Goal: Task Accomplishment & Management: Manage account settings

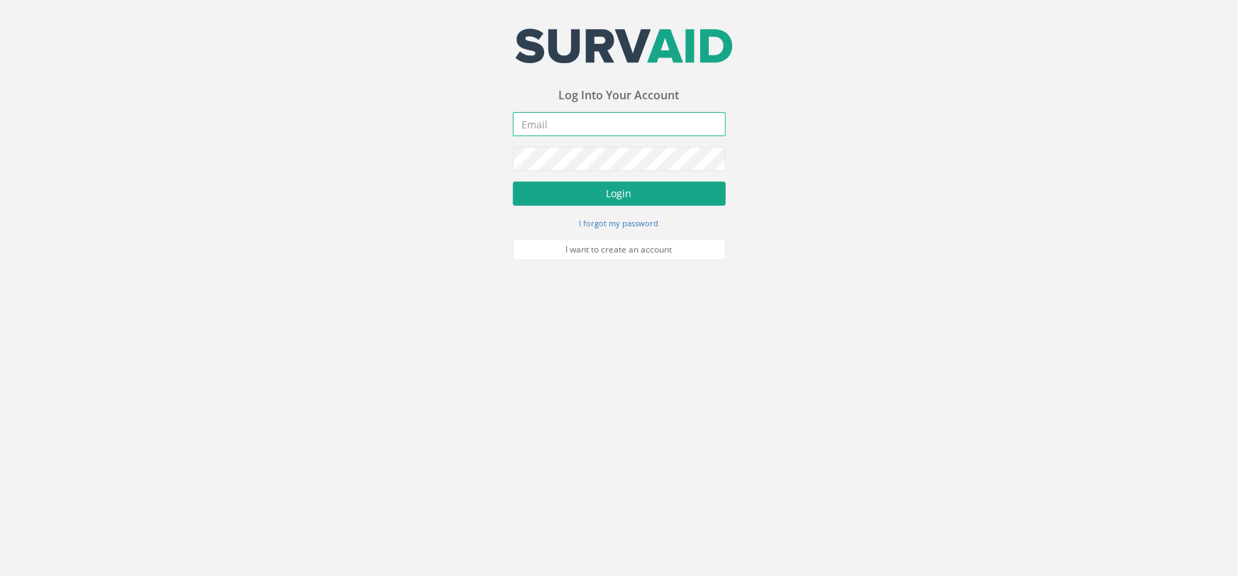
type input "[PERSON_NAME][EMAIL_ADDRESS][PERSON_NAME][DOMAIN_NAME]"
click at [562, 184] on button "Login" at bounding box center [619, 194] width 213 height 24
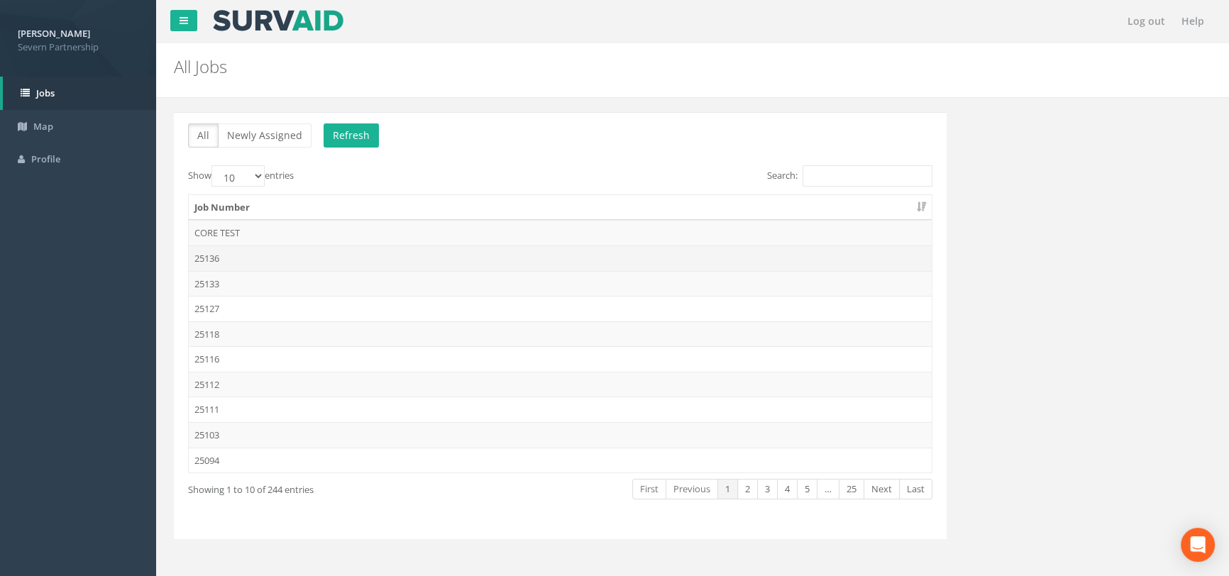
click at [246, 258] on td "25136" at bounding box center [560, 258] width 743 height 26
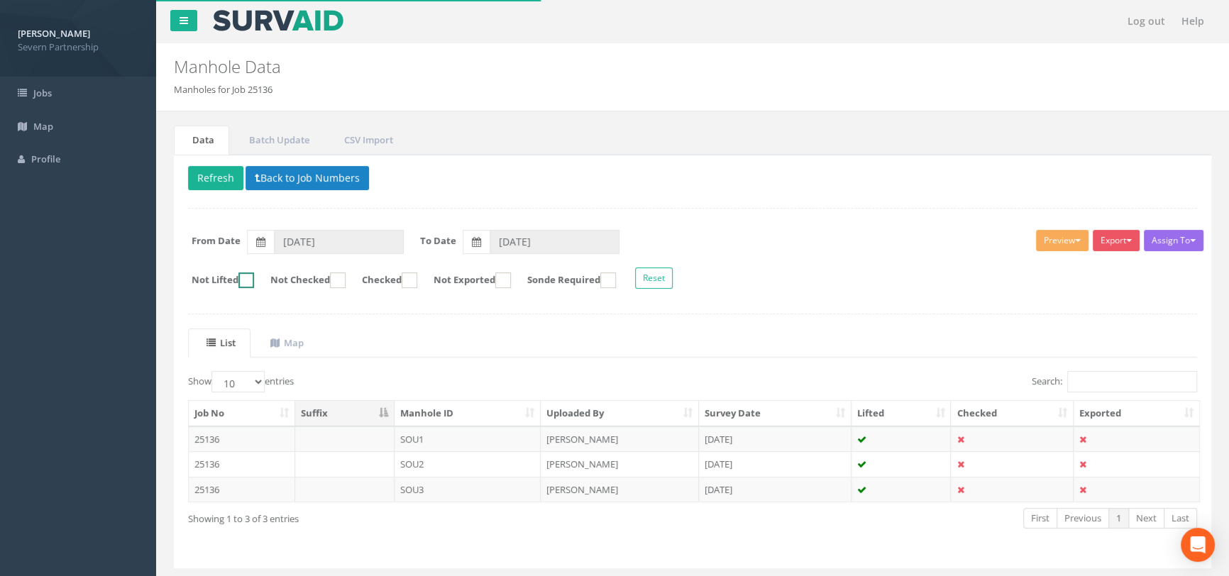
scroll to position [37, 0]
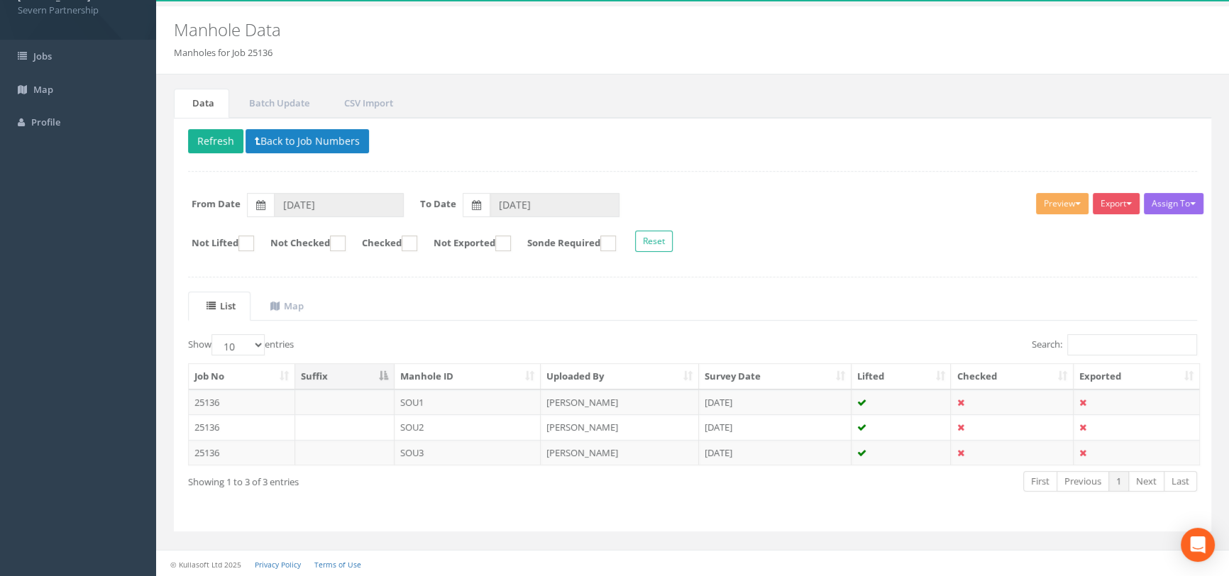
click at [437, 393] on td "SOU1" at bounding box center [467, 403] width 147 height 26
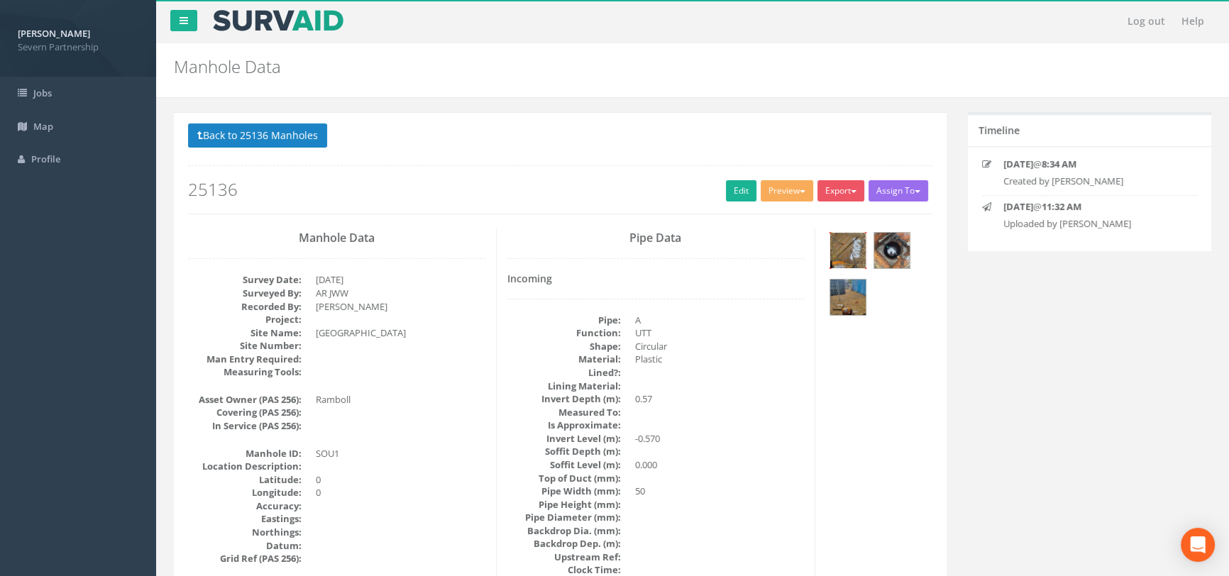
click at [832, 246] on img at bounding box center [847, 250] width 35 height 35
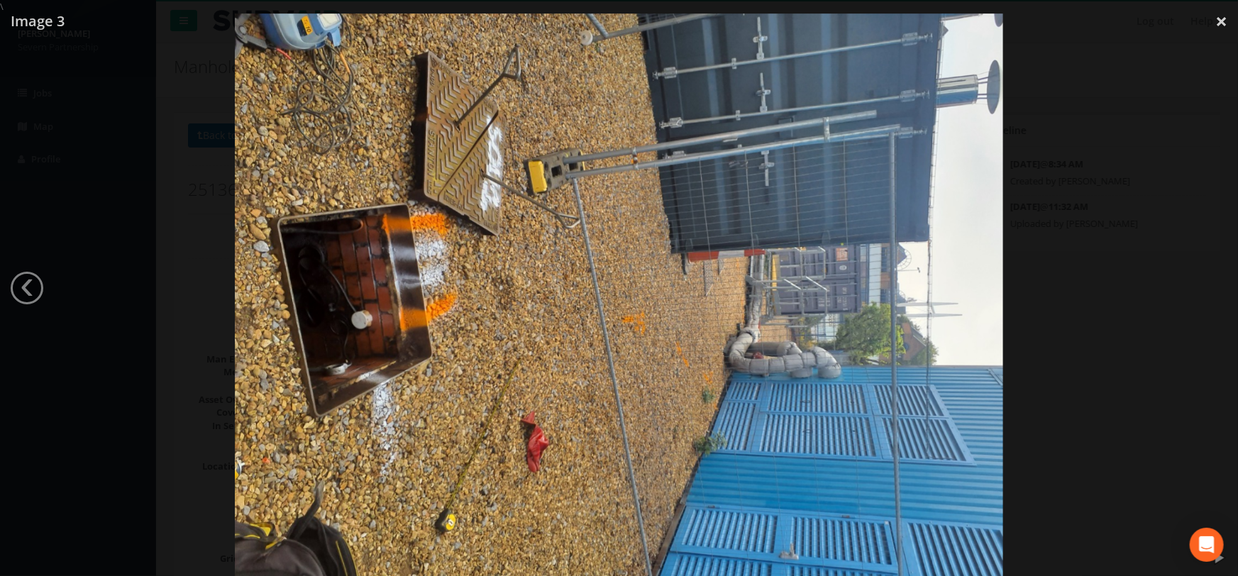
click at [1127, 221] on div at bounding box center [619, 301] width 1238 height 576
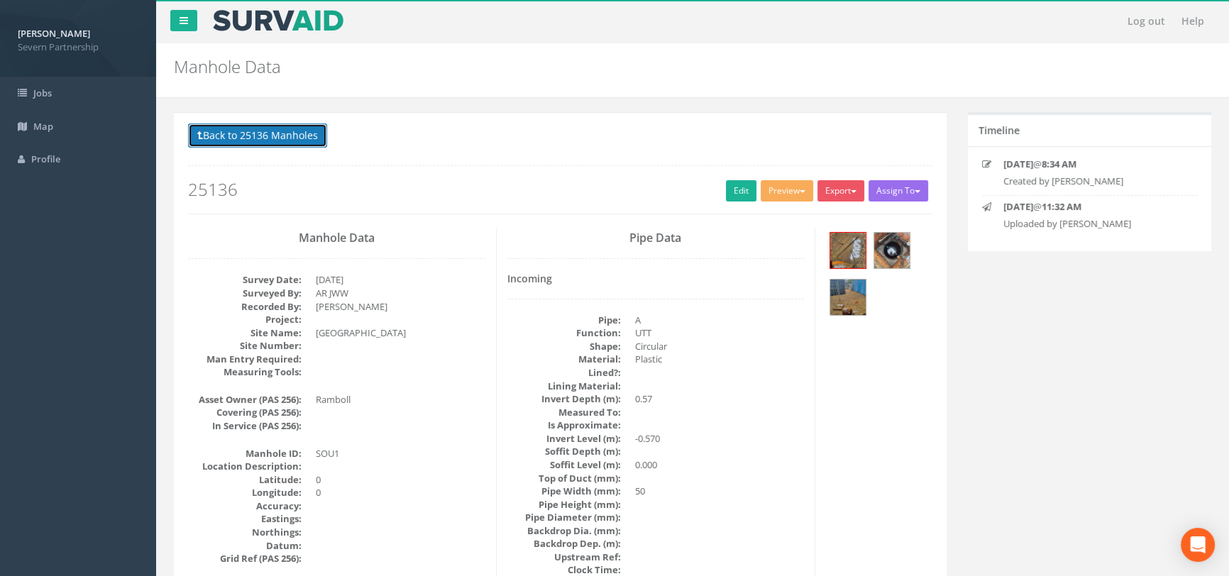
click at [247, 135] on button "Back to 25136 Manholes" at bounding box center [257, 135] width 139 height 24
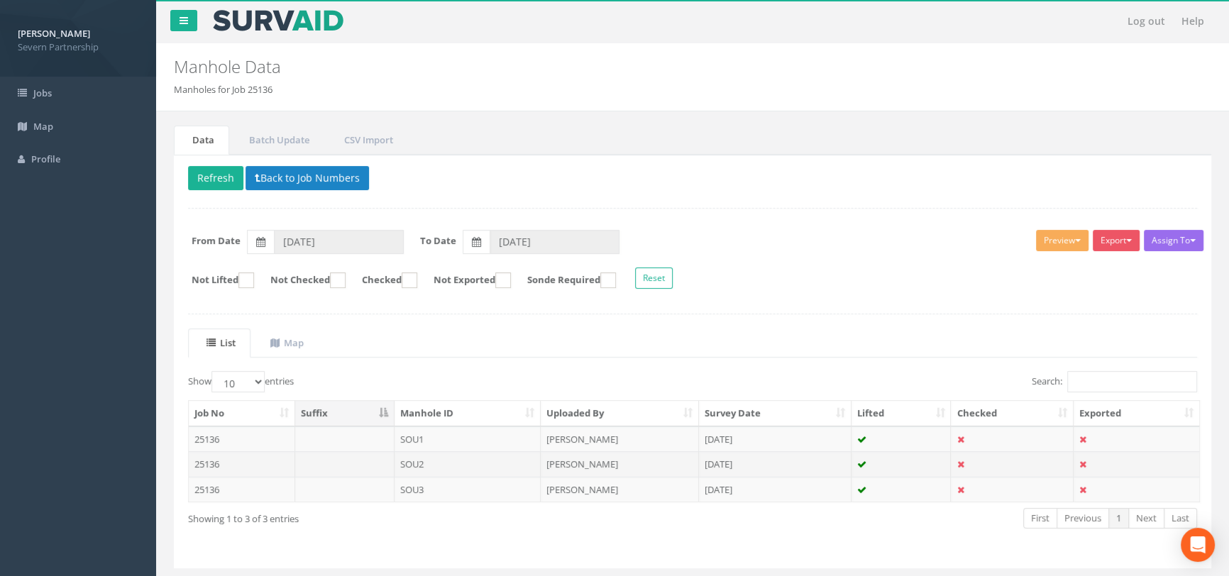
click at [433, 460] on td "SOU2" at bounding box center [467, 464] width 147 height 26
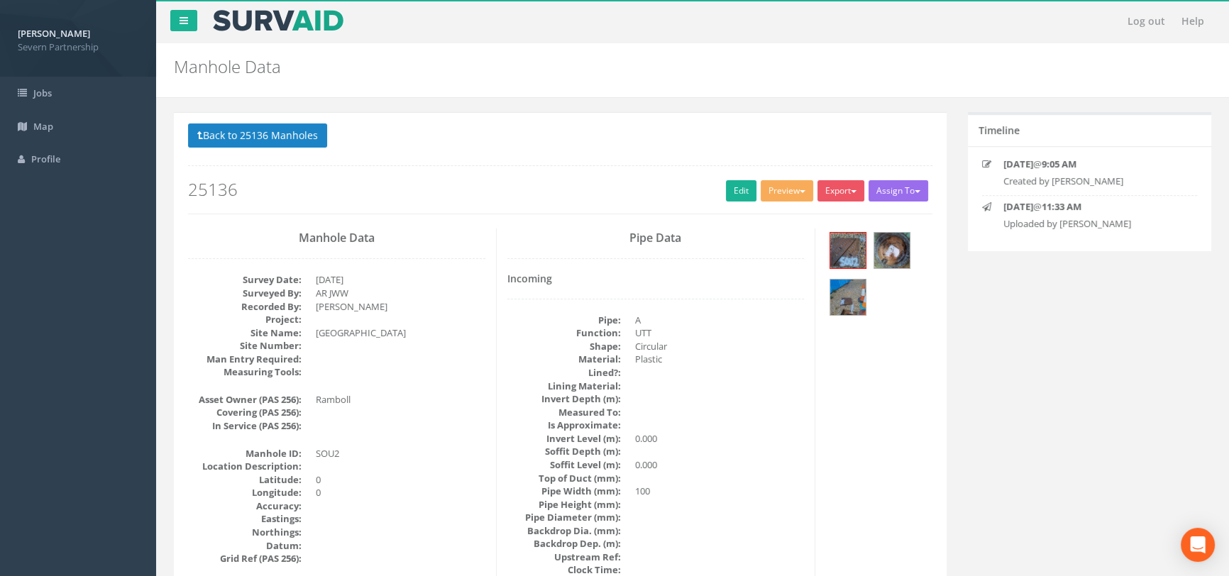
click at [829, 253] on div at bounding box center [879, 275] width 106 height 94
click at [842, 255] on img at bounding box center [847, 250] width 35 height 35
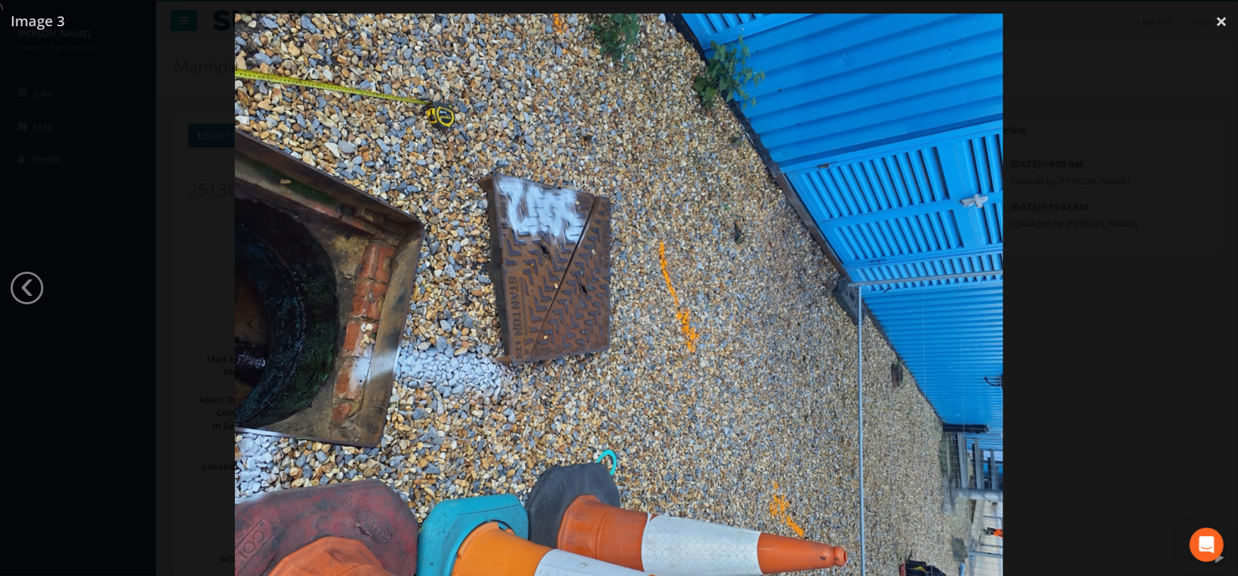
click at [1110, 256] on div at bounding box center [619, 301] width 1238 height 576
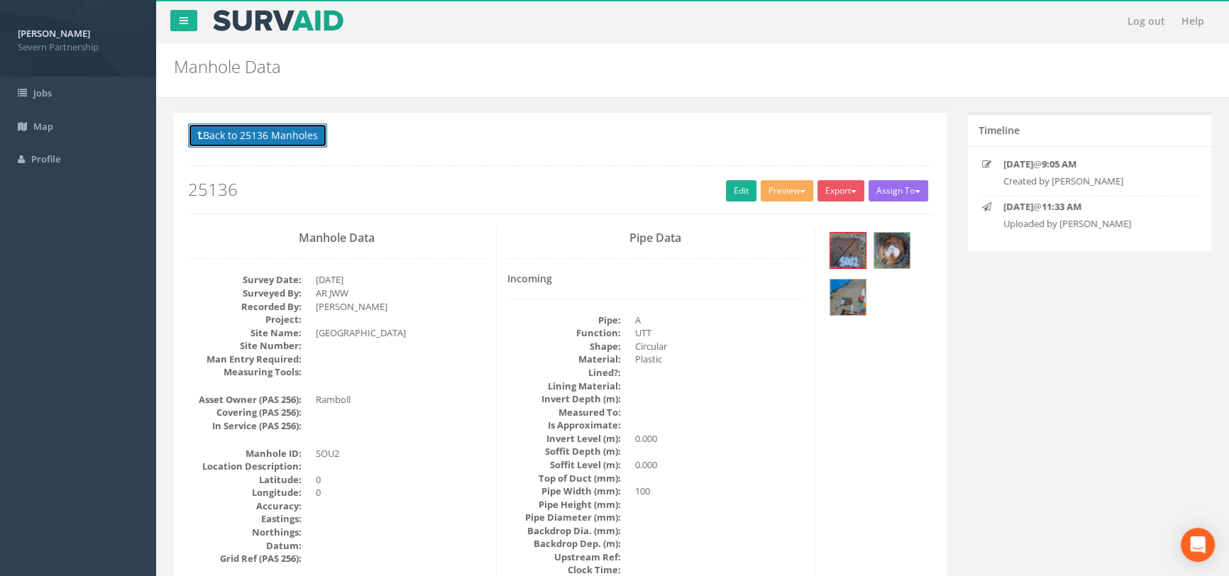
click at [274, 131] on button "Back to 25136 Manholes" at bounding box center [257, 135] width 139 height 24
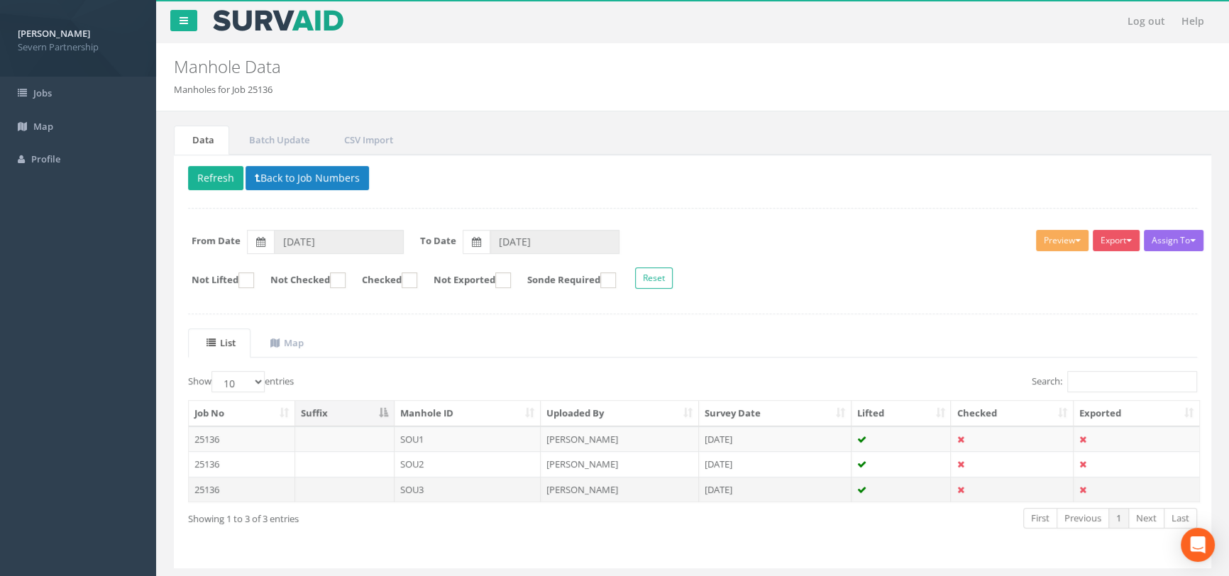
click at [451, 490] on td "SOU3" at bounding box center [467, 490] width 147 height 26
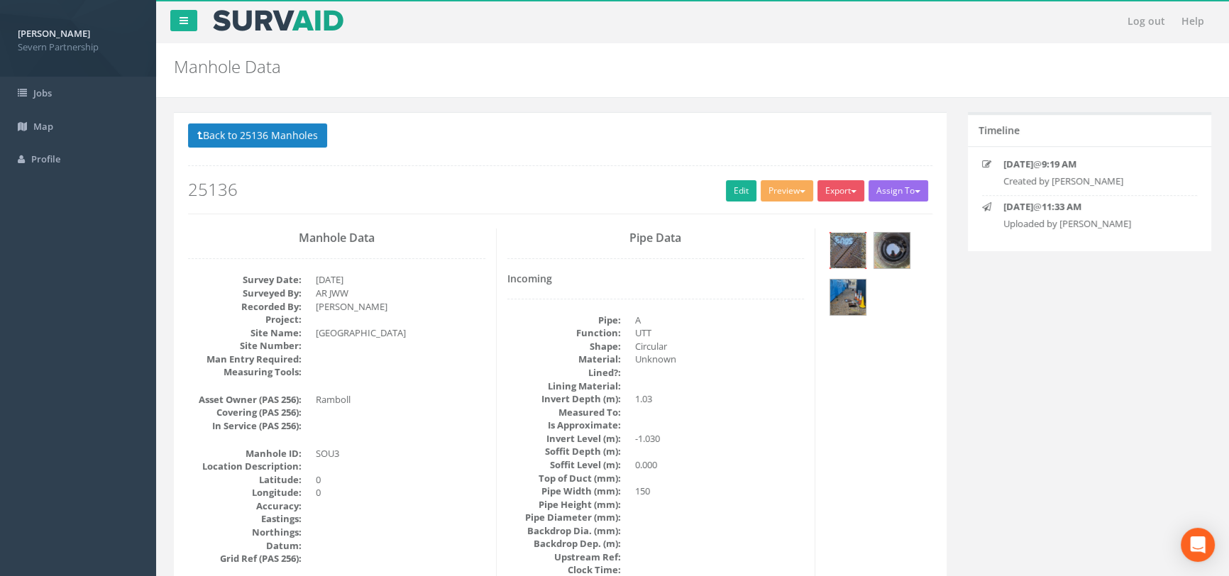
click at [853, 249] on img at bounding box center [847, 250] width 35 height 35
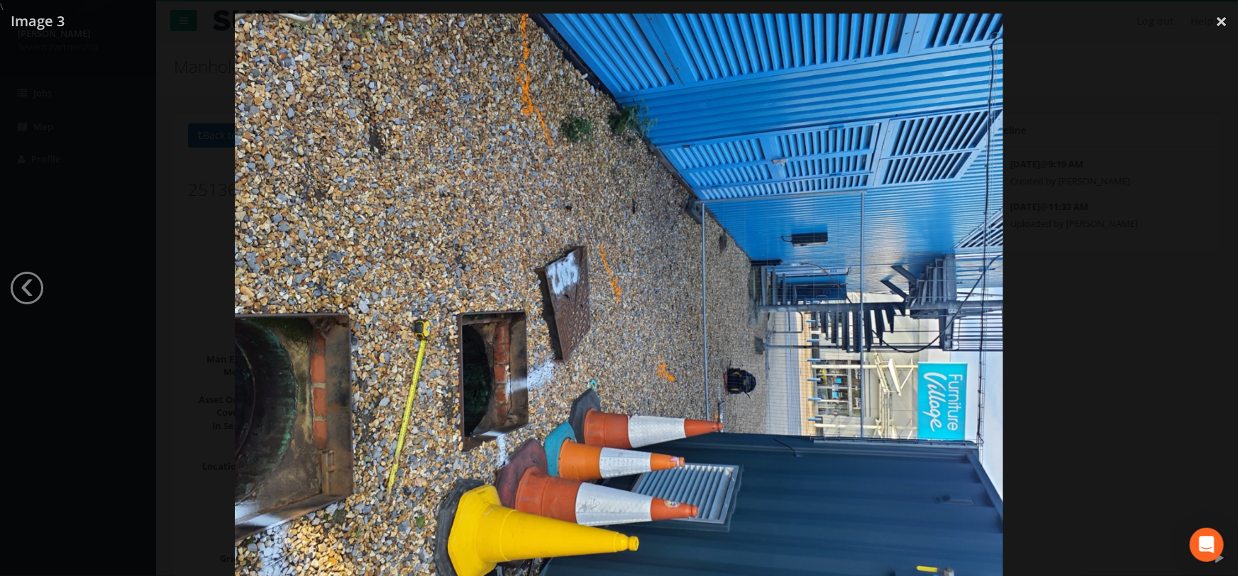
click at [1084, 278] on div at bounding box center [619, 301] width 1238 height 576
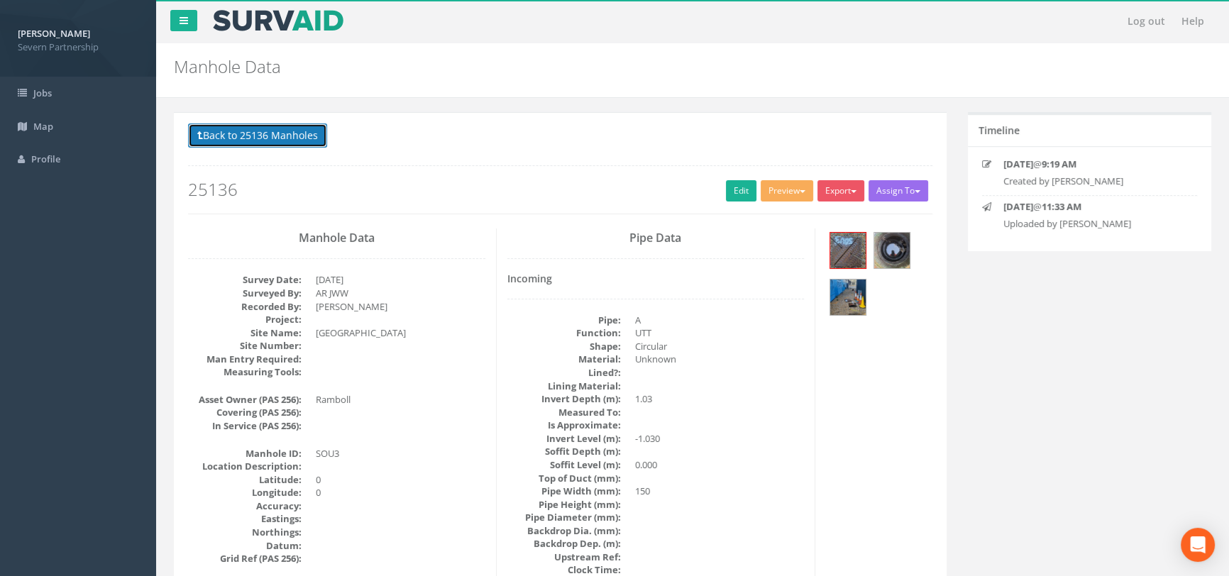
click at [238, 132] on button "Back to 25136 Manholes" at bounding box center [257, 135] width 139 height 24
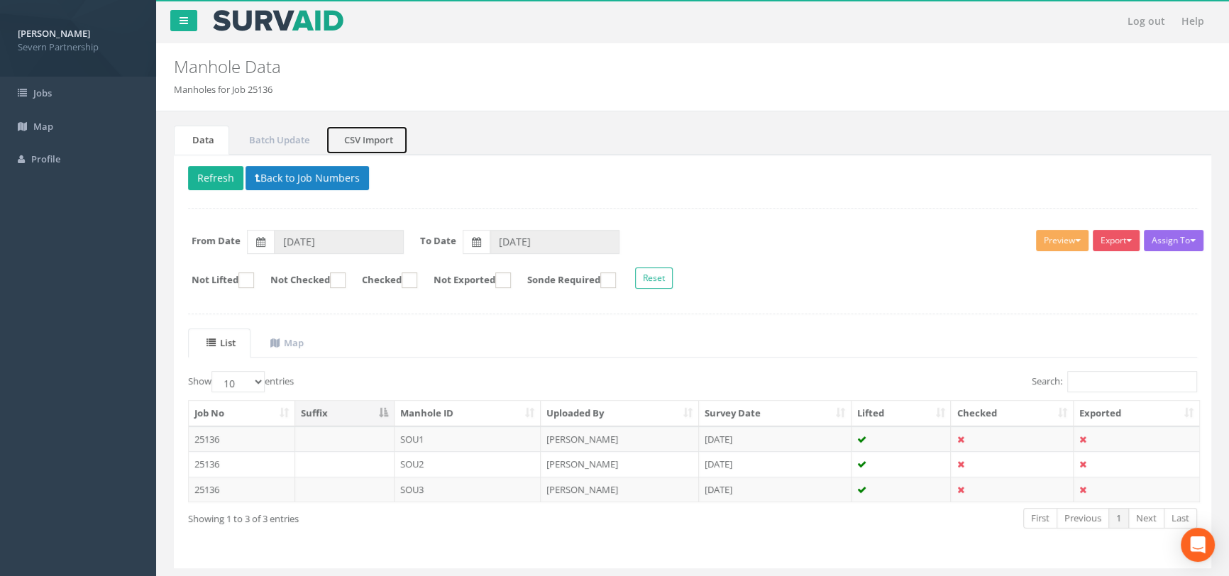
click at [384, 145] on link "CSV Import" at bounding box center [367, 140] width 82 height 29
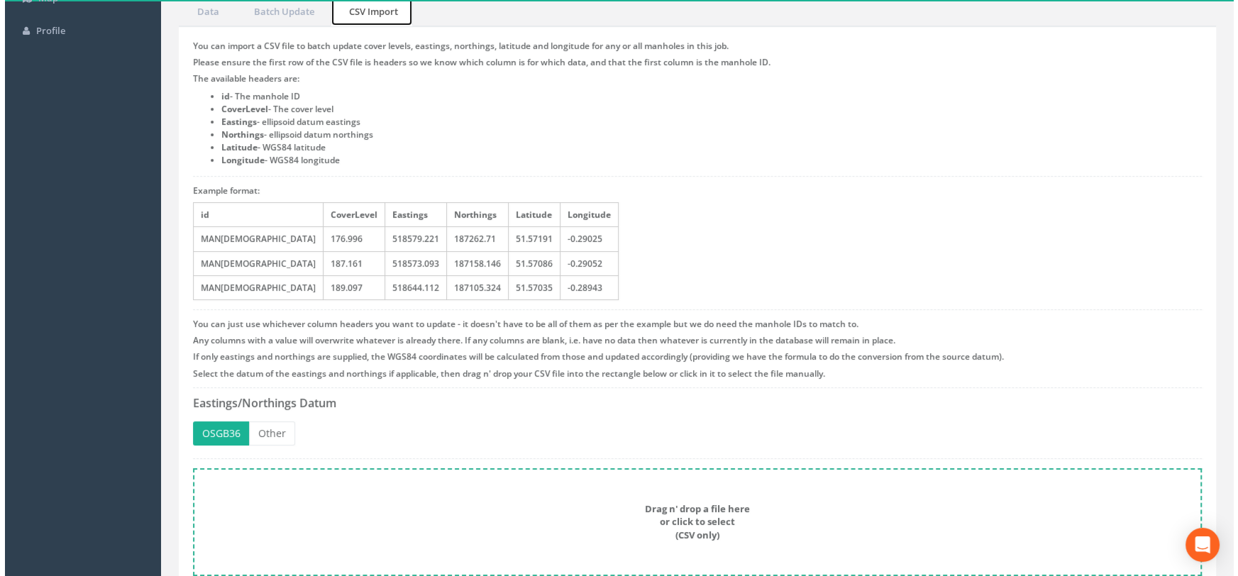
scroll to position [187, 0]
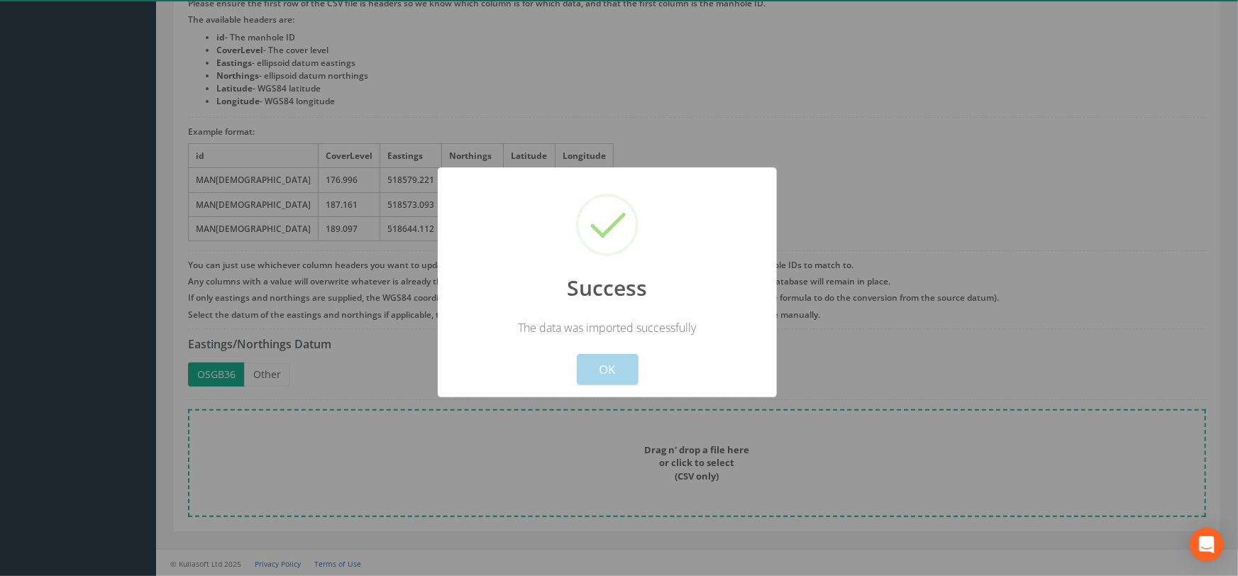
click at [601, 359] on button "OK" at bounding box center [607, 369] width 62 height 31
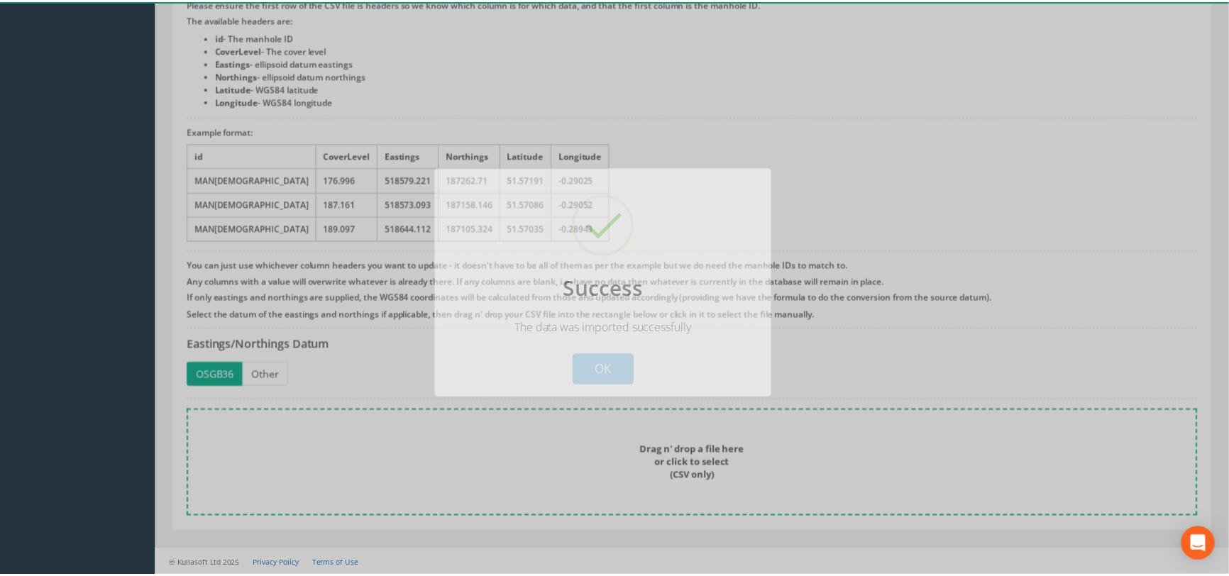
scroll to position [0, 0]
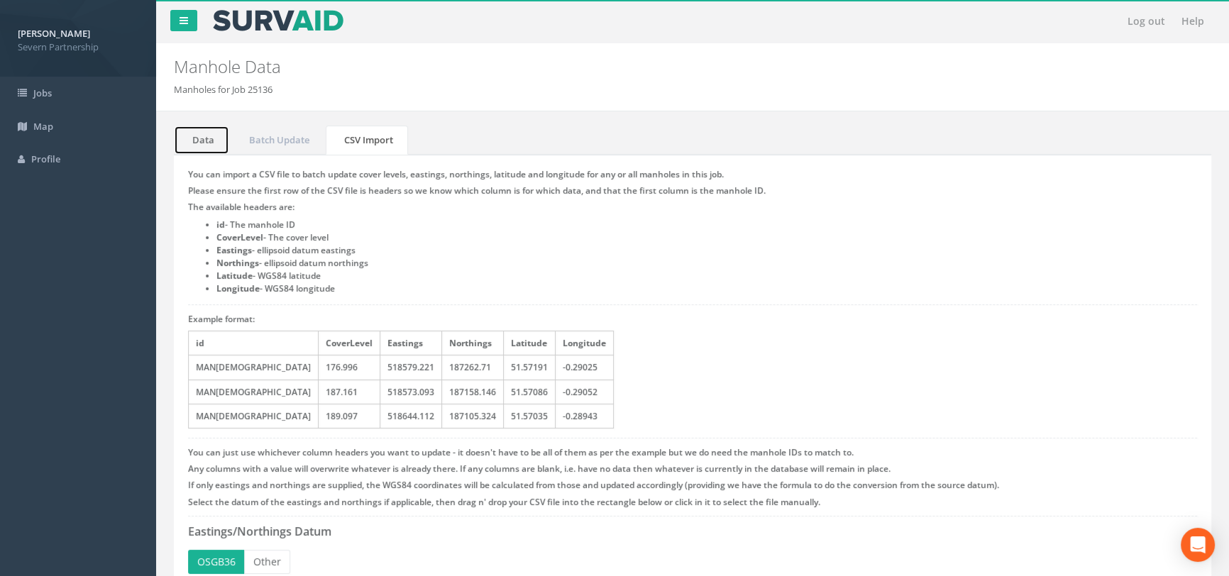
click at [194, 147] on link "Data" at bounding box center [201, 140] width 55 height 29
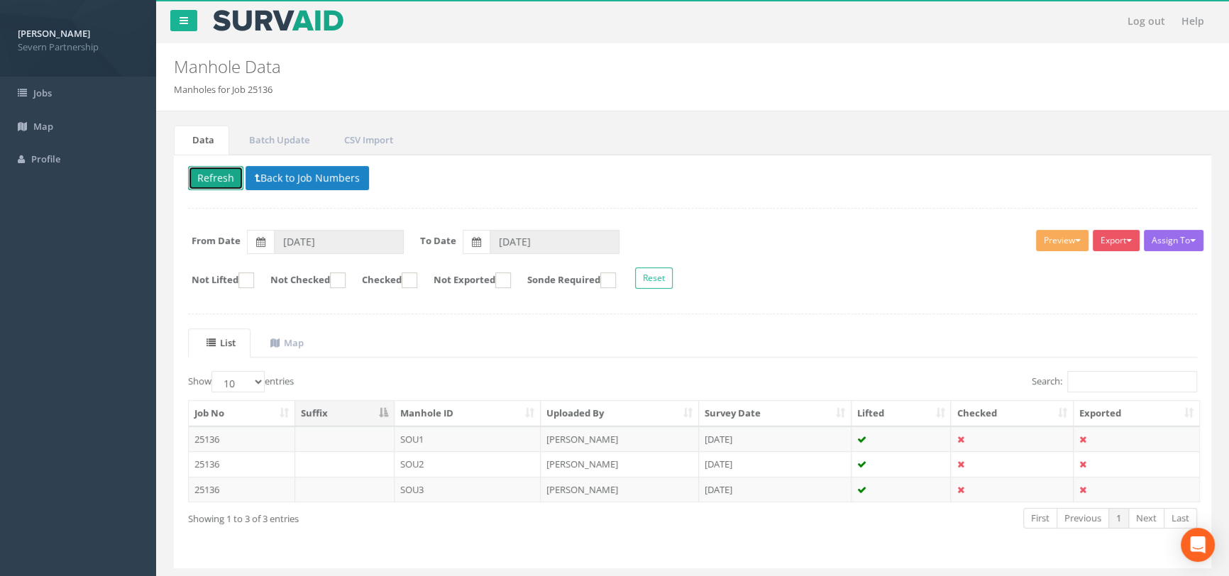
click at [216, 177] on button "Refresh" at bounding box center [215, 178] width 55 height 24
click at [1042, 239] on button "Preview" at bounding box center [1062, 240] width 53 height 21
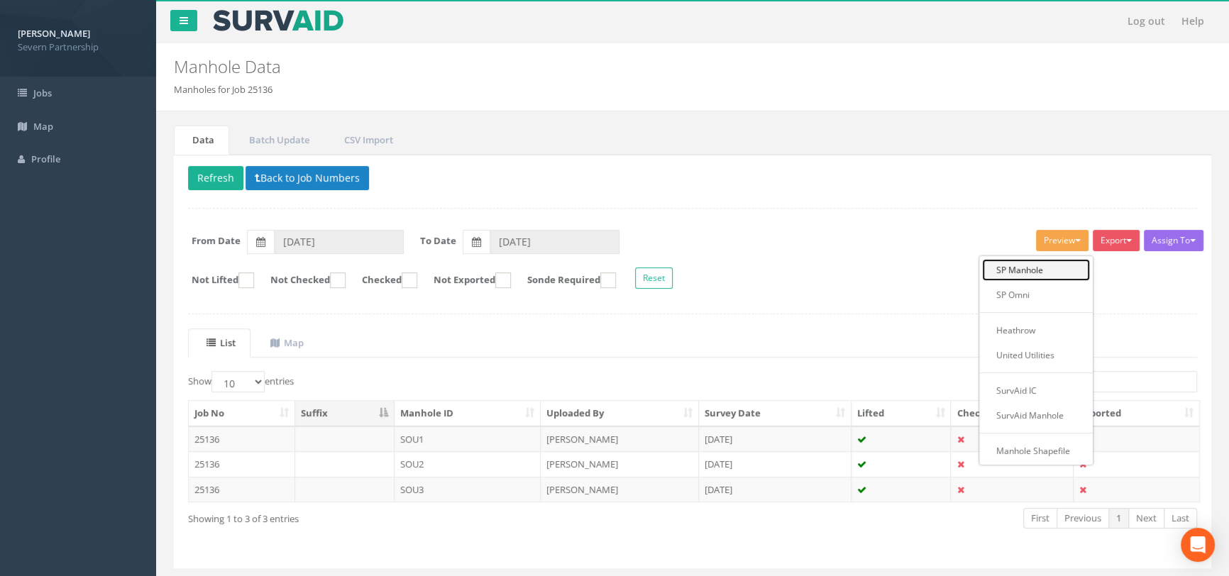
click at [1030, 265] on link "SP Manhole" at bounding box center [1036, 270] width 108 height 22
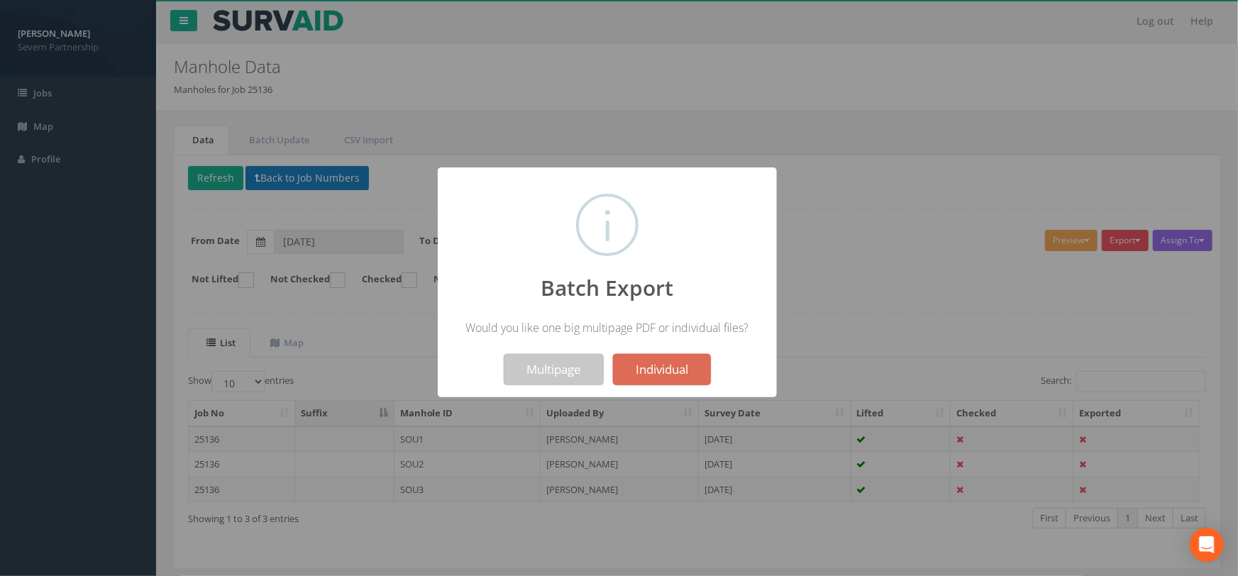
click at [552, 378] on button "Multipage" at bounding box center [554, 369] width 100 height 31
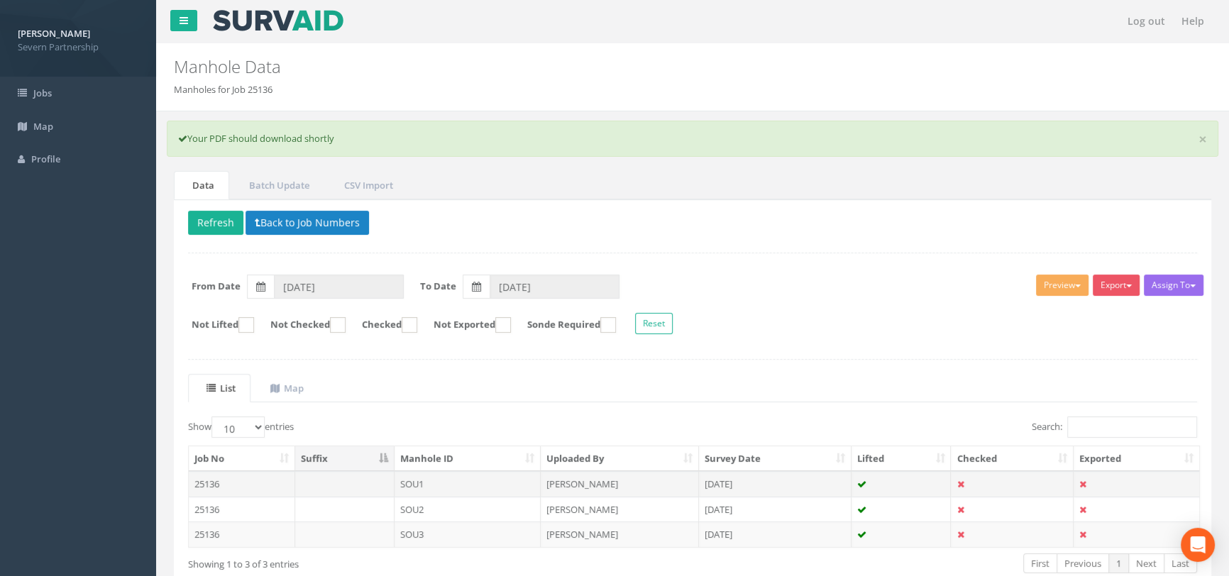
click at [417, 481] on td "SOU1" at bounding box center [467, 484] width 147 height 26
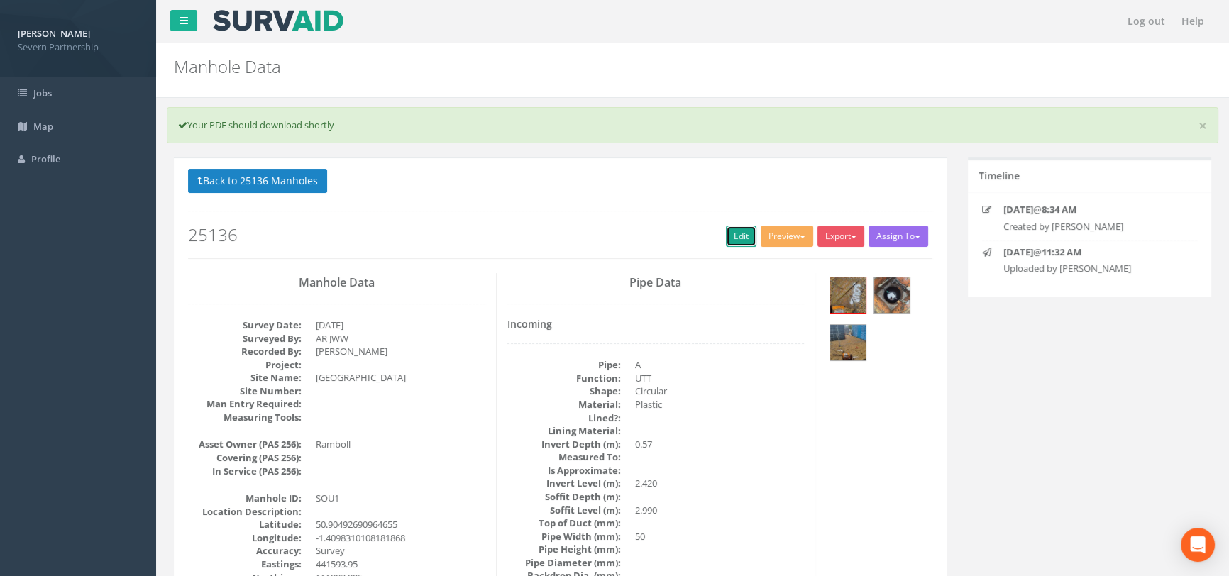
click at [744, 234] on link "Edit" at bounding box center [741, 236] width 31 height 21
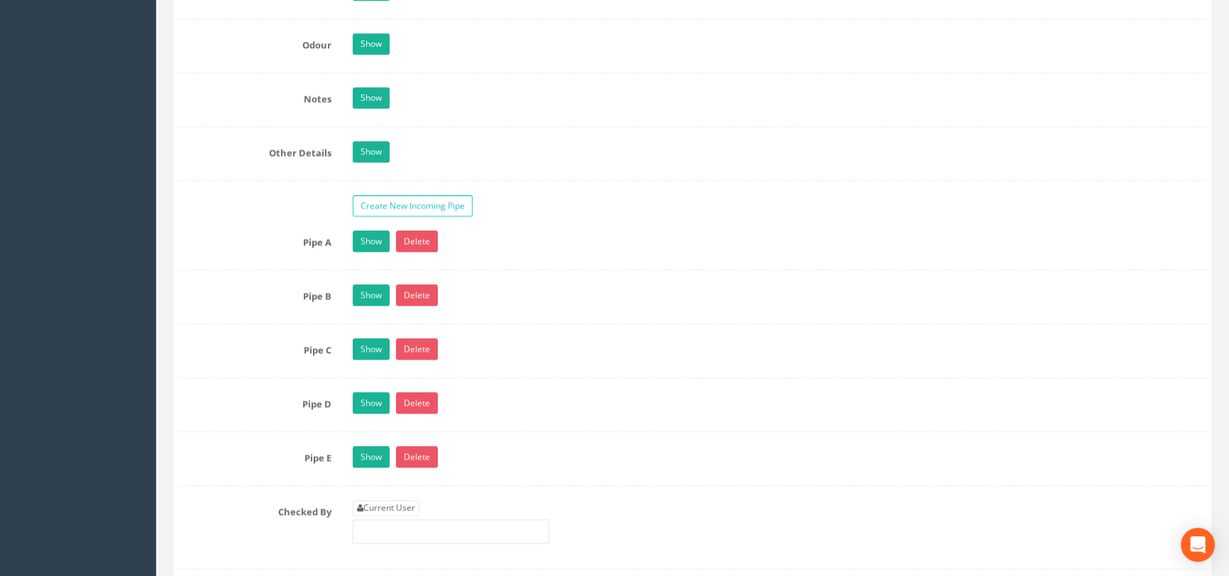
scroll to position [2192, 0]
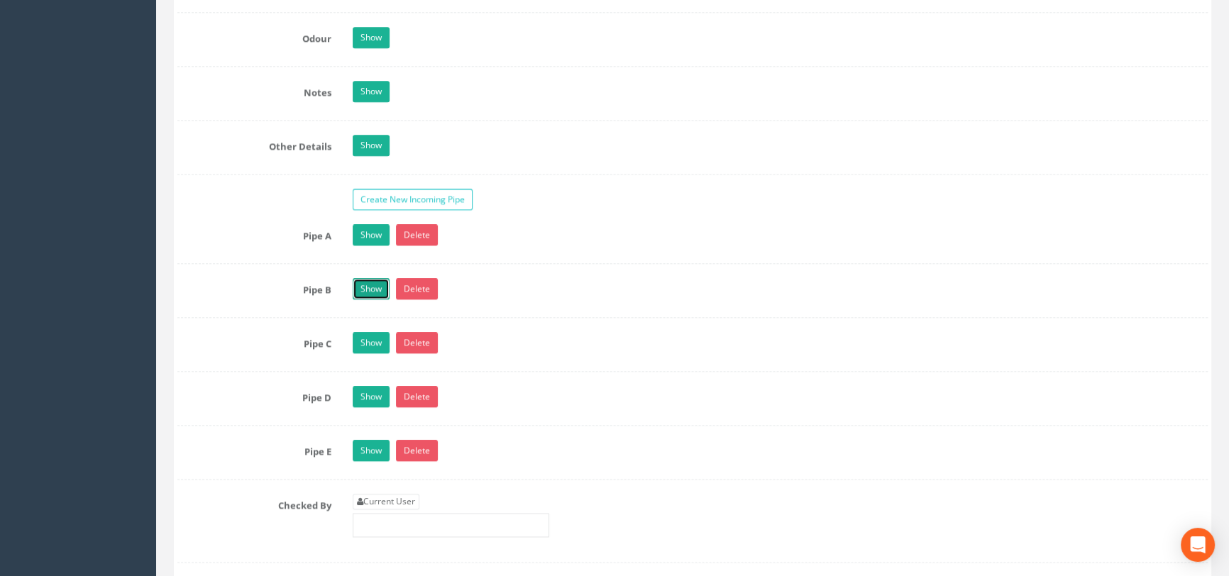
click at [376, 299] on link "Show" at bounding box center [371, 288] width 37 height 21
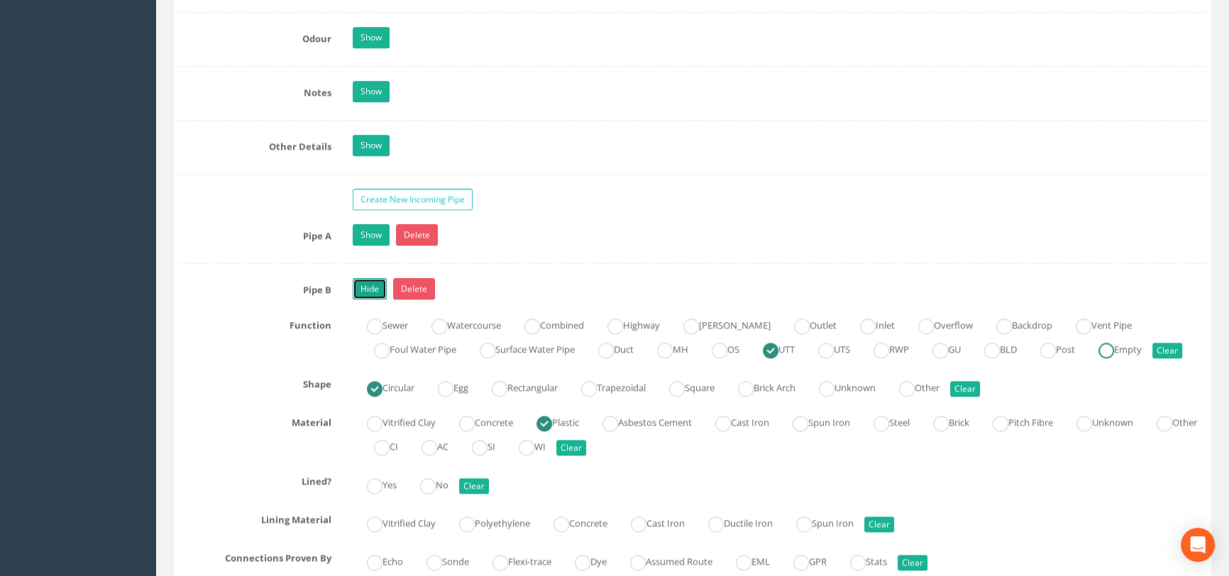
click at [1114, 358] on ins at bounding box center [1106, 351] width 16 height 16
radio input "false"
radio input "true"
click at [371, 299] on link "Hide" at bounding box center [370, 288] width 34 height 21
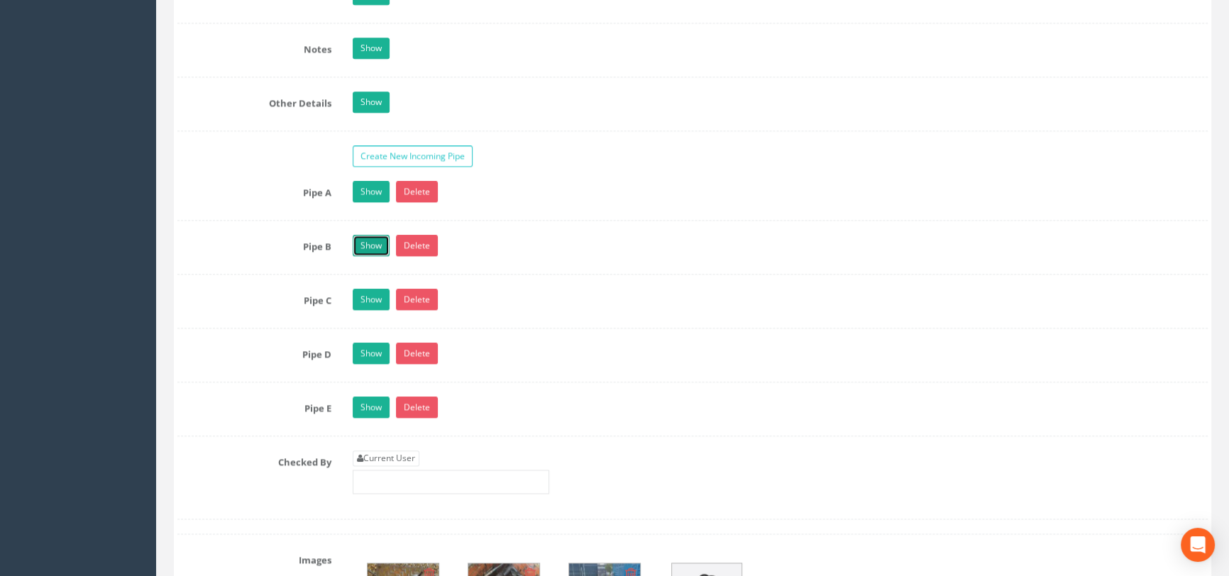
scroll to position [2257, 0]
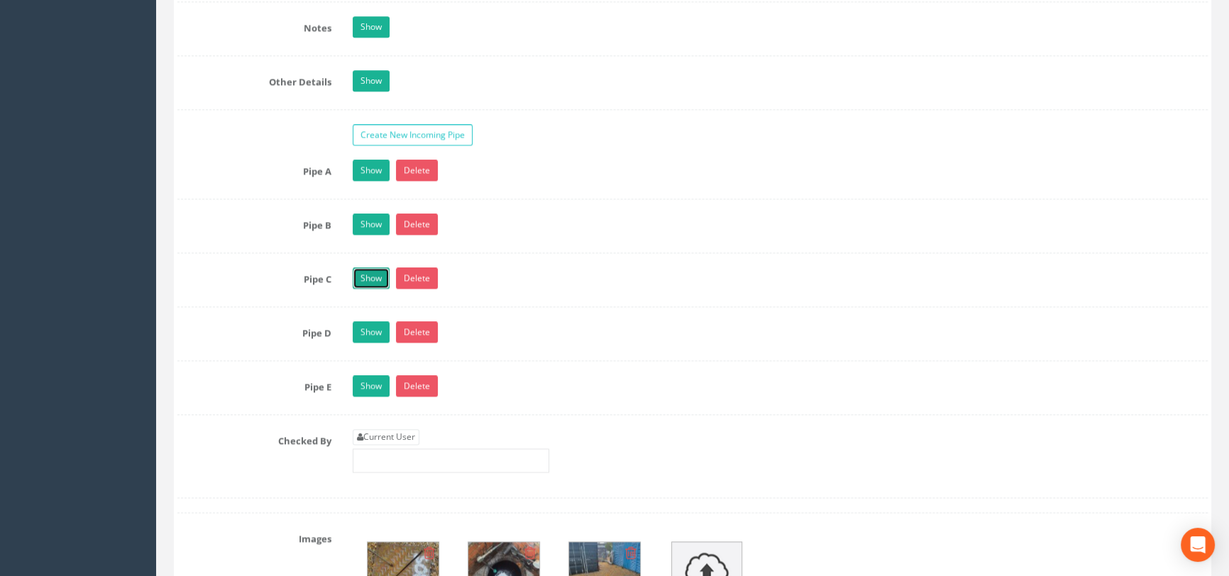
click at [363, 289] on link "Show" at bounding box center [371, 277] width 37 height 21
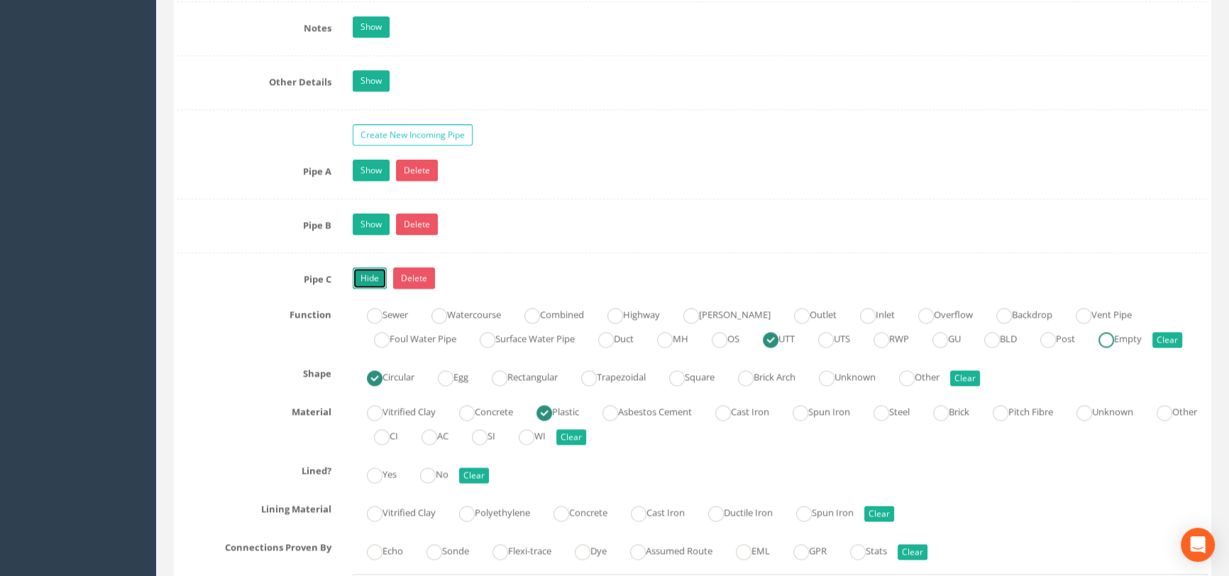
click at [1114, 348] on ins at bounding box center [1106, 340] width 16 height 16
radio input "false"
radio input "true"
click at [380, 289] on link "Hide" at bounding box center [370, 277] width 34 height 21
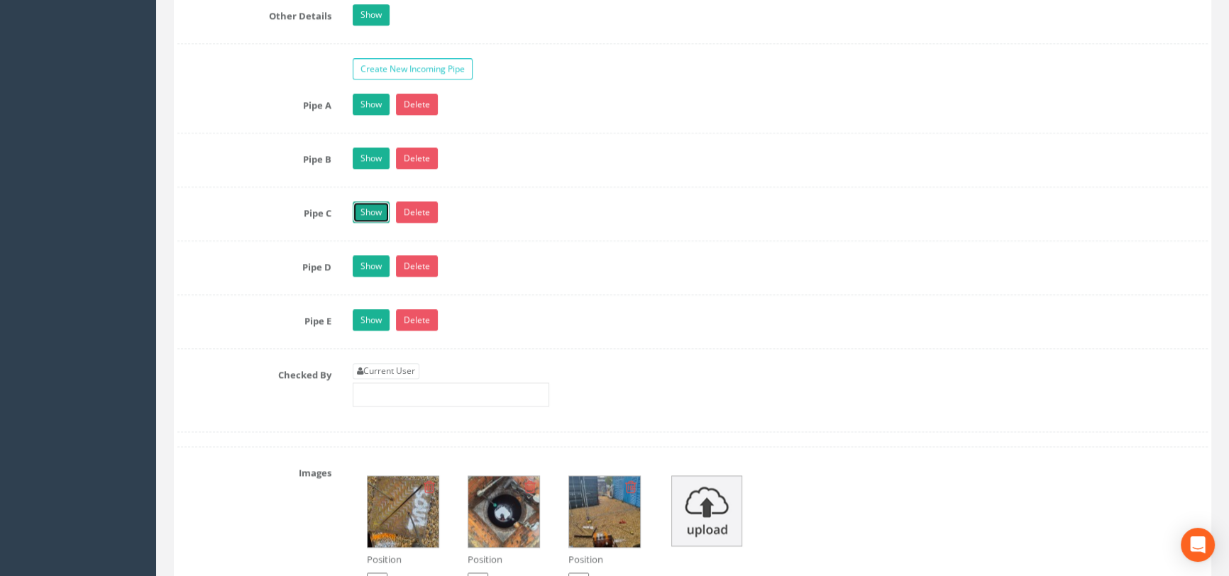
scroll to position [2386, 0]
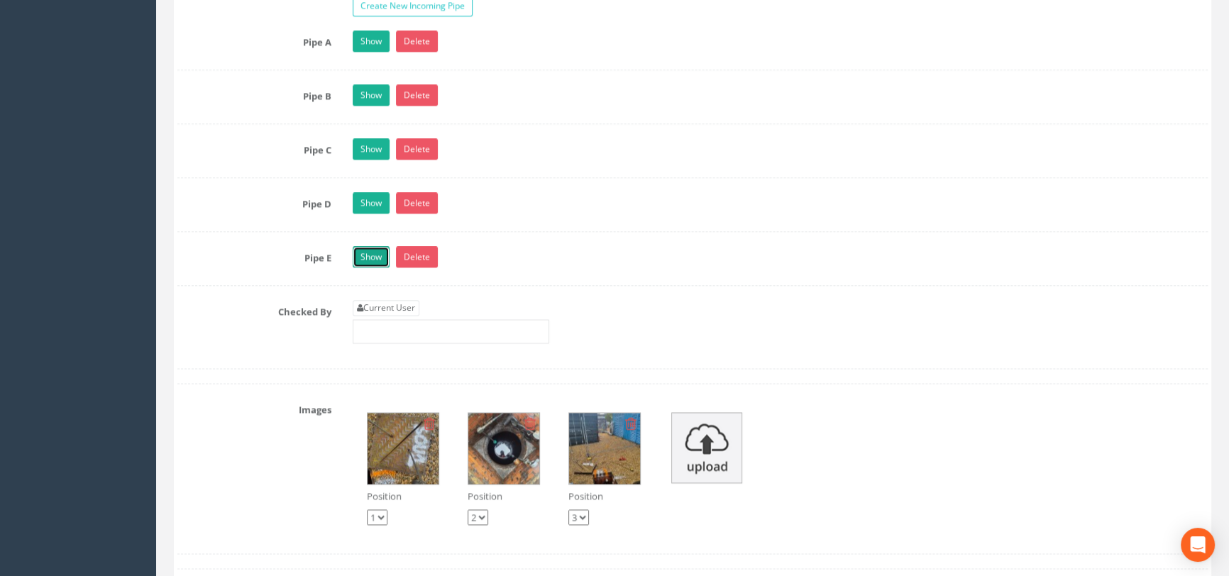
click at [365, 267] on link "Show" at bounding box center [371, 256] width 37 height 21
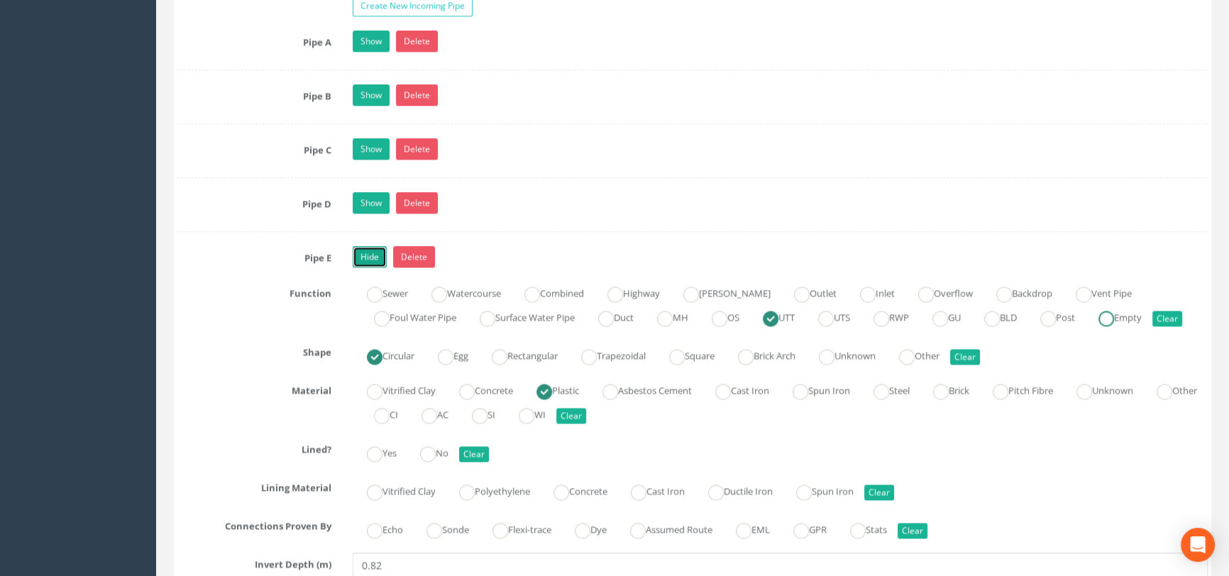
click at [1114, 326] on ins at bounding box center [1106, 319] width 16 height 16
radio input "false"
radio input "true"
click at [369, 267] on link "Hide" at bounding box center [370, 256] width 34 height 21
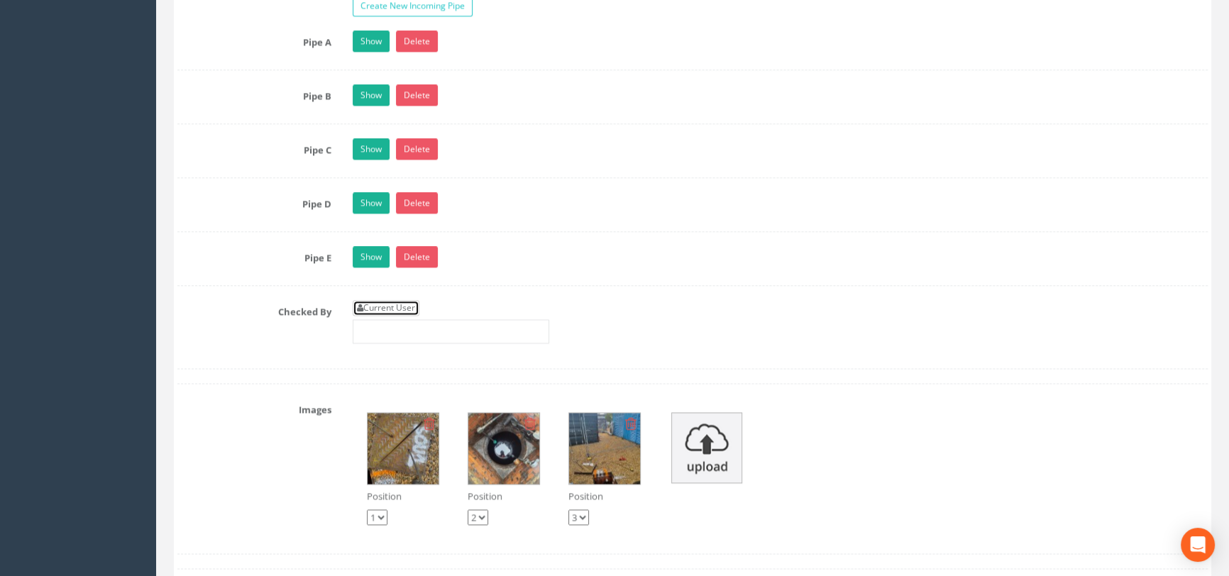
click at [380, 316] on link "Current User" at bounding box center [386, 308] width 67 height 16
type input "[PERSON_NAME]"
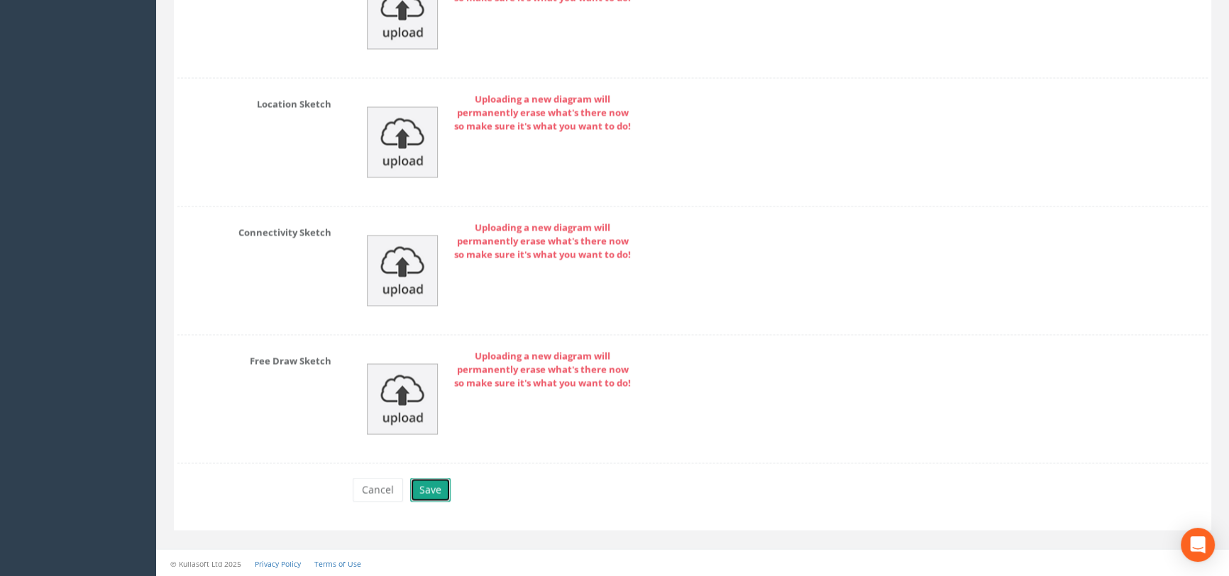
click at [430, 482] on button "Save" at bounding box center [430, 490] width 40 height 24
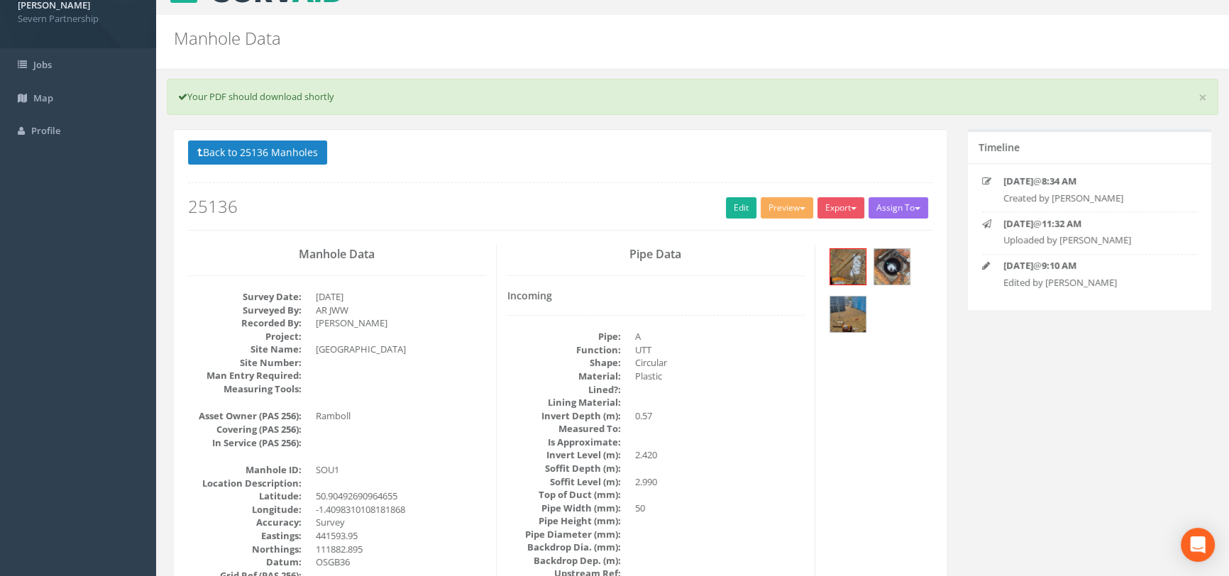
scroll to position [0, 0]
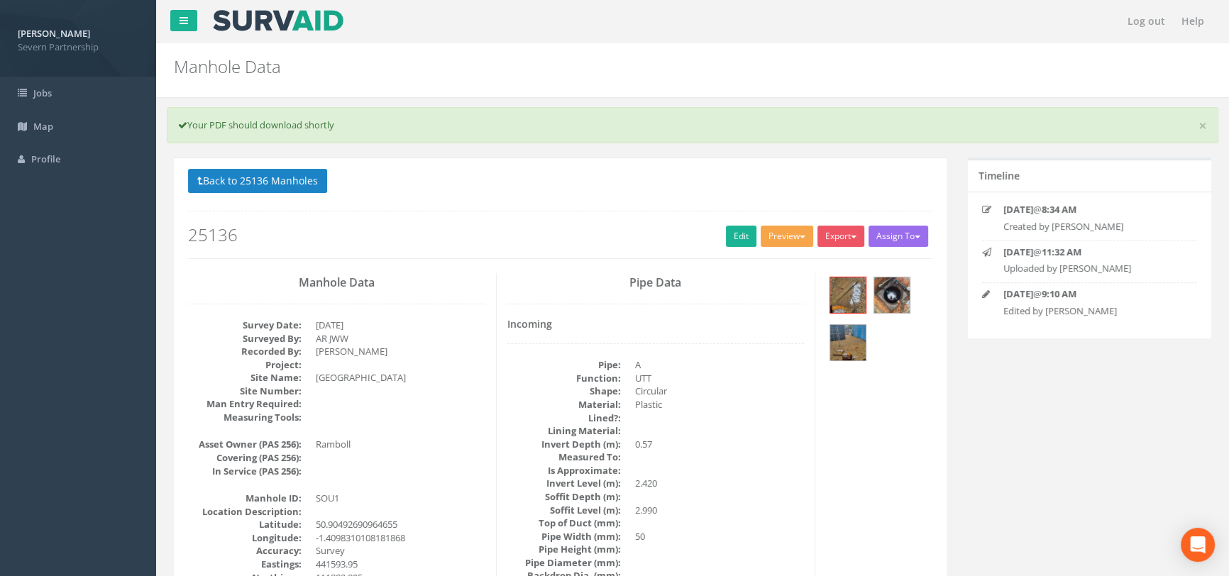
click at [780, 238] on button "Preview" at bounding box center [787, 236] width 53 height 21
click at [766, 263] on link "SP Manhole" at bounding box center [761, 266] width 108 height 22
click at [282, 182] on button "Back to 25136 Manholes" at bounding box center [257, 181] width 139 height 24
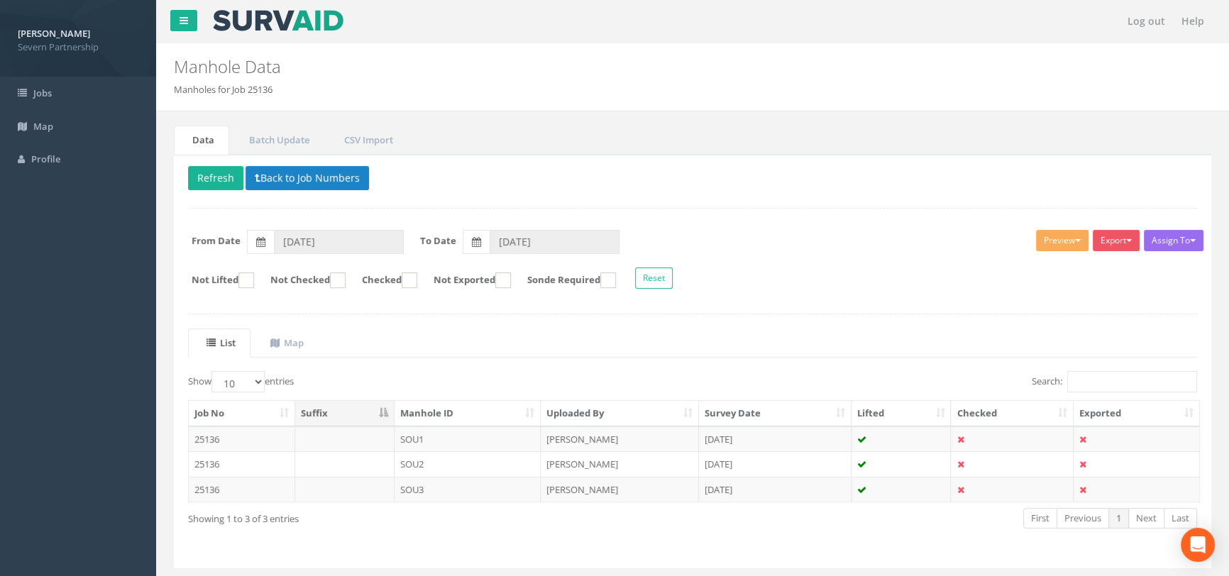
drag, startPoint x: 439, startPoint y: 456, endPoint x: 478, endPoint y: 443, distance: 40.2
click at [440, 456] on td "SOU2" at bounding box center [467, 464] width 147 height 26
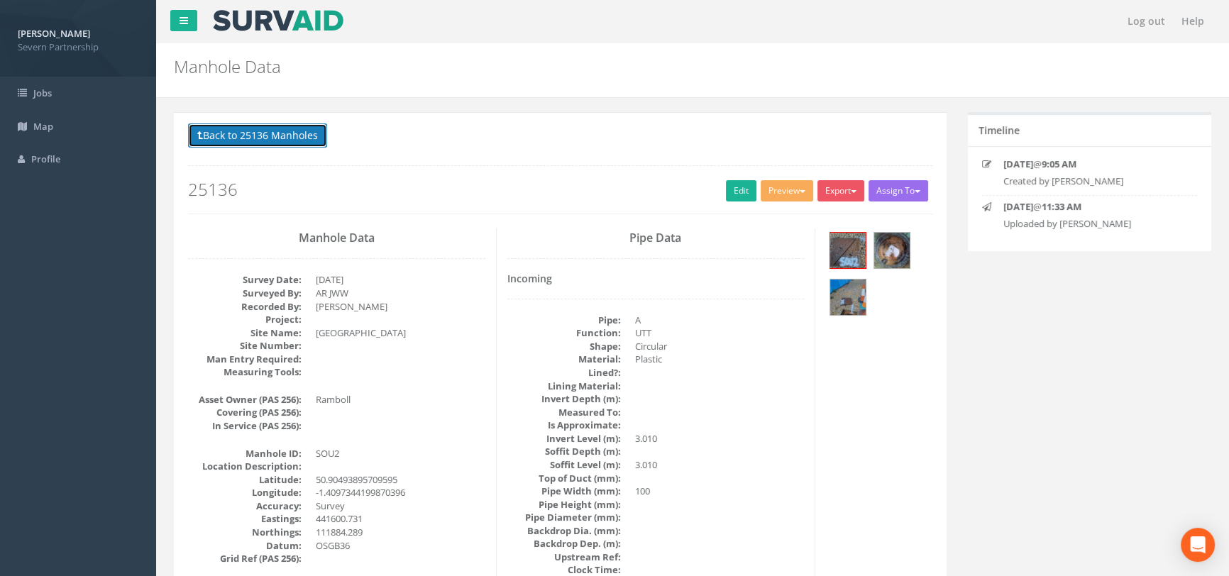
click at [238, 131] on button "Back to 25136 Manholes" at bounding box center [257, 135] width 139 height 24
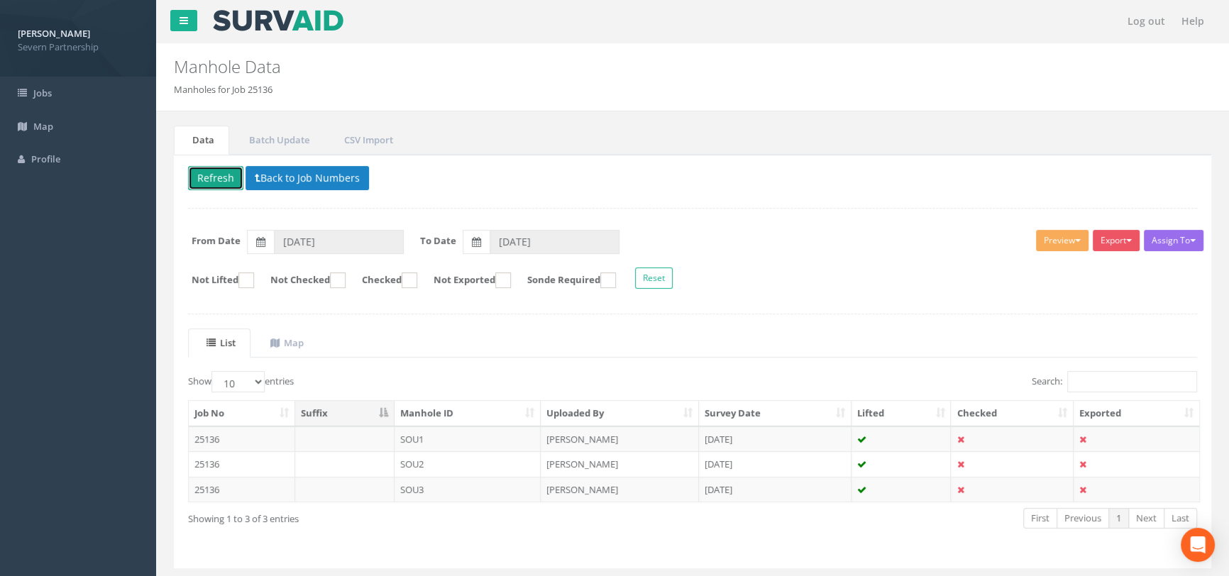
click at [217, 182] on button "Refresh" at bounding box center [215, 178] width 55 height 24
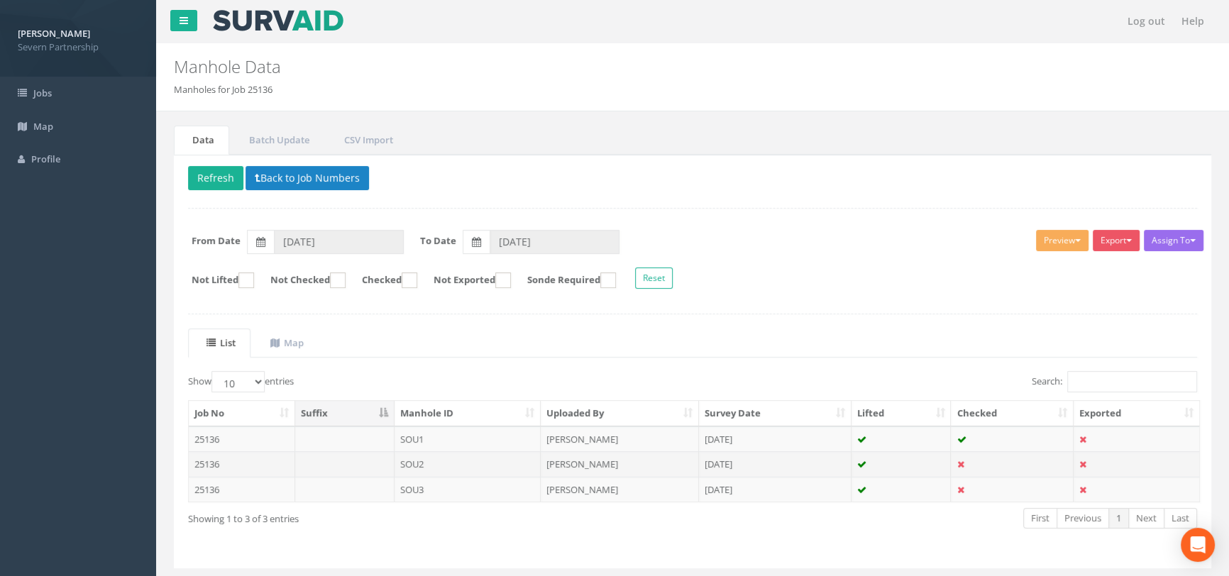
click at [524, 453] on td "SOU2" at bounding box center [467, 464] width 147 height 26
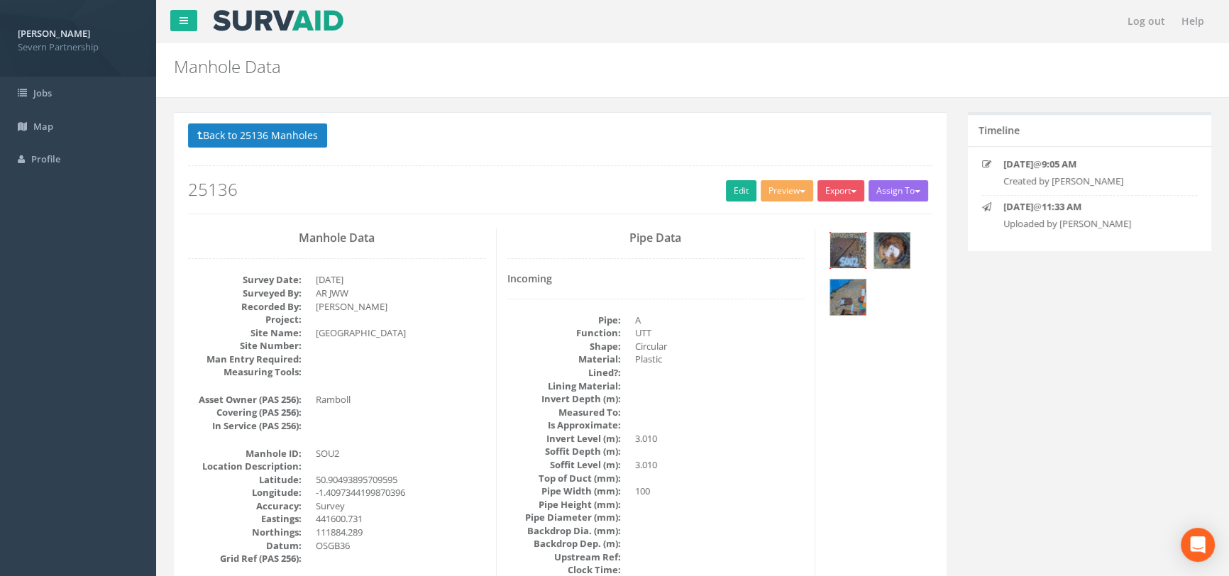
click at [856, 241] on img at bounding box center [847, 250] width 35 height 35
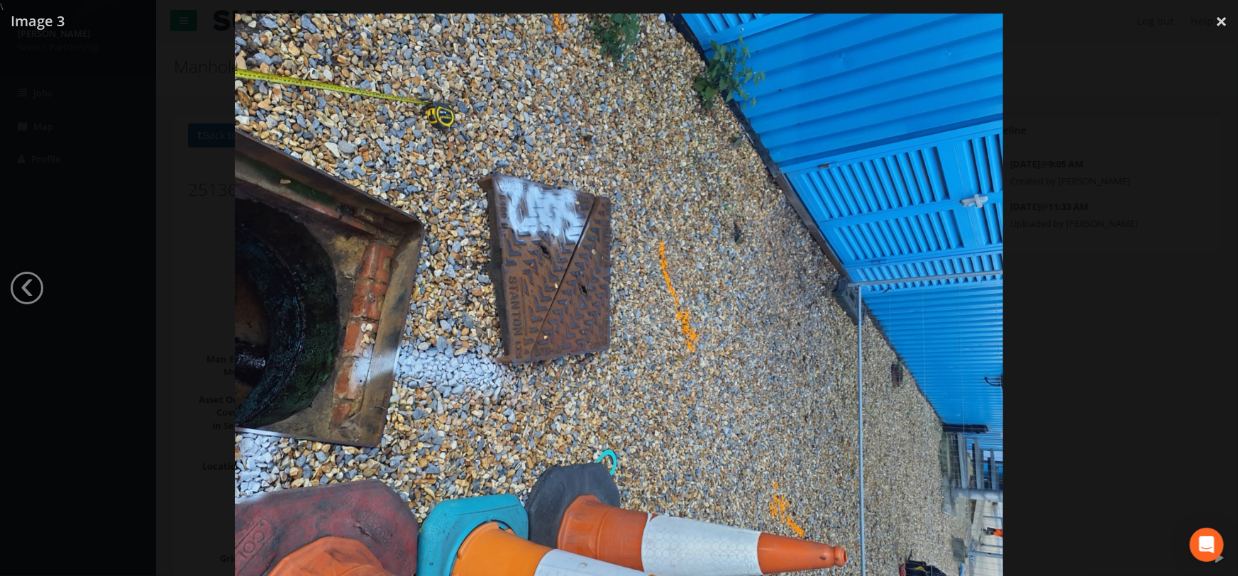
click at [1159, 267] on div at bounding box center [619, 301] width 1238 height 576
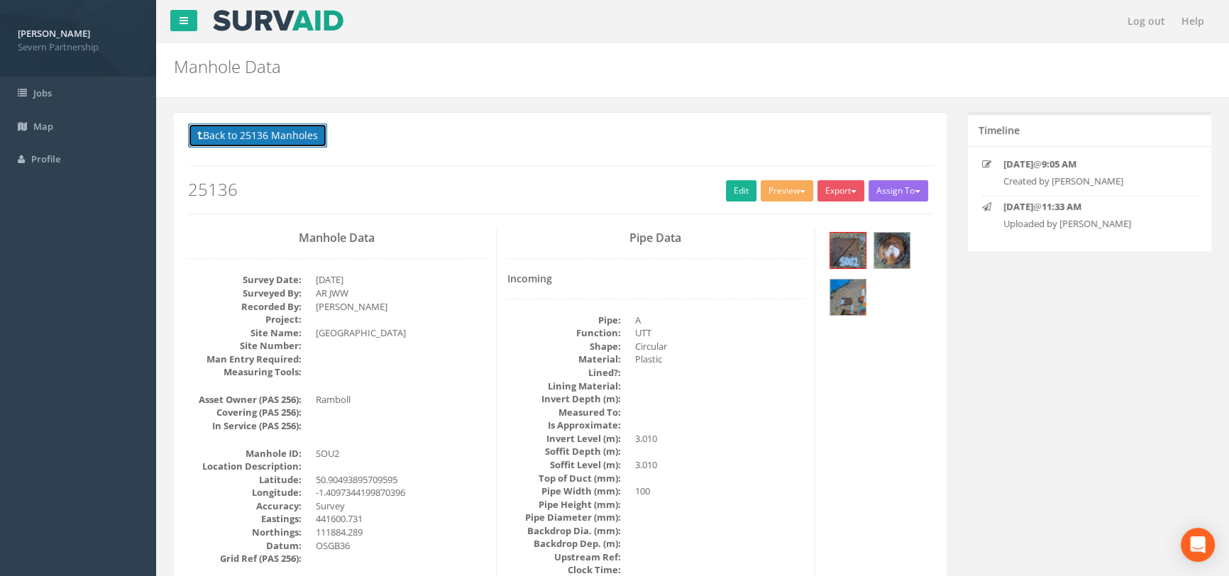
click at [236, 128] on button "Back to 25136 Manholes" at bounding box center [257, 135] width 139 height 24
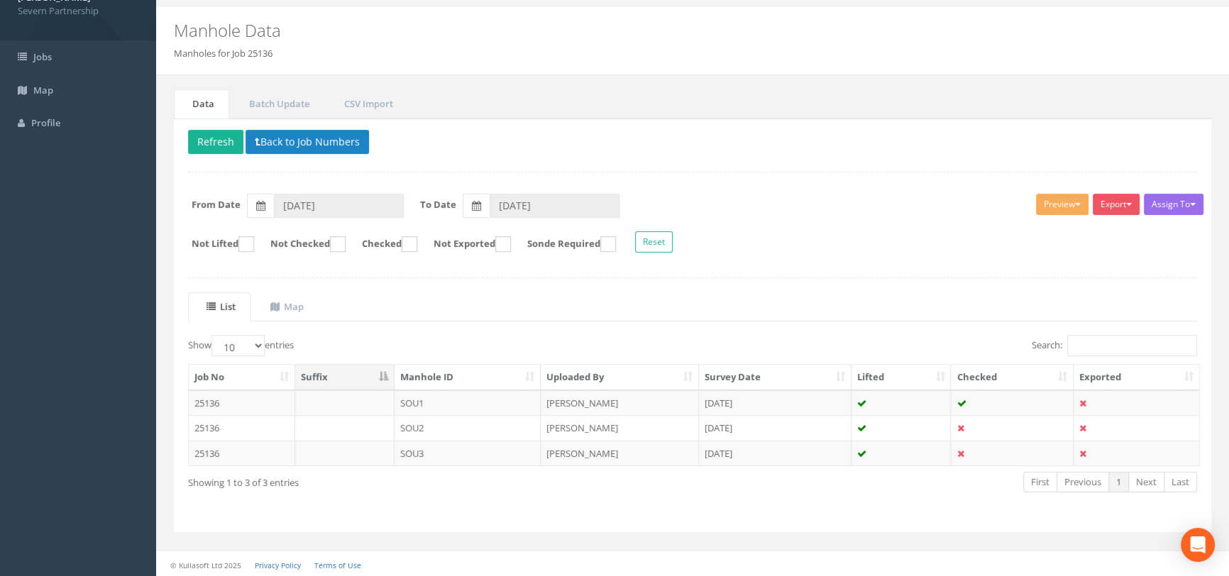
scroll to position [37, 0]
click at [412, 461] on td "SOU3" at bounding box center [467, 453] width 147 height 26
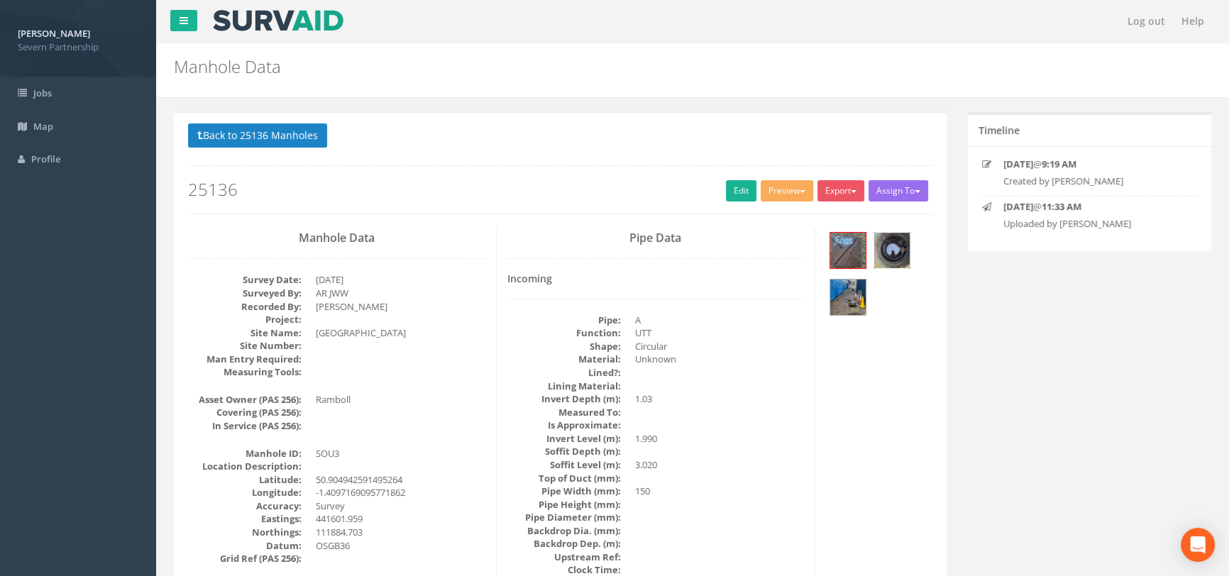
click at [905, 251] on img at bounding box center [891, 250] width 35 height 35
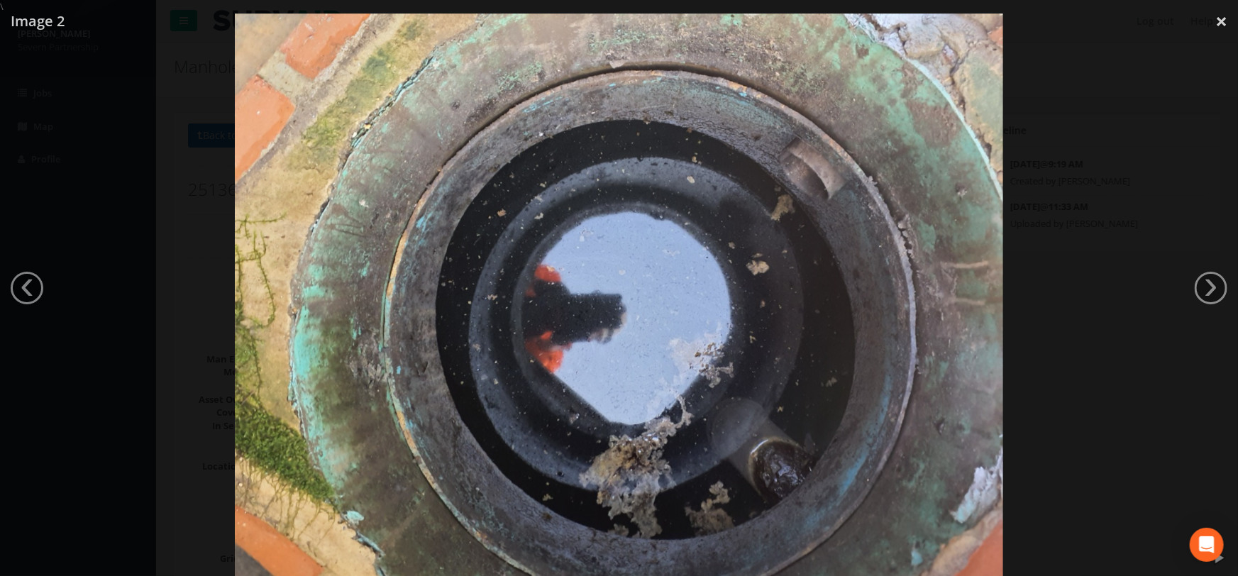
click at [1044, 259] on div at bounding box center [619, 301] width 1238 height 576
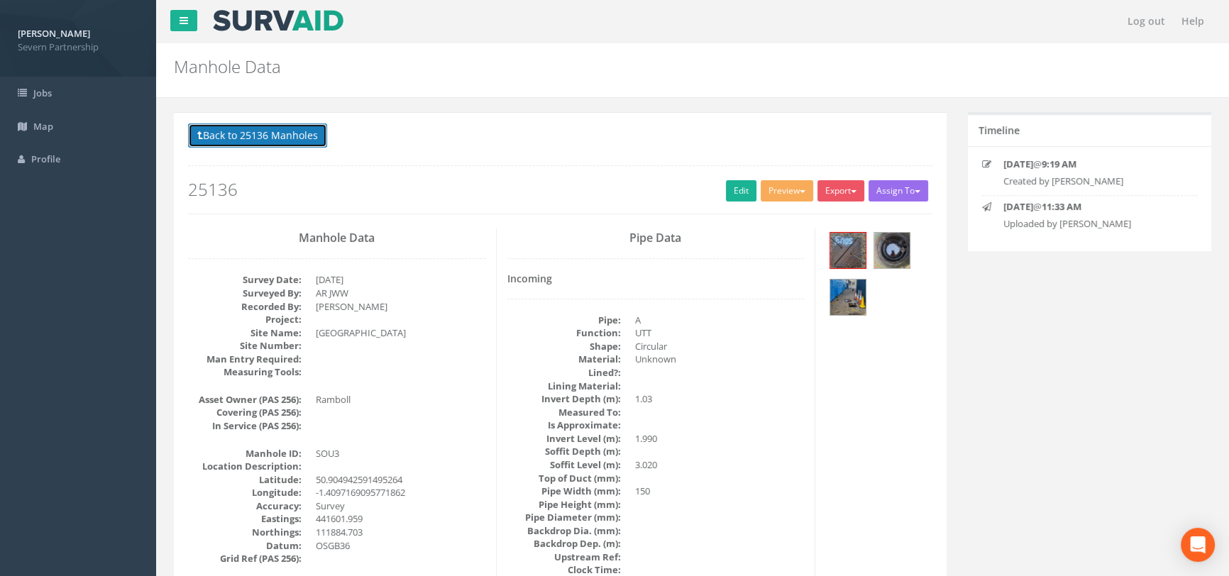
click at [248, 136] on button "Back to 25136 Manholes" at bounding box center [257, 135] width 139 height 24
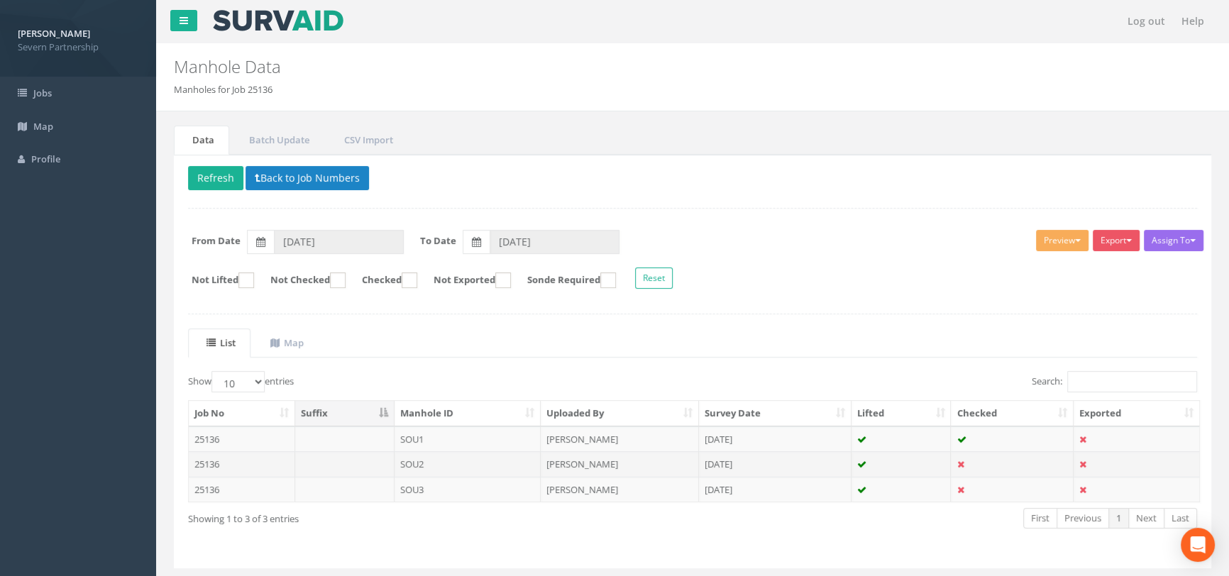
click at [420, 457] on td "SOU2" at bounding box center [467, 464] width 147 height 26
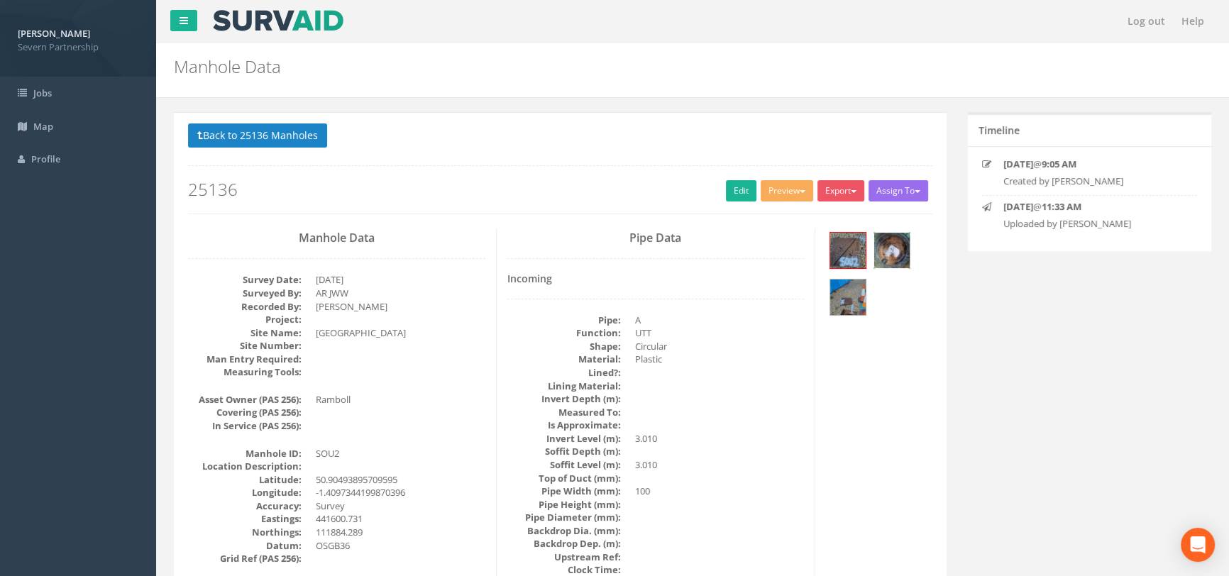
click at [893, 245] on img at bounding box center [891, 250] width 35 height 35
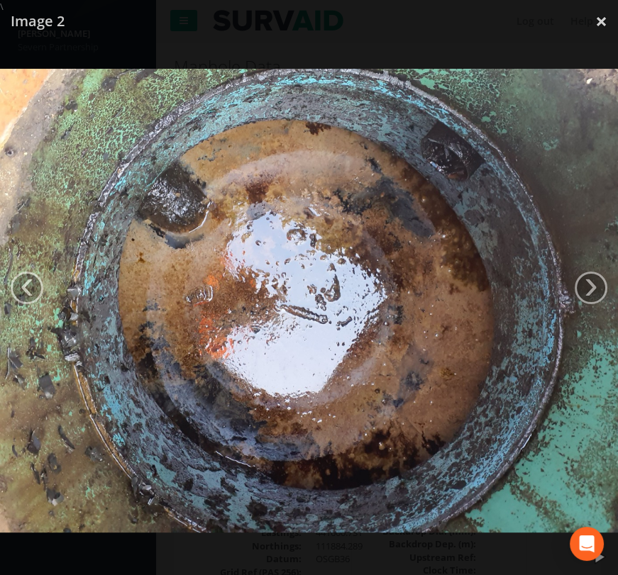
click at [336, 35] on div at bounding box center [309, 300] width 618 height 575
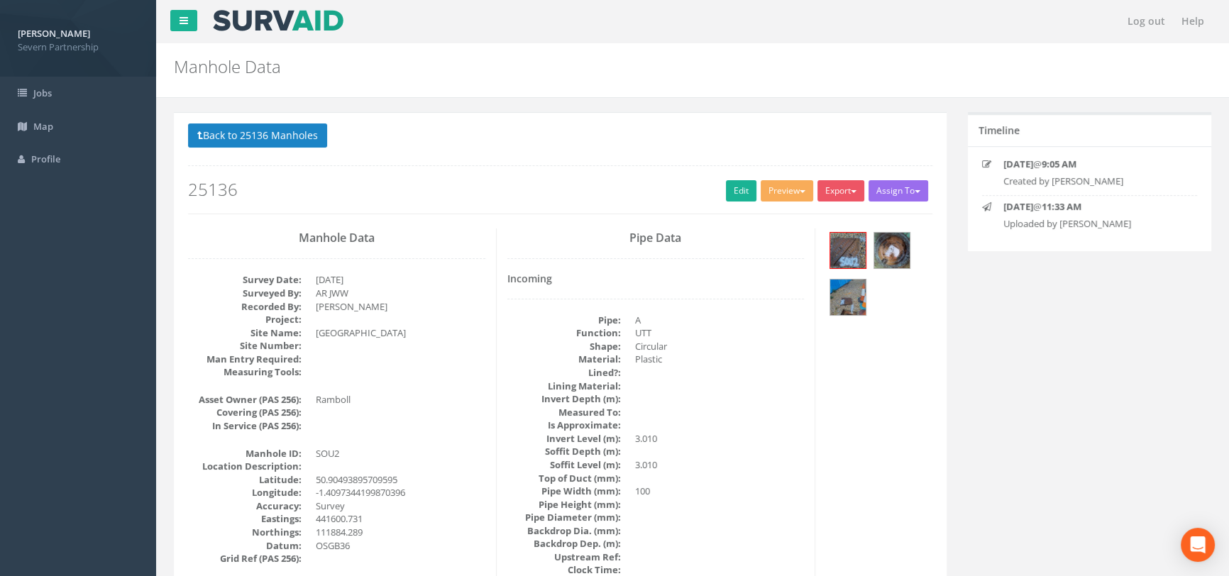
click at [248, 148] on p "Back to 25136 Manholes Back to Map" at bounding box center [560, 137] width 744 height 28
click at [246, 131] on button "Back to 25136 Manholes" at bounding box center [257, 135] width 139 height 24
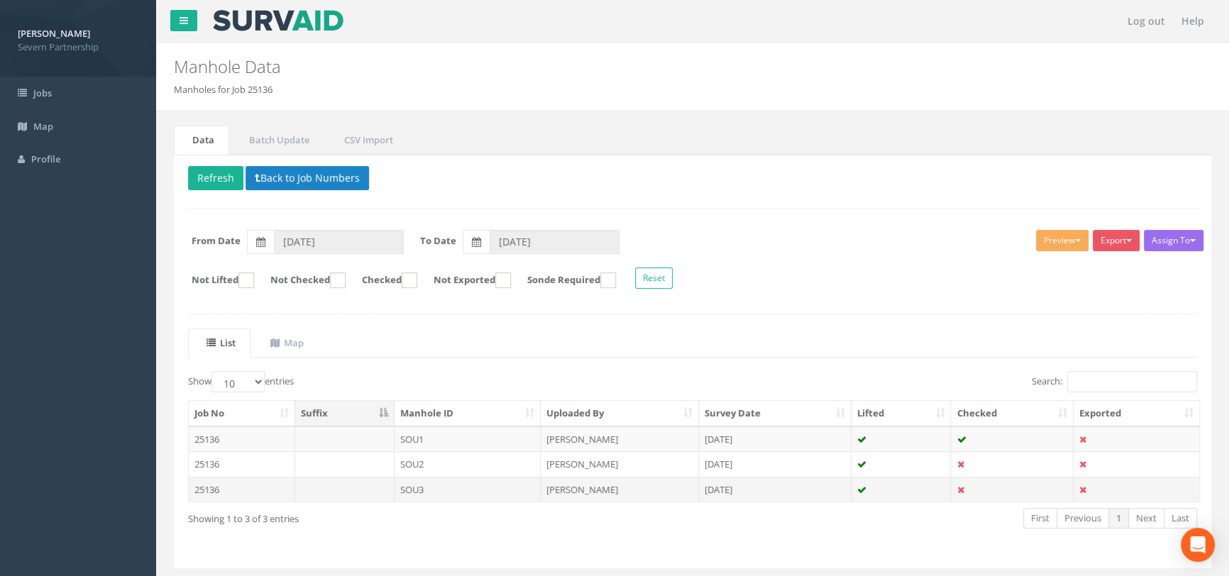
click at [609, 483] on td "[PERSON_NAME]" at bounding box center [620, 490] width 158 height 26
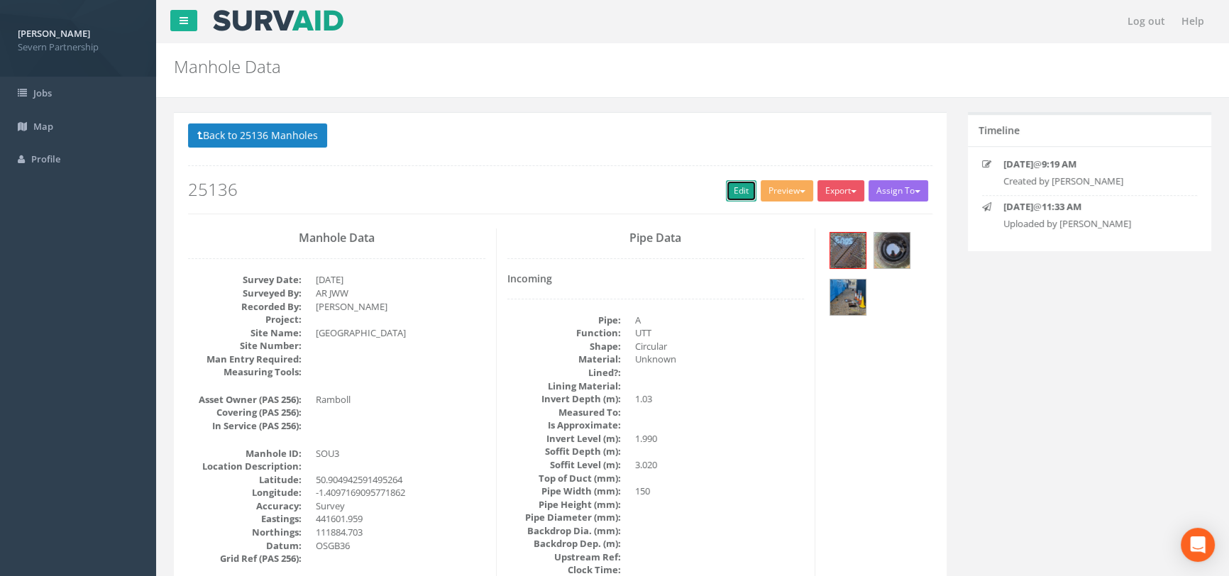
click at [745, 186] on link "Edit" at bounding box center [741, 190] width 31 height 21
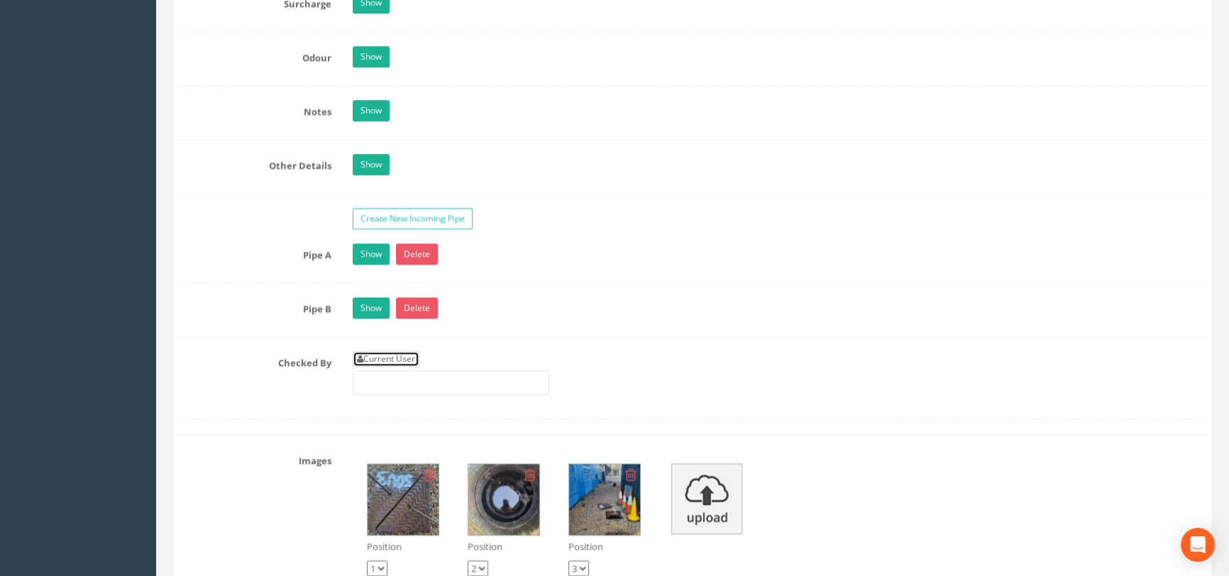
click at [392, 367] on link "Current User" at bounding box center [386, 359] width 67 height 16
type input "[PERSON_NAME]"
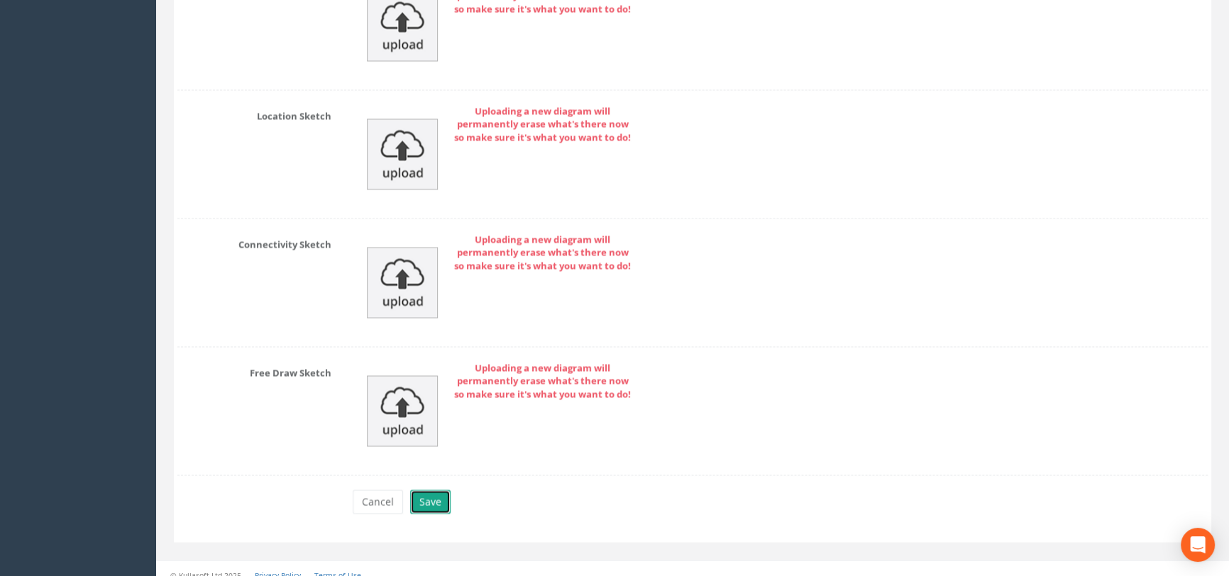
click at [434, 512] on button "Save" at bounding box center [430, 502] width 40 height 24
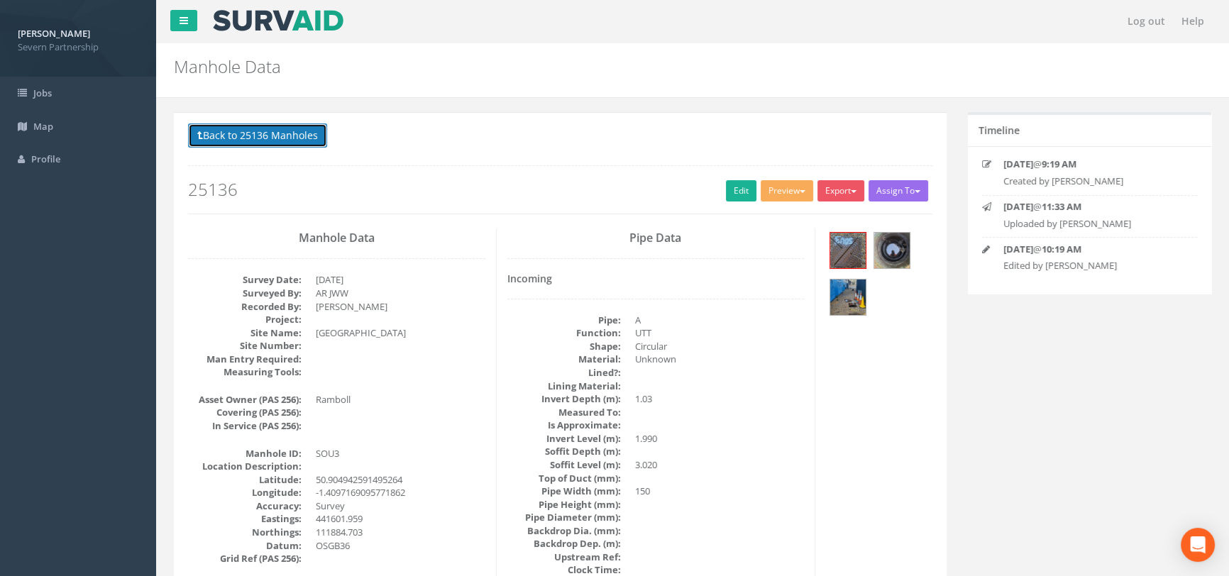
click at [267, 132] on button "Back to 25136 Manholes" at bounding box center [257, 135] width 139 height 24
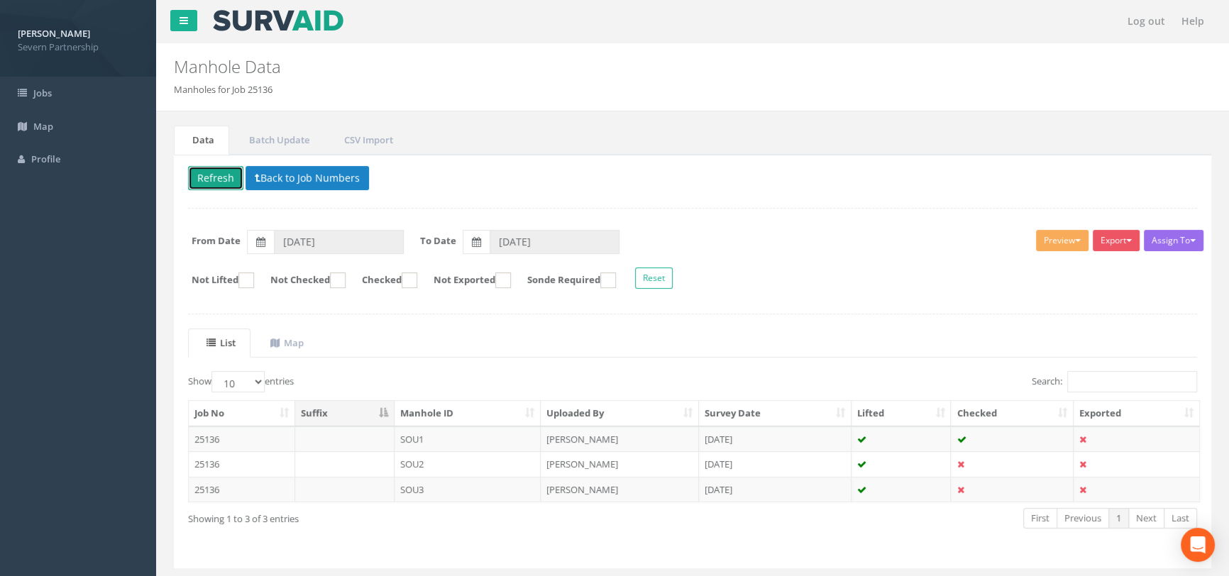
click at [224, 180] on button "Refresh" at bounding box center [215, 178] width 55 height 24
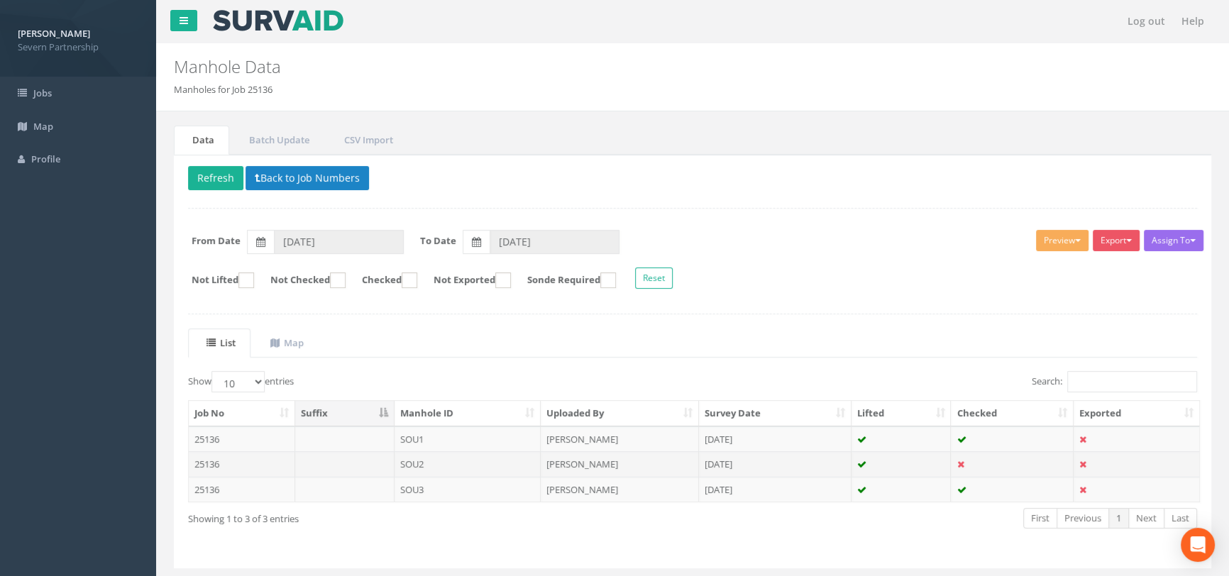
click at [438, 458] on td "SOU2" at bounding box center [467, 464] width 147 height 26
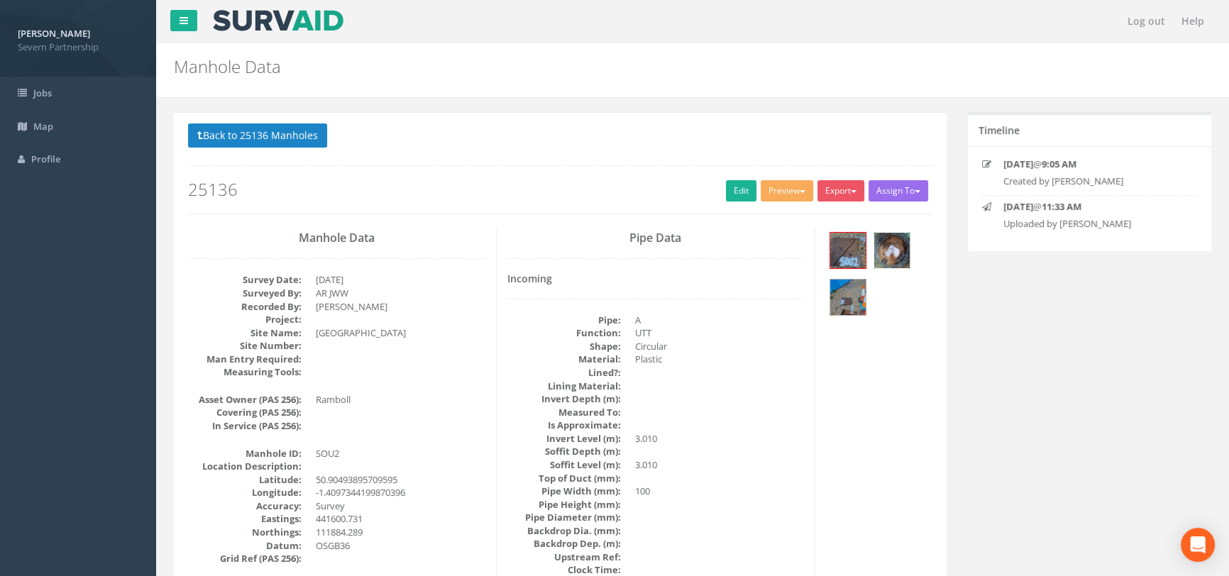
click at [896, 250] on img at bounding box center [891, 250] width 35 height 35
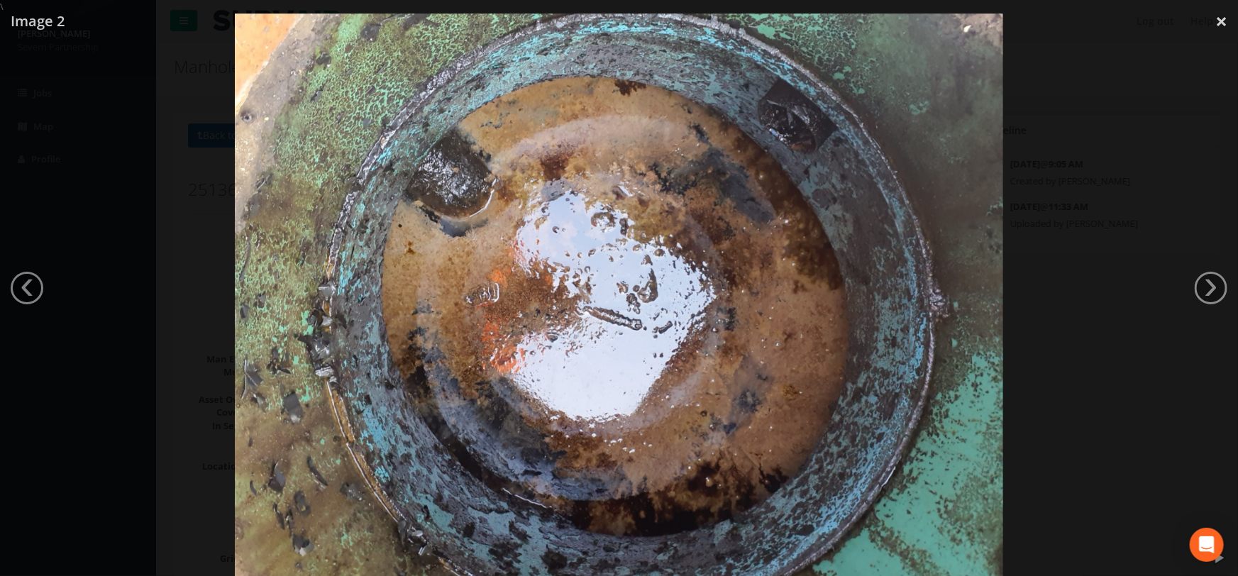
click at [1054, 336] on div at bounding box center [619, 301] width 1238 height 576
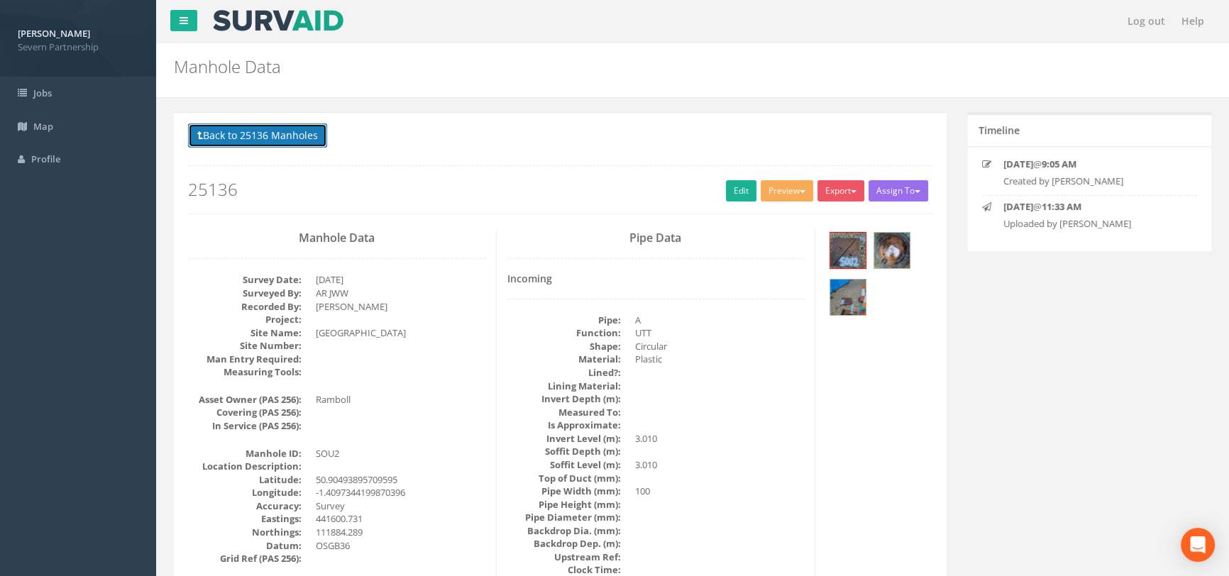
click at [289, 130] on button "Back to 25136 Manholes" at bounding box center [257, 135] width 139 height 24
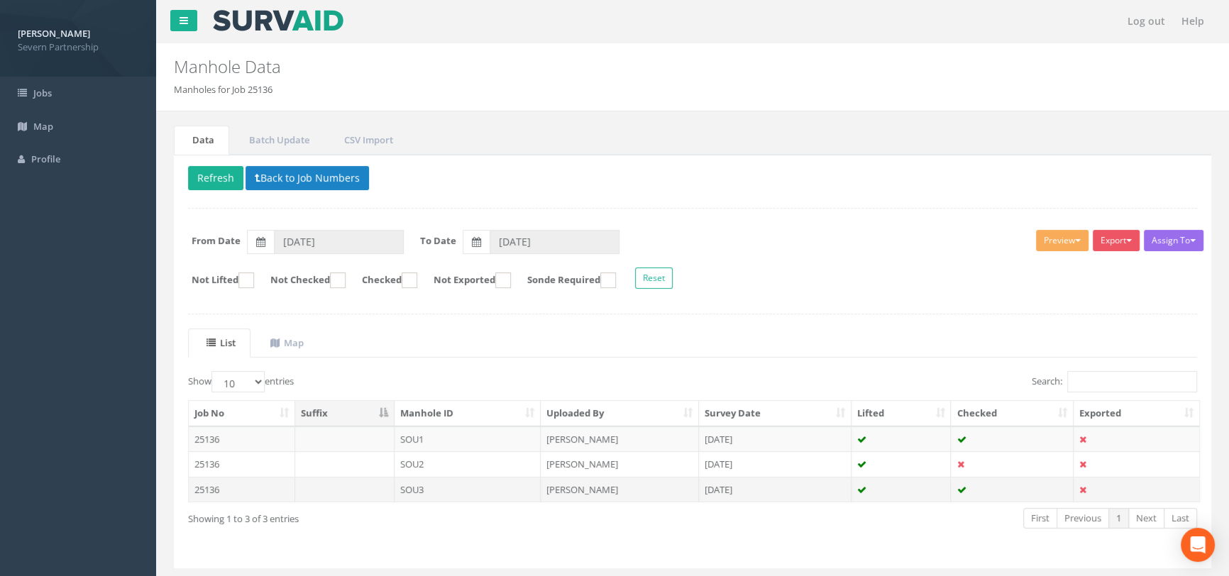
click at [467, 482] on td "SOU3" at bounding box center [467, 490] width 147 height 26
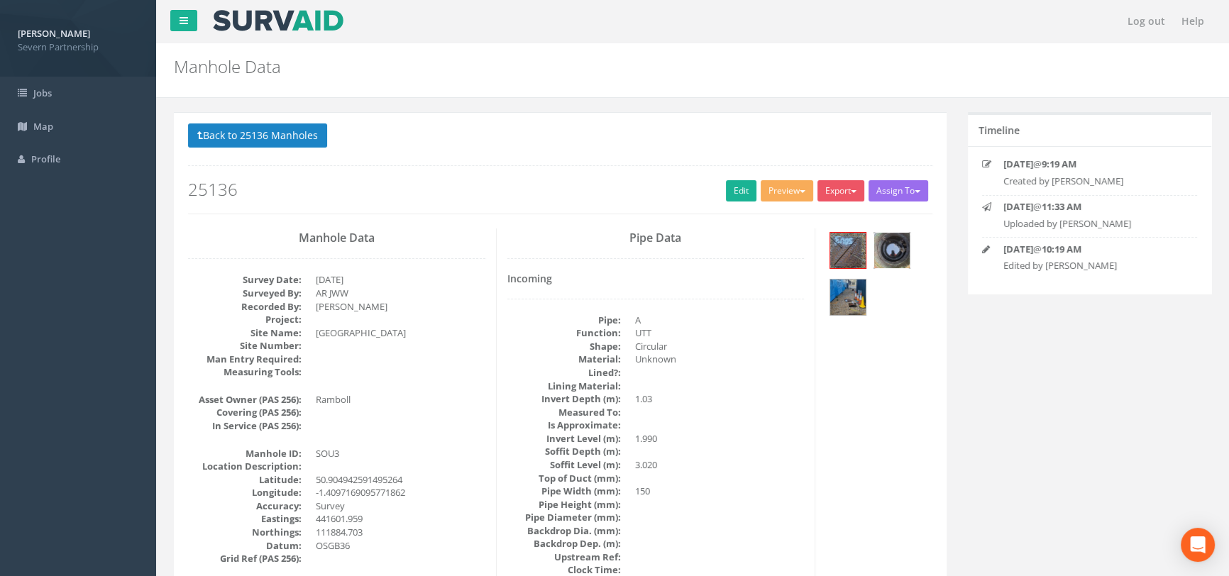
click at [901, 250] on img at bounding box center [891, 250] width 35 height 35
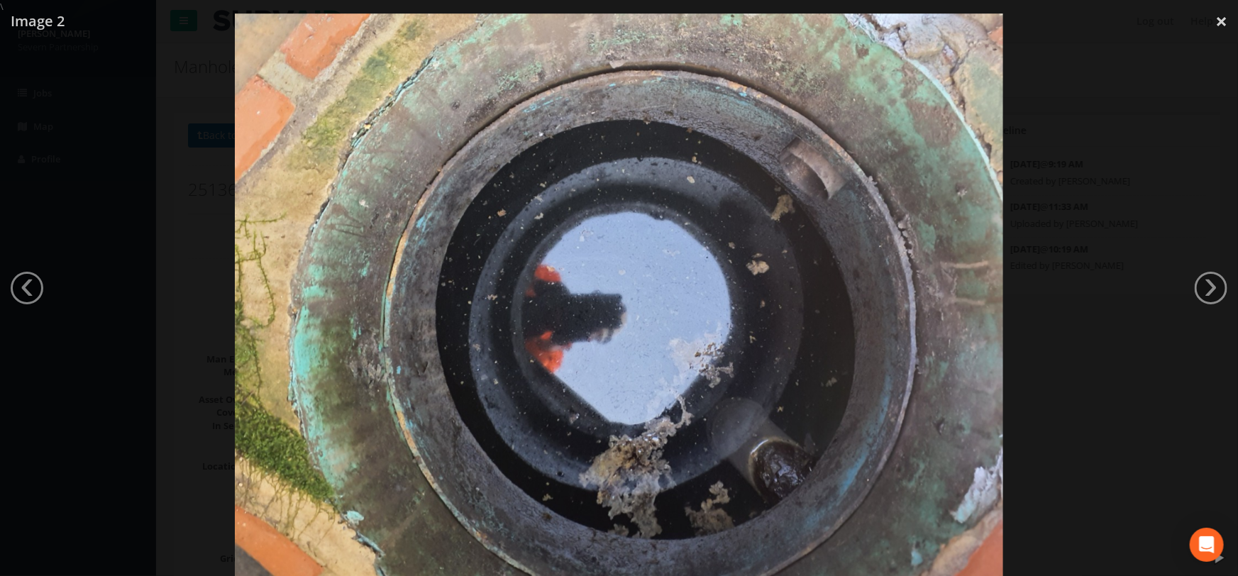
click at [1009, 293] on div at bounding box center [619, 301] width 1238 height 576
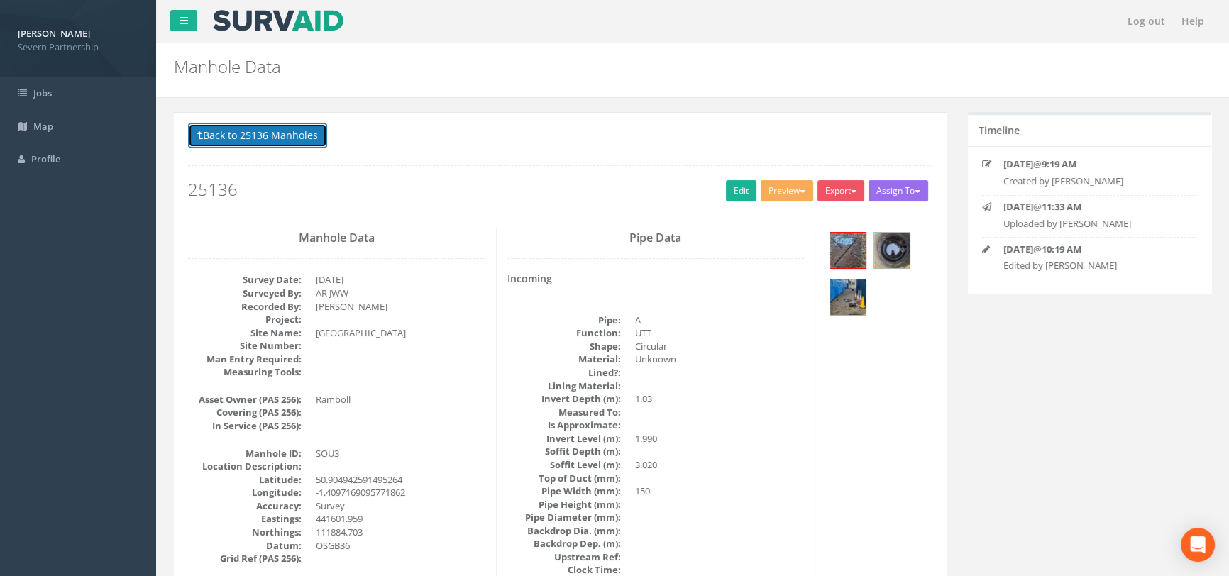
click at [287, 137] on button "Back to 25136 Manholes" at bounding box center [257, 135] width 139 height 24
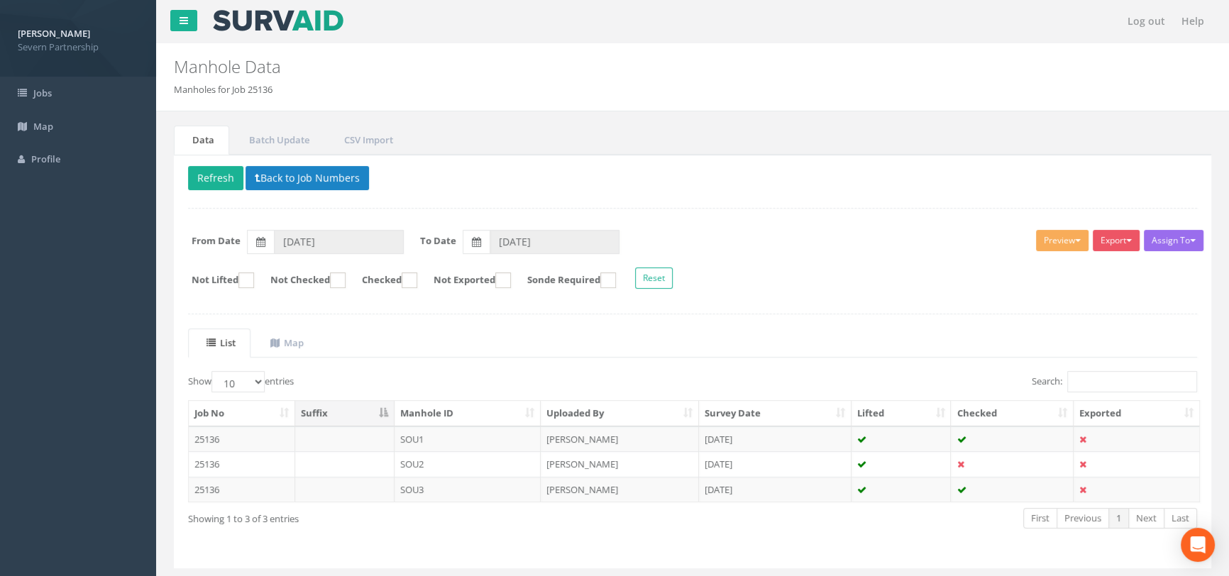
click at [434, 463] on td "SOU2" at bounding box center [467, 464] width 147 height 26
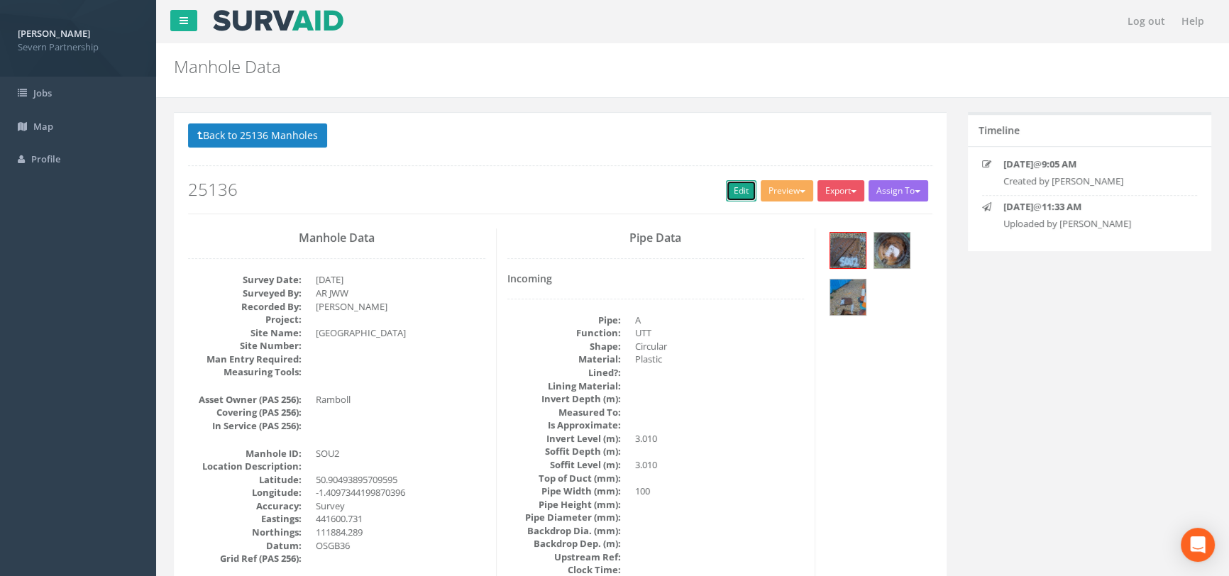
click at [741, 194] on link "Edit" at bounding box center [741, 190] width 31 height 21
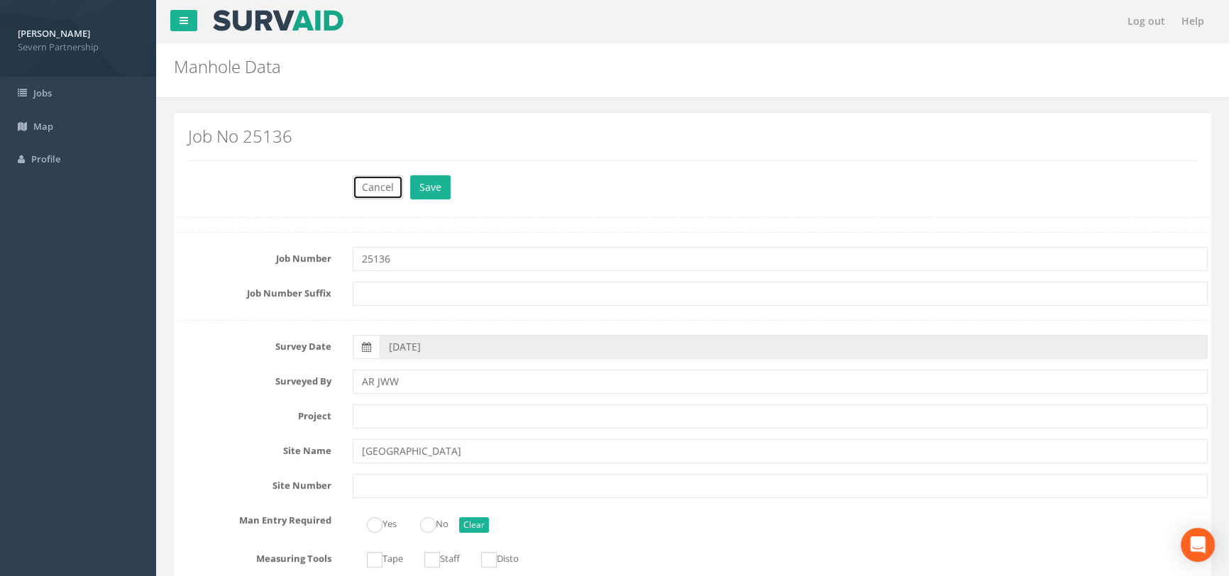
click at [369, 177] on button "Cancel" at bounding box center [378, 187] width 50 height 24
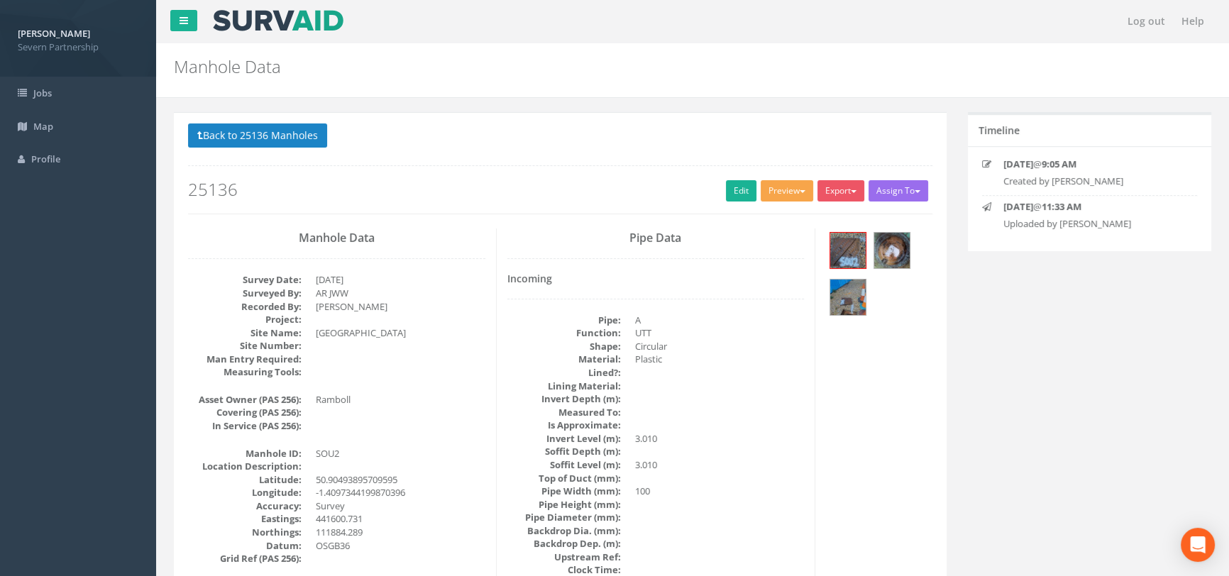
click at [771, 199] on button "Preview" at bounding box center [787, 190] width 53 height 21
click at [751, 224] on link "SP Manhole" at bounding box center [761, 220] width 108 height 22
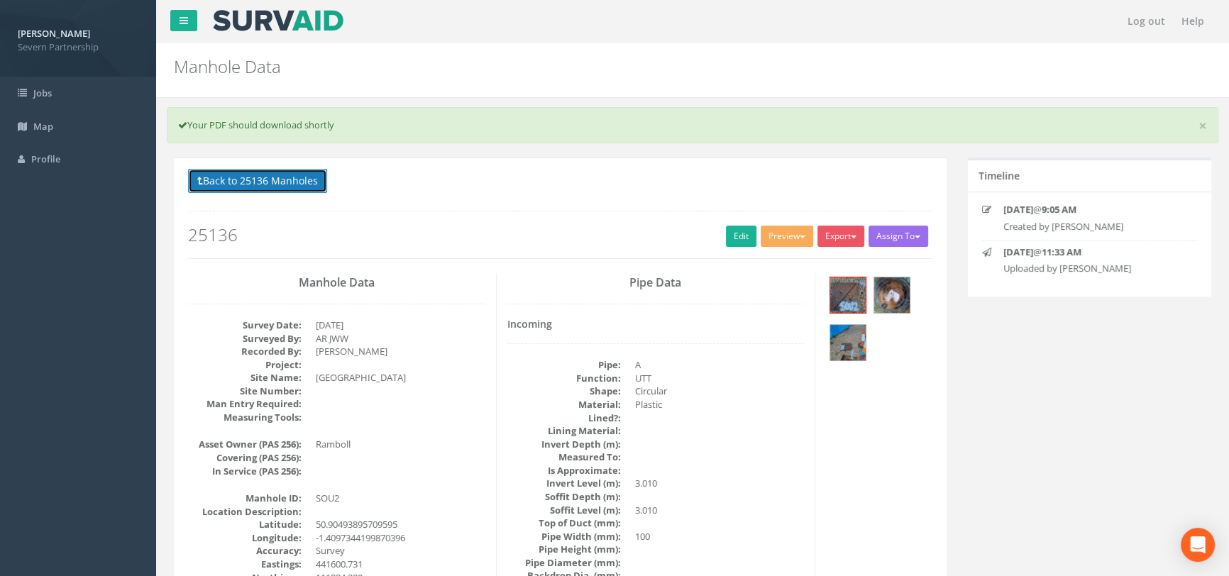
click at [268, 177] on button "Back to 25136 Manholes" at bounding box center [257, 181] width 139 height 24
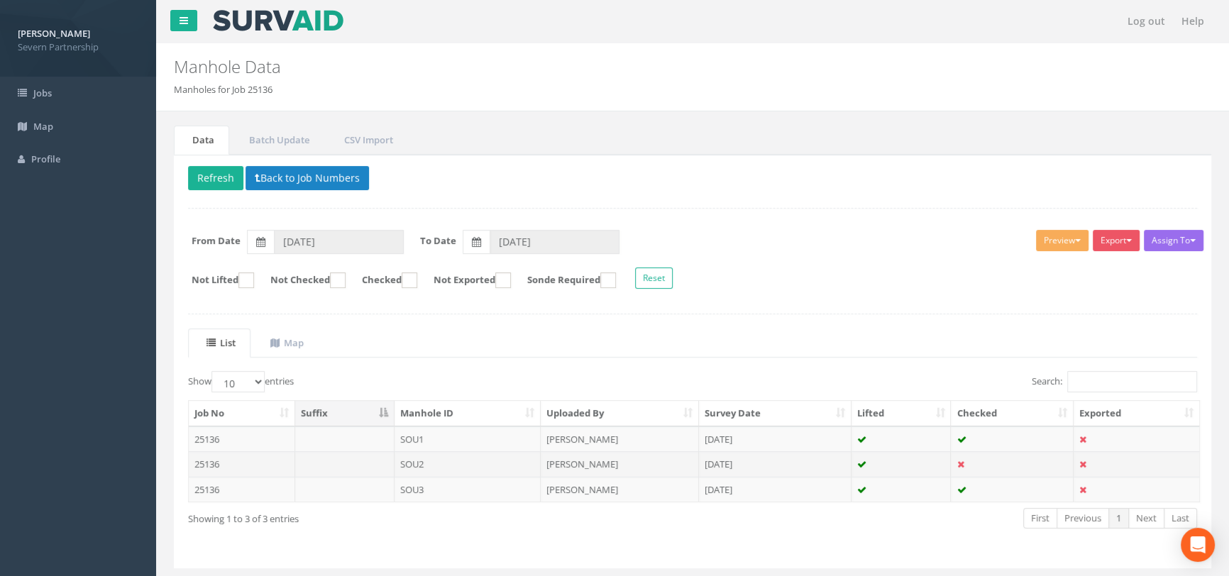
click at [456, 460] on td "SOU2" at bounding box center [467, 464] width 147 height 26
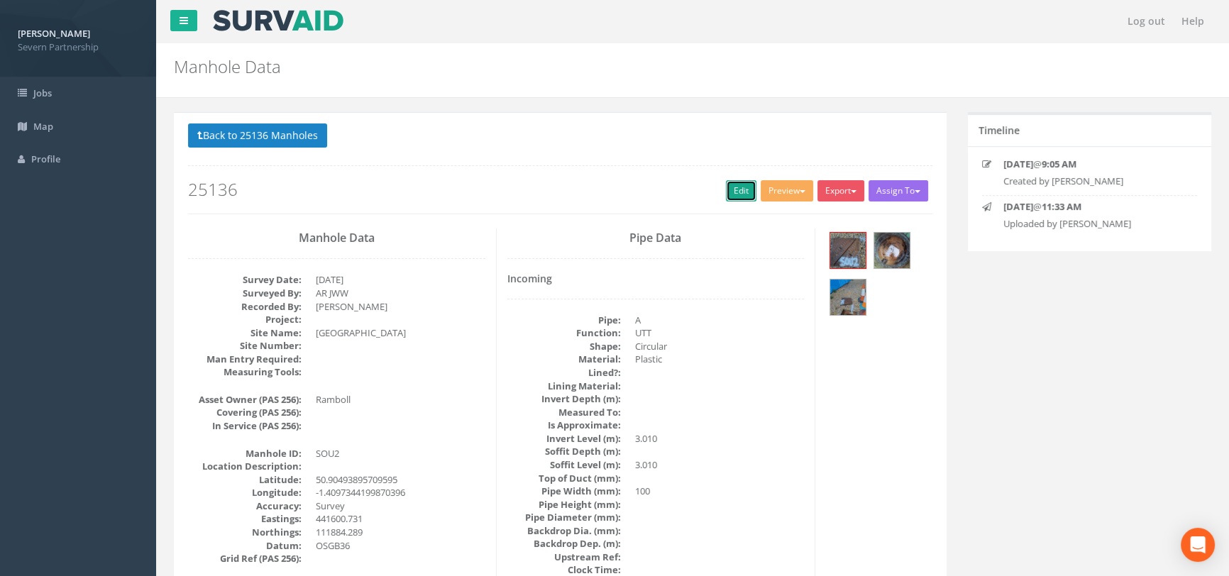
click at [746, 190] on link "Edit" at bounding box center [741, 190] width 31 height 21
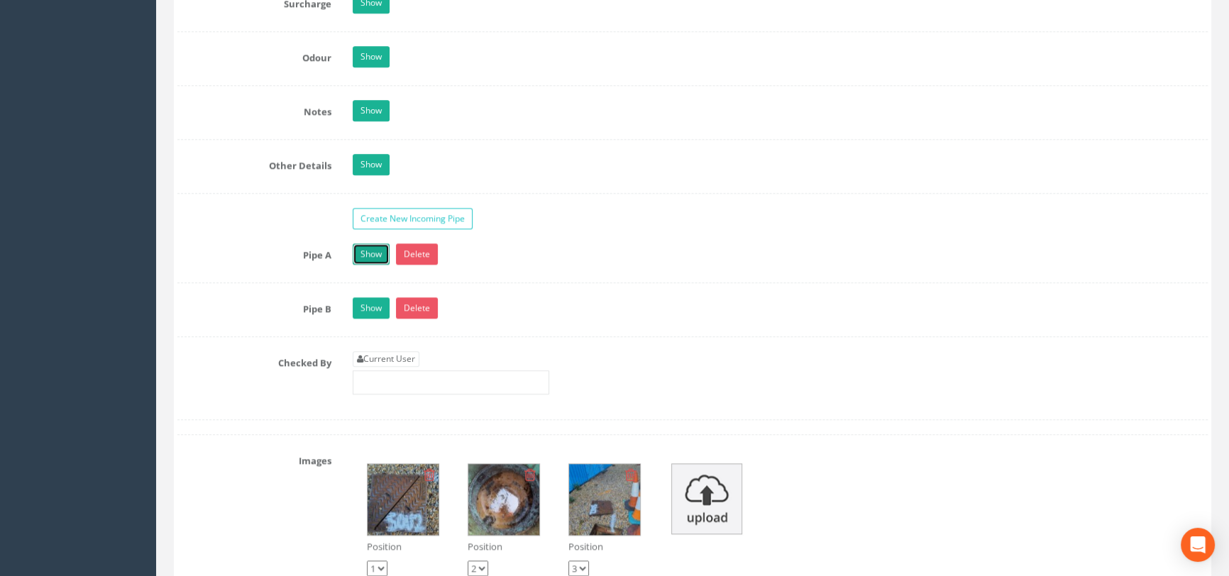
click at [369, 265] on link "Show" at bounding box center [371, 253] width 37 height 21
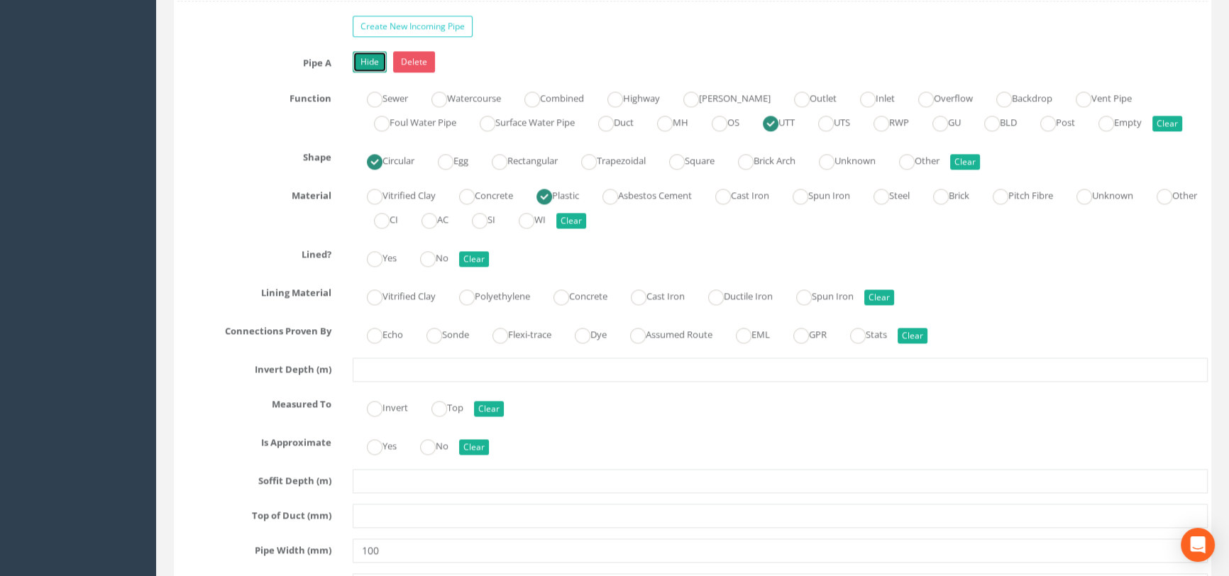
scroll to position [2322, 0]
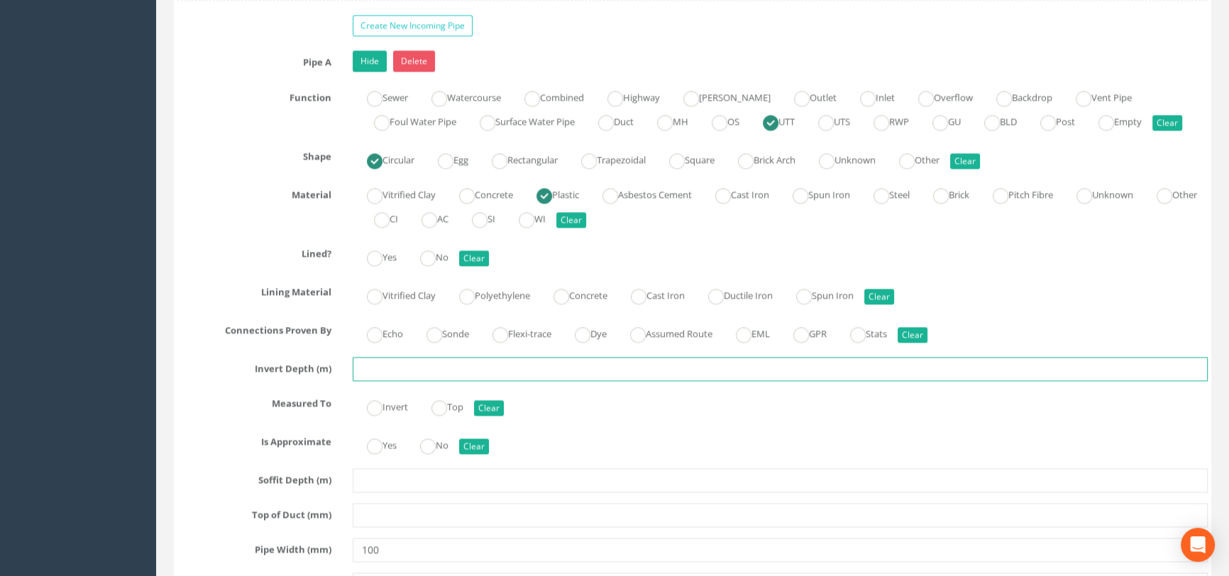
click at [393, 381] on input "text" at bounding box center [780, 369] width 855 height 24
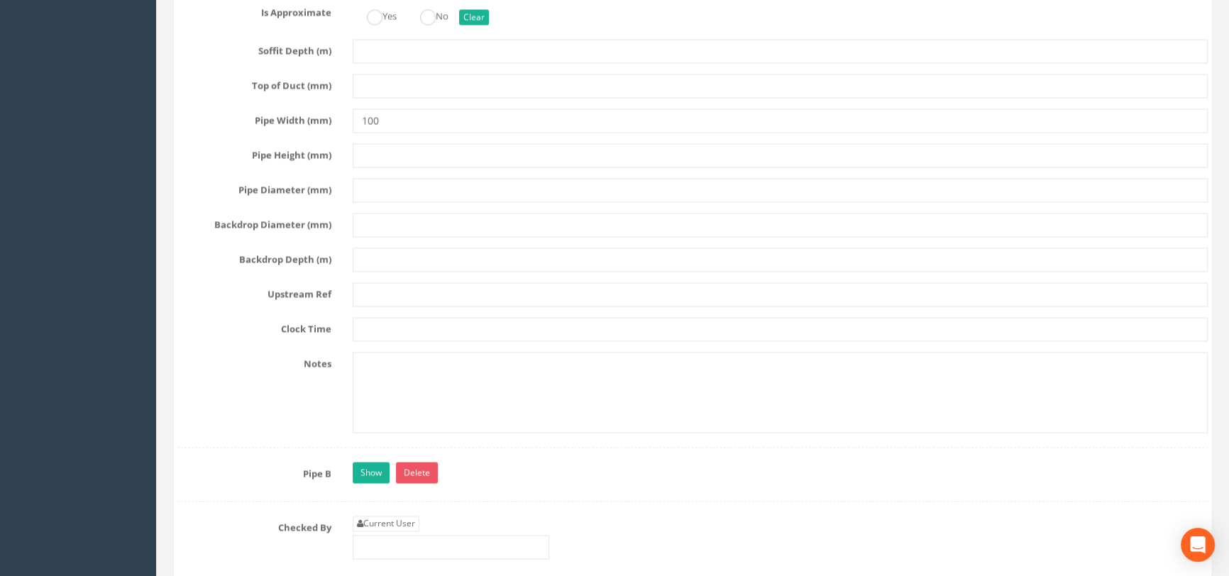
scroll to position [2838, 0]
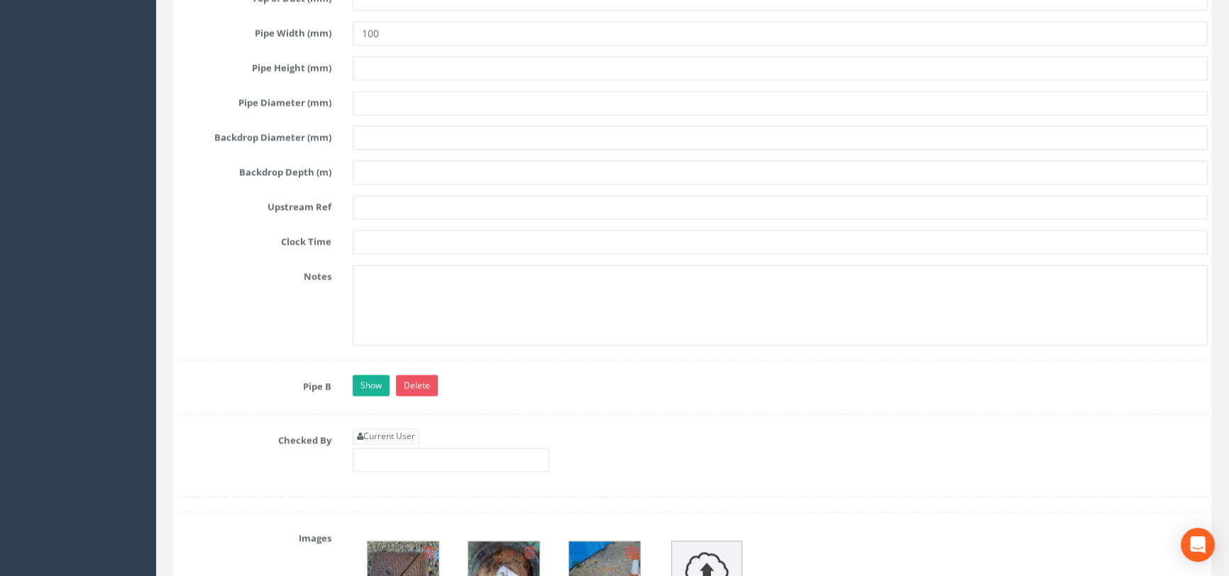
type input "0.81"
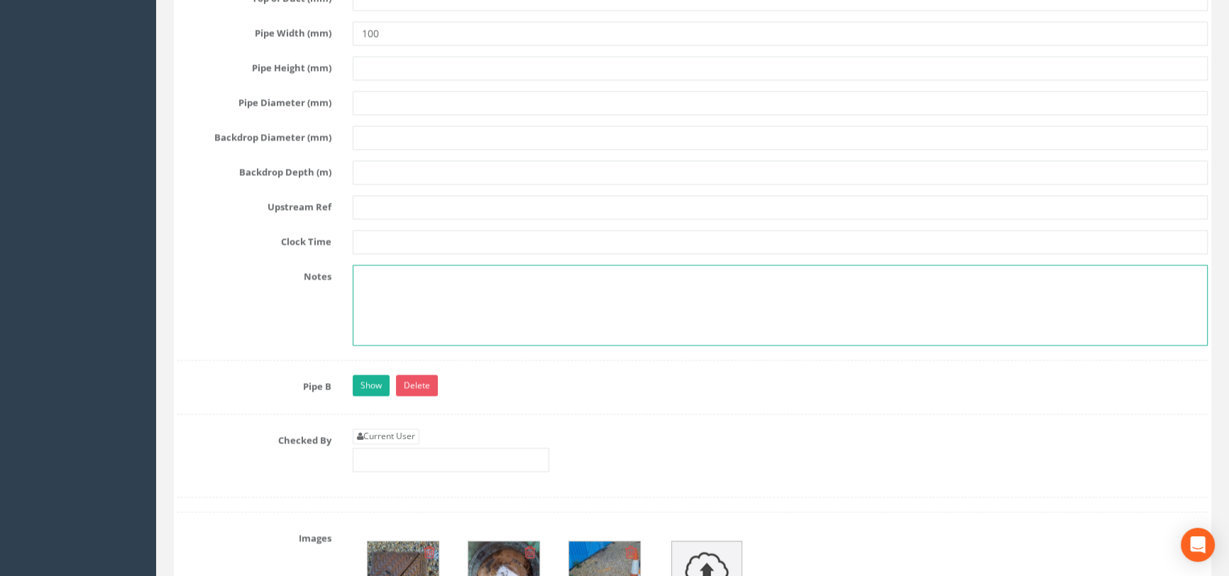
click at [436, 306] on textarea at bounding box center [780, 305] width 855 height 81
click at [397, 314] on textarea "Water Depth/ Unable to measure" at bounding box center [780, 305] width 855 height 81
click at [575, 333] on textarea "Water depth/ Unable to measure" at bounding box center [780, 305] width 855 height 81
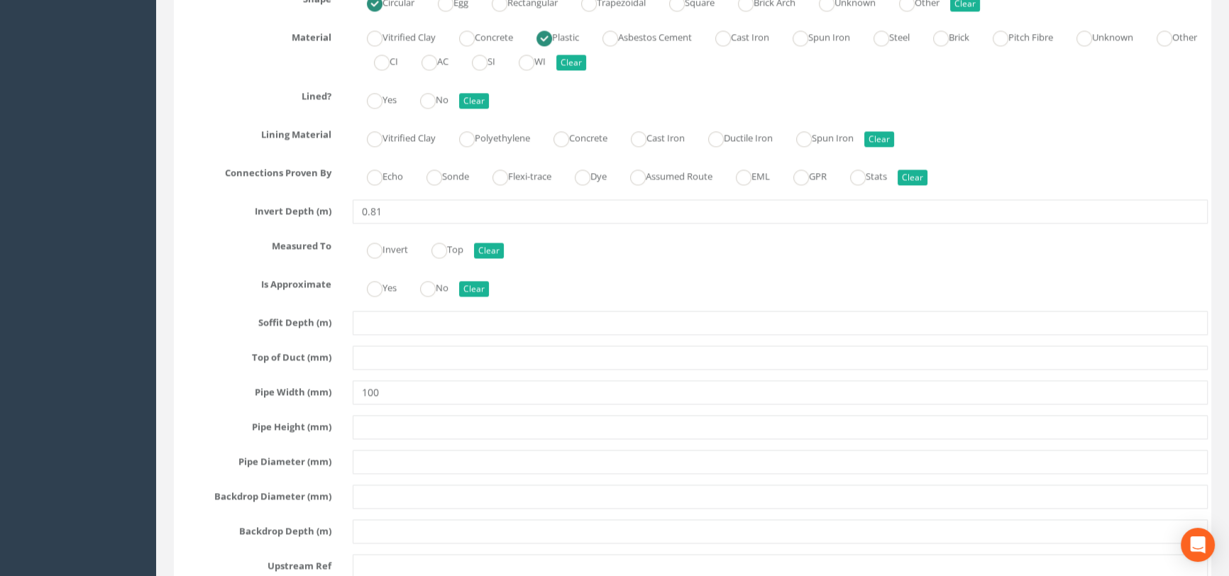
scroll to position [2322, 0]
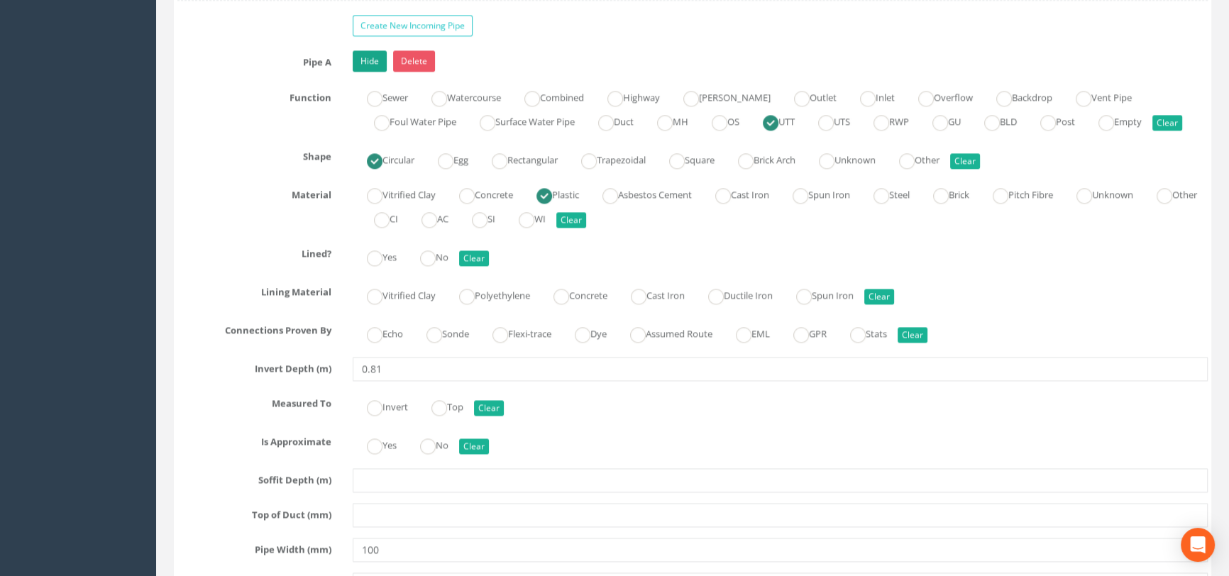
type textarea "Water depth/ Unable to measure"
click at [376, 72] on link "Hide" at bounding box center [370, 60] width 34 height 21
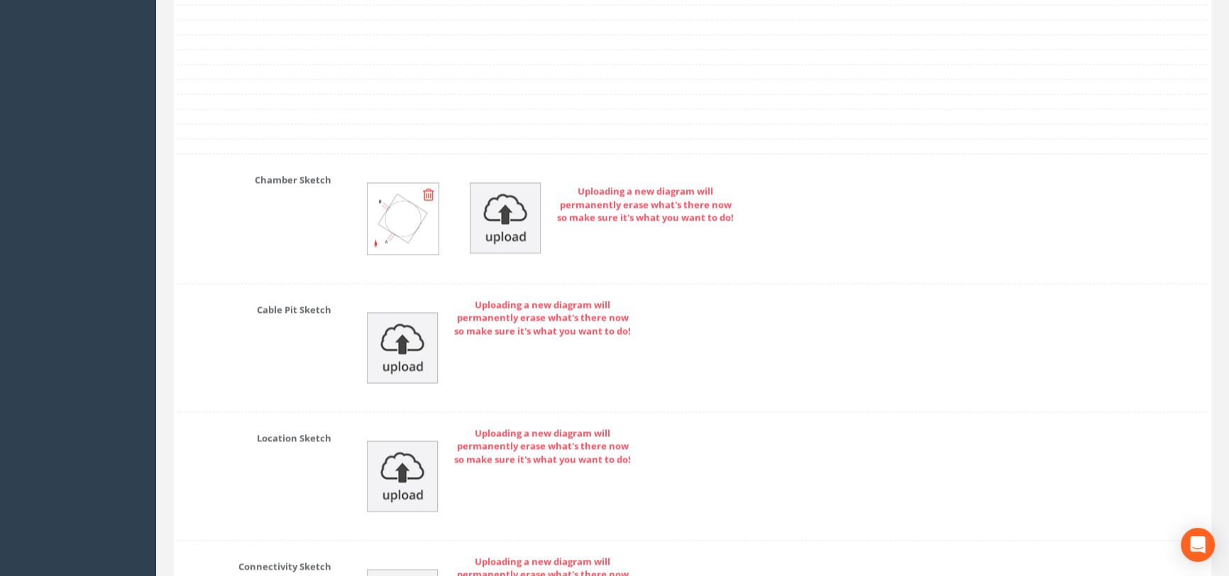
scroll to position [2386, 0]
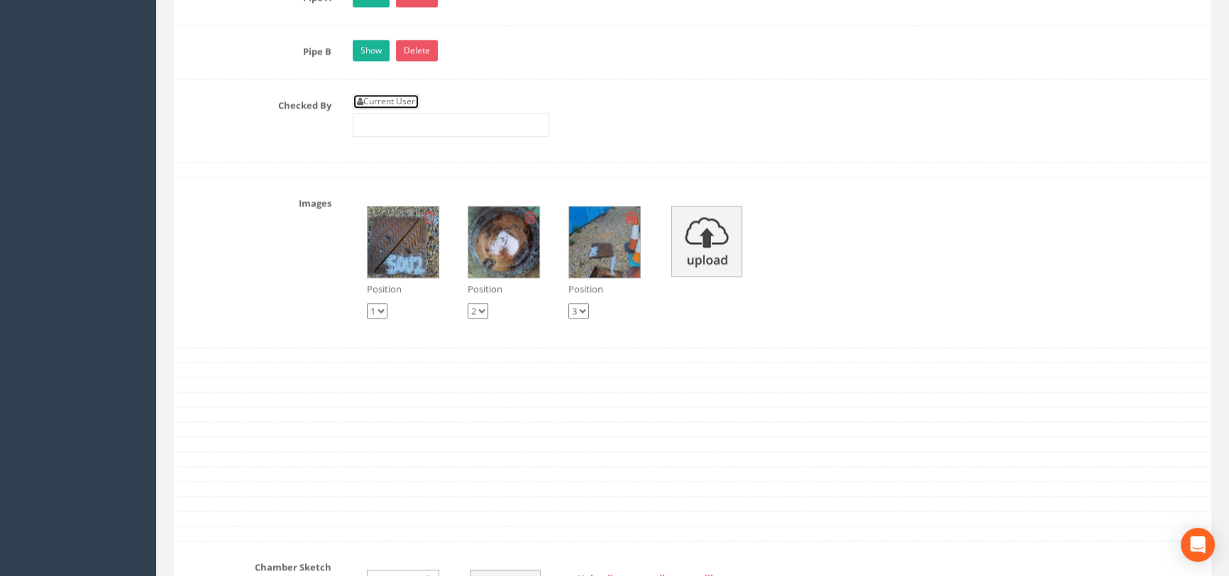
click at [385, 109] on link "Current User" at bounding box center [386, 102] width 67 height 16
type input "[PERSON_NAME]"
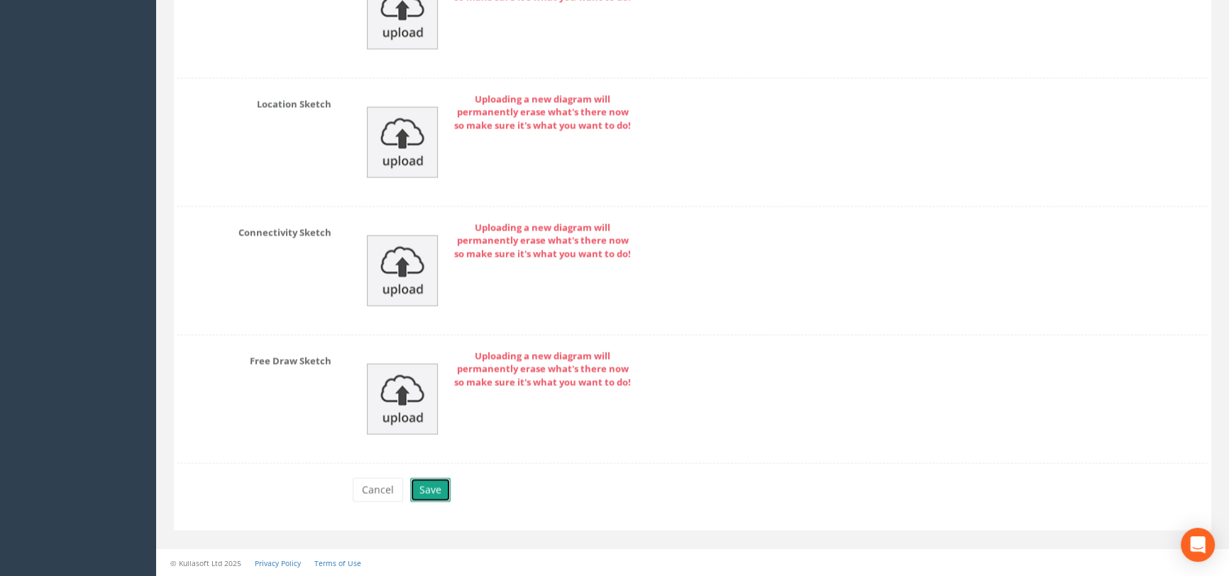
click at [442, 482] on button "Save" at bounding box center [430, 490] width 40 height 24
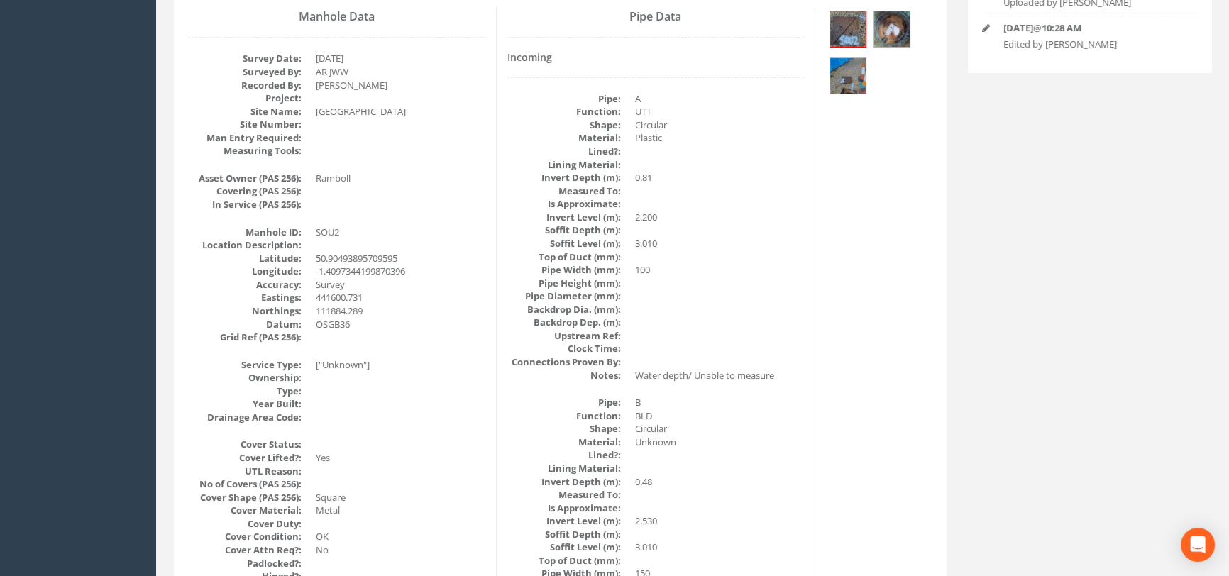
scroll to position [0, 0]
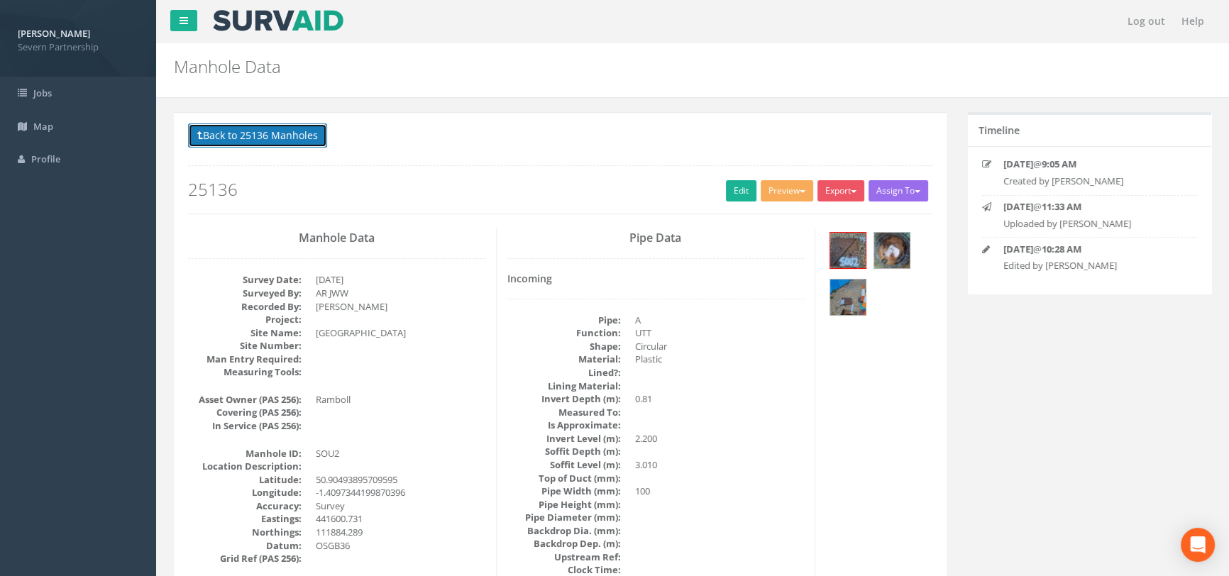
click at [301, 133] on button "Back to 25136 Manholes" at bounding box center [257, 135] width 139 height 24
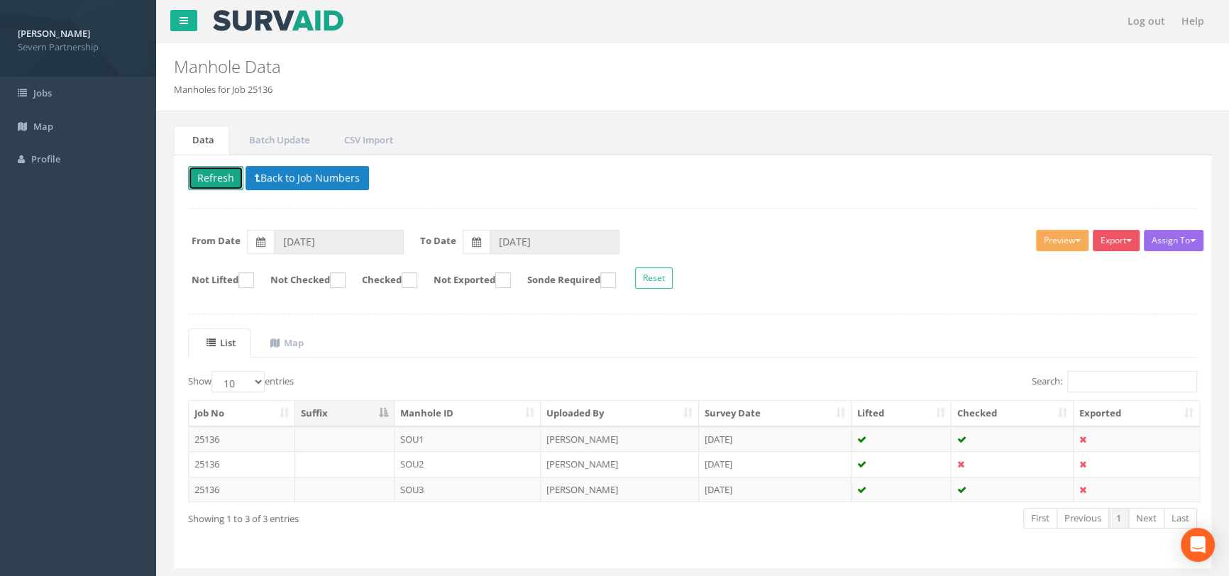
click at [221, 177] on button "Refresh" at bounding box center [215, 178] width 55 height 24
click at [1063, 234] on button "Preview" at bounding box center [1062, 240] width 53 height 21
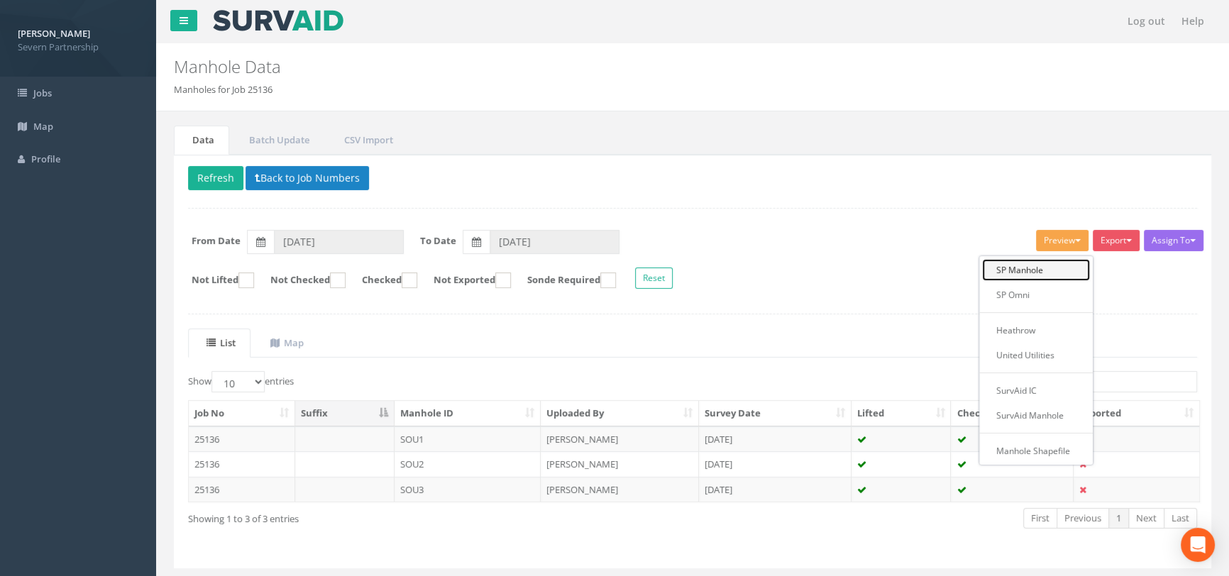
click at [1035, 265] on link "SP Manhole" at bounding box center [1036, 270] width 108 height 22
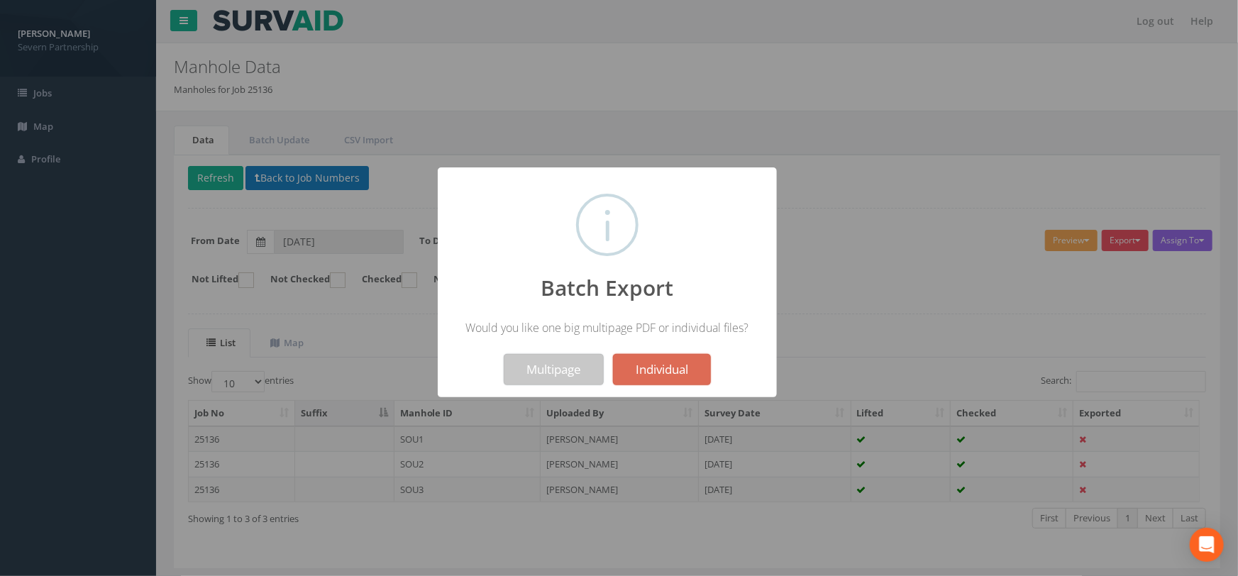
click at [535, 368] on button "Multipage" at bounding box center [554, 369] width 100 height 31
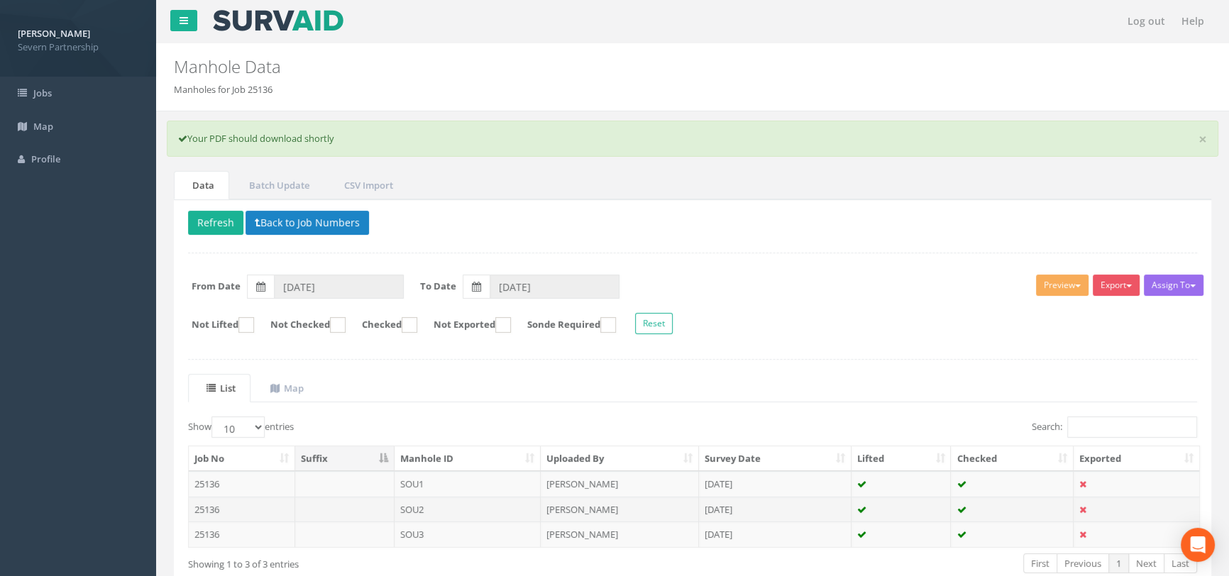
drag, startPoint x: 419, startPoint y: 509, endPoint x: 603, endPoint y: 410, distance: 209.5
click at [419, 509] on td "SOU2" at bounding box center [467, 510] width 147 height 26
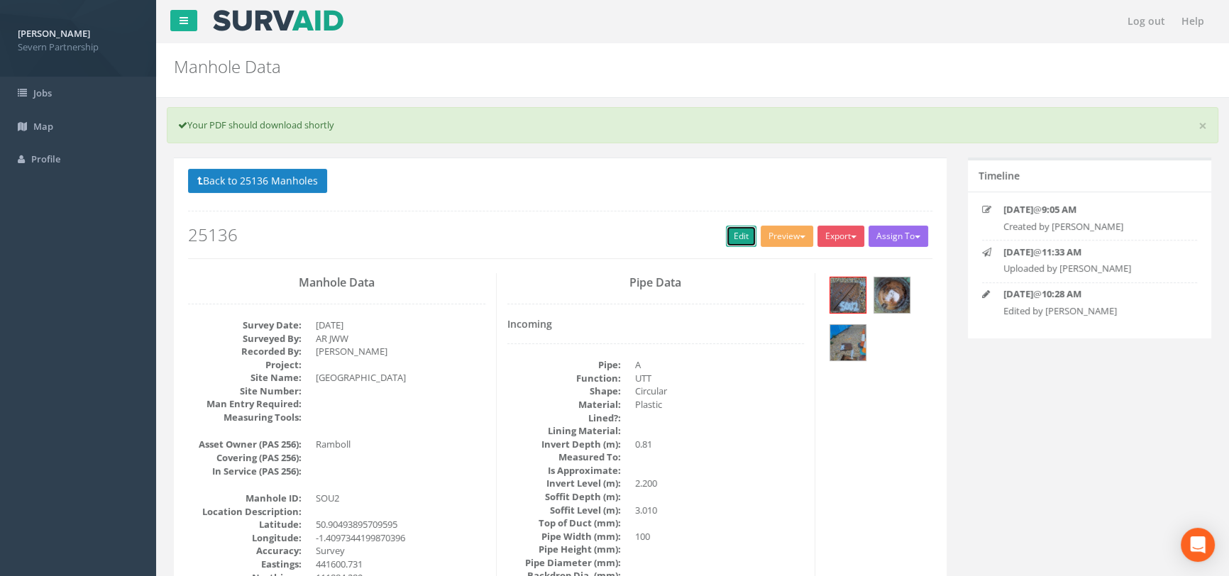
click at [736, 236] on link "Edit" at bounding box center [741, 236] width 31 height 21
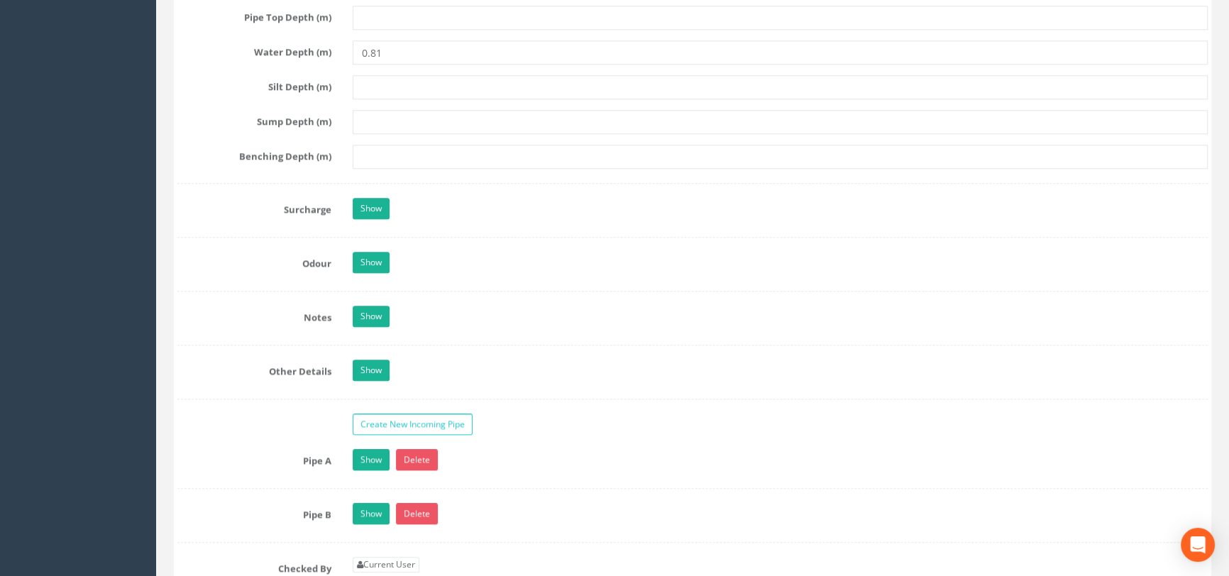
scroll to position [2257, 0]
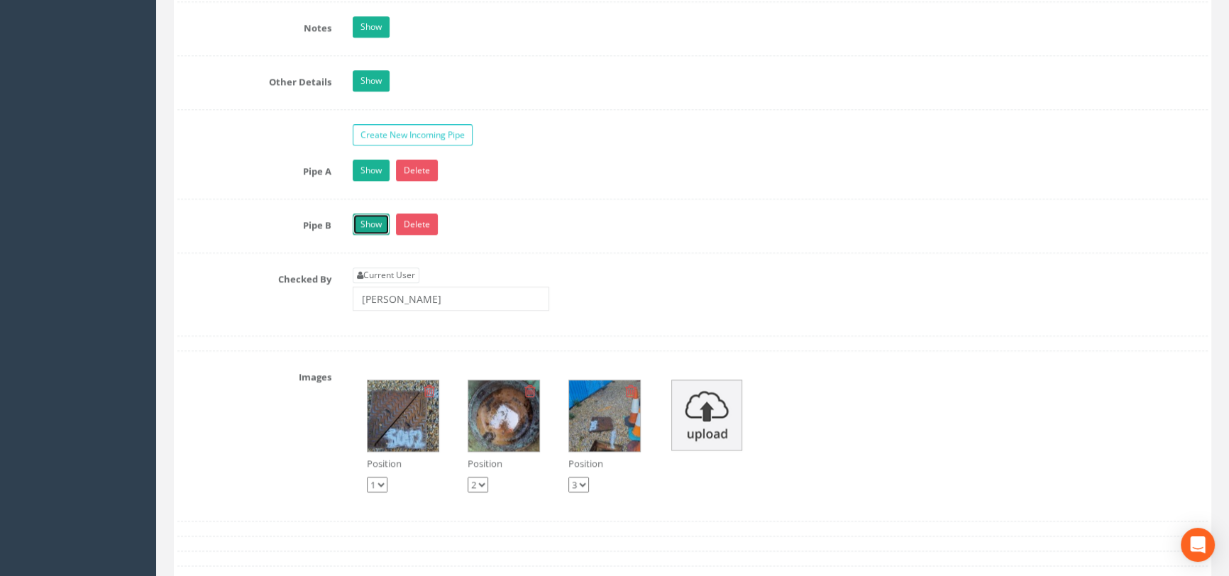
click at [379, 235] on link "Show" at bounding box center [371, 224] width 37 height 21
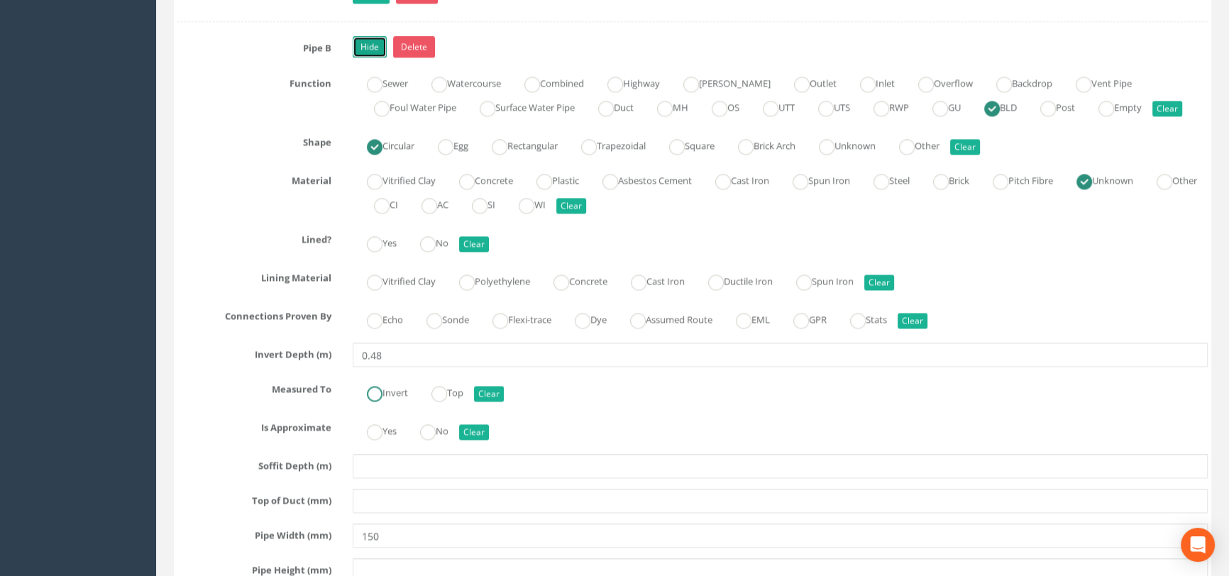
scroll to position [2192, 0]
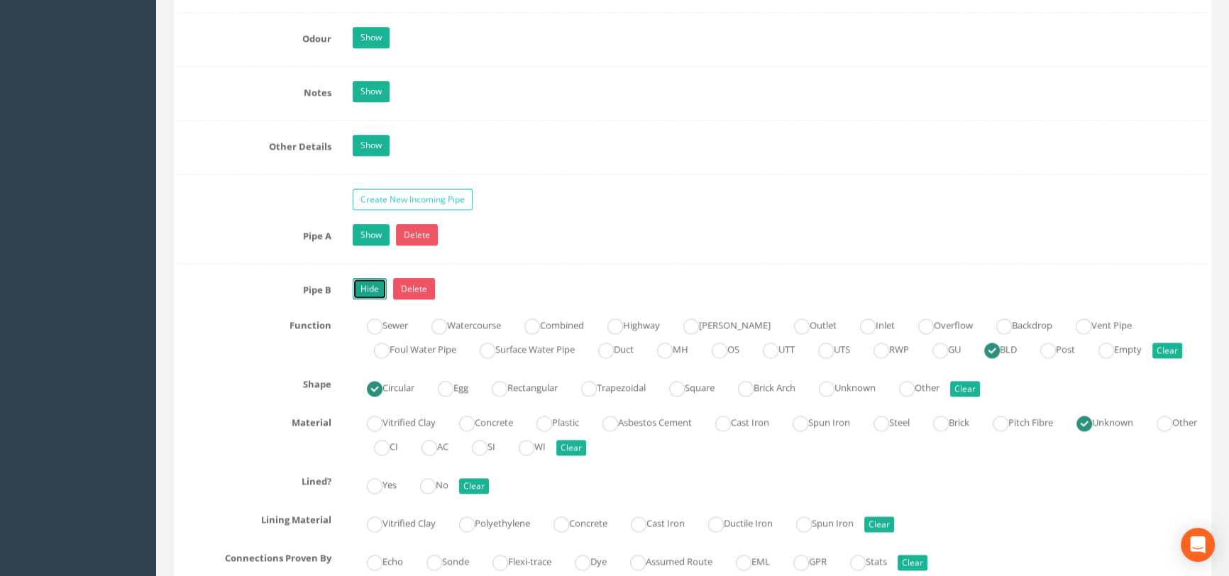
click at [373, 299] on link "Hide" at bounding box center [370, 288] width 34 height 21
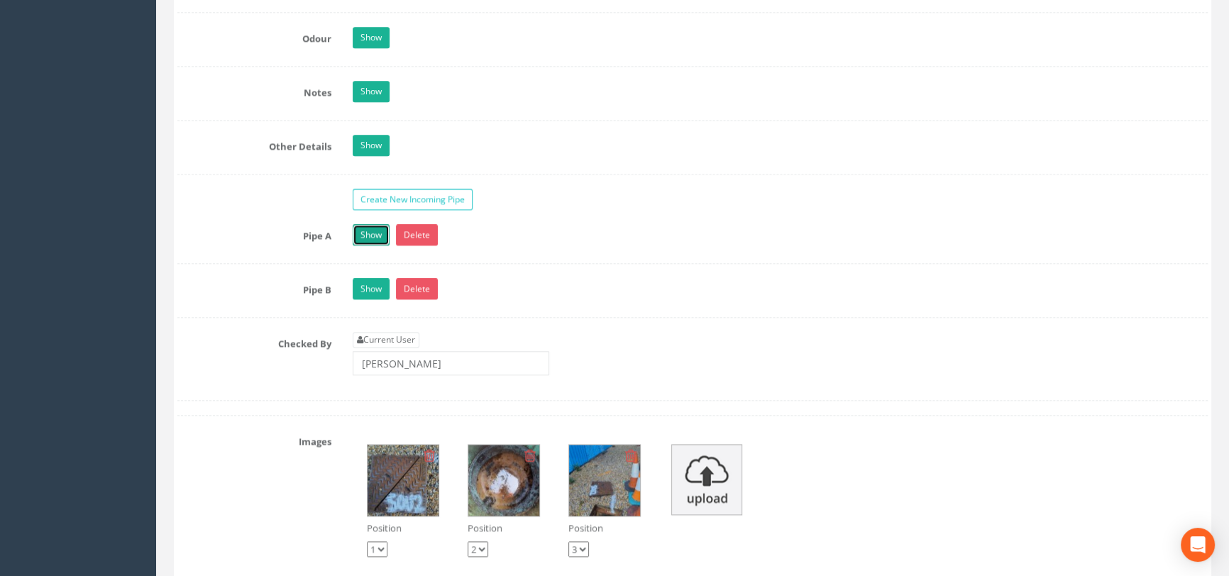
click at [367, 245] on link "Show" at bounding box center [371, 234] width 37 height 21
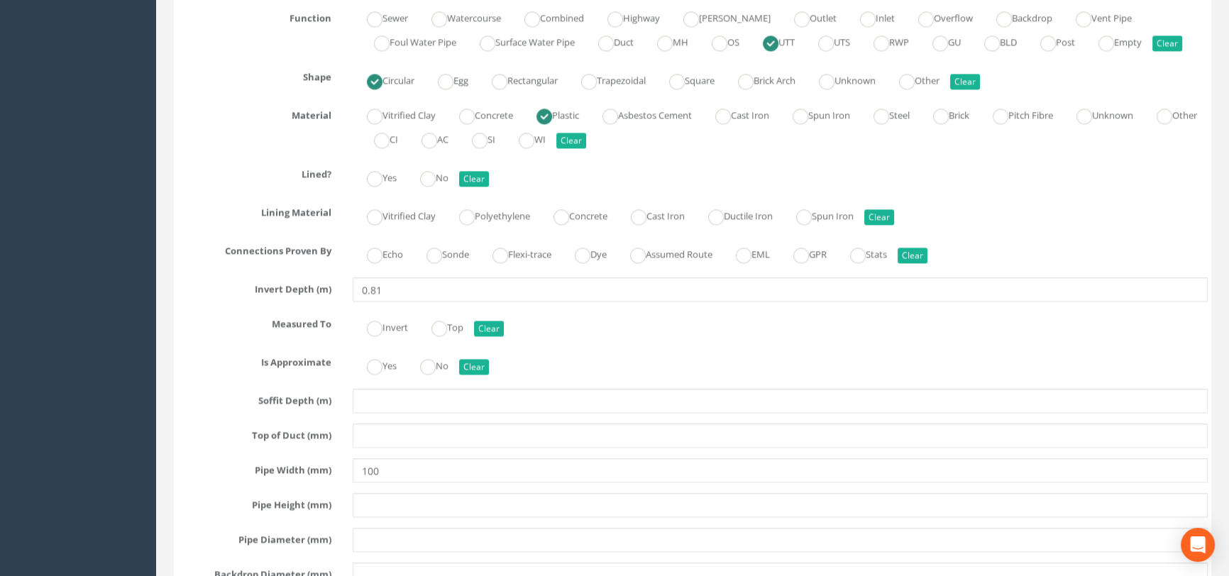
scroll to position [2451, 0]
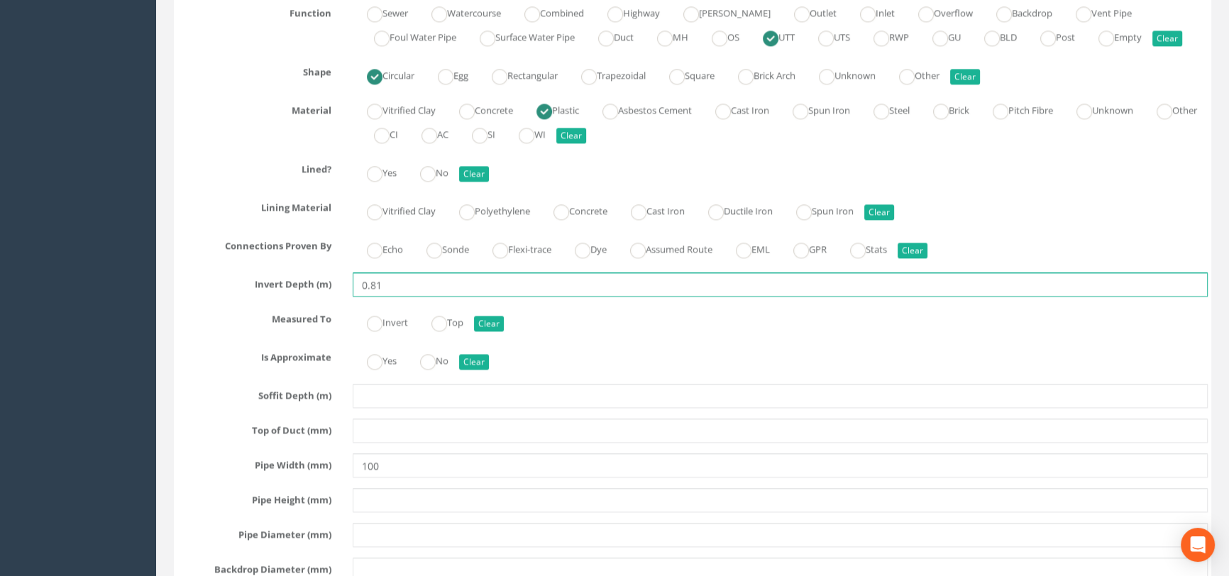
drag, startPoint x: 390, startPoint y: 319, endPoint x: 334, endPoint y: 317, distance: 56.1
click at [334, 297] on div "Invert Depth (m) 0.81" at bounding box center [693, 284] width 1052 height 24
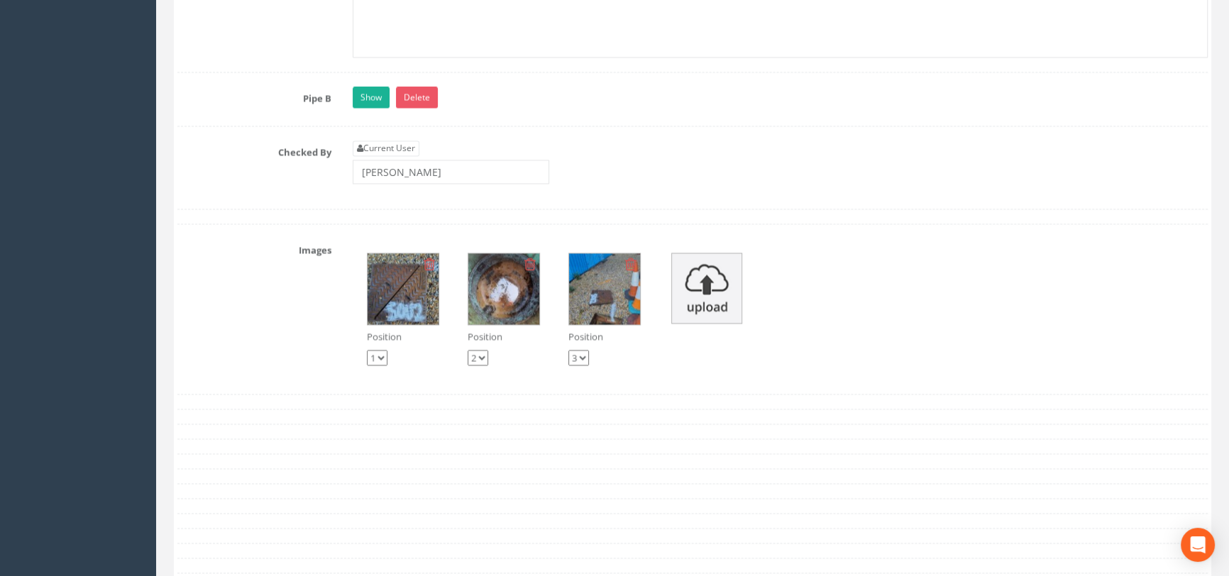
scroll to position [3031, 0]
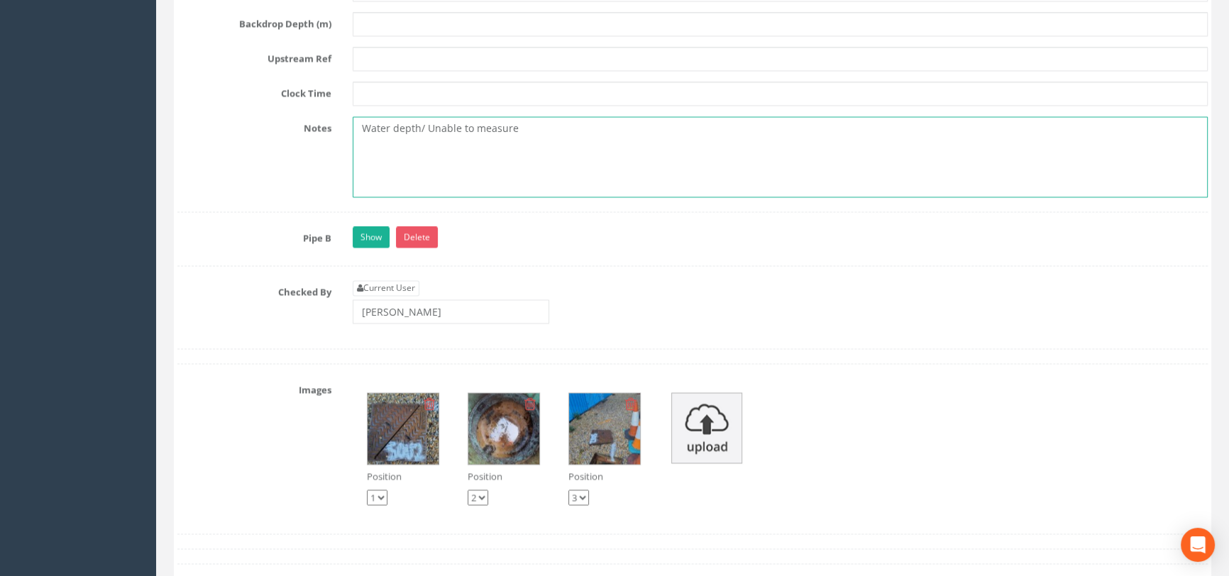
drag, startPoint x: 426, startPoint y: 167, endPoint x: 336, endPoint y: 181, distance: 91.2
click at [336, 181] on div "Notes Water depth/ Unable to measure" at bounding box center [693, 156] width 1052 height 81
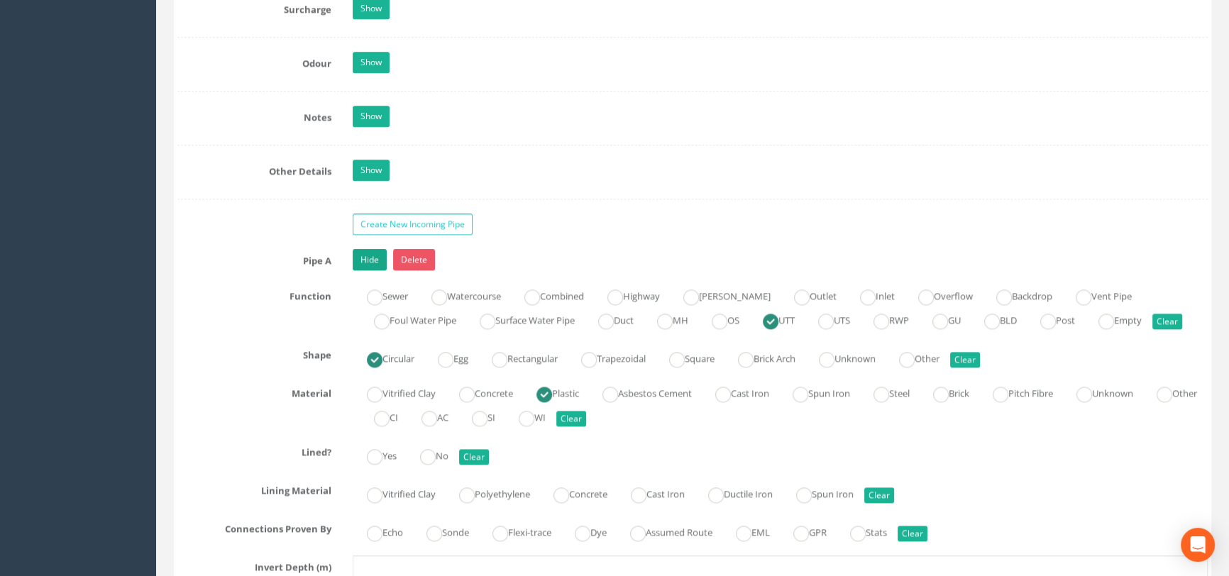
type textarea "Unable to measure"
click at [371, 270] on link "Hide" at bounding box center [370, 259] width 34 height 21
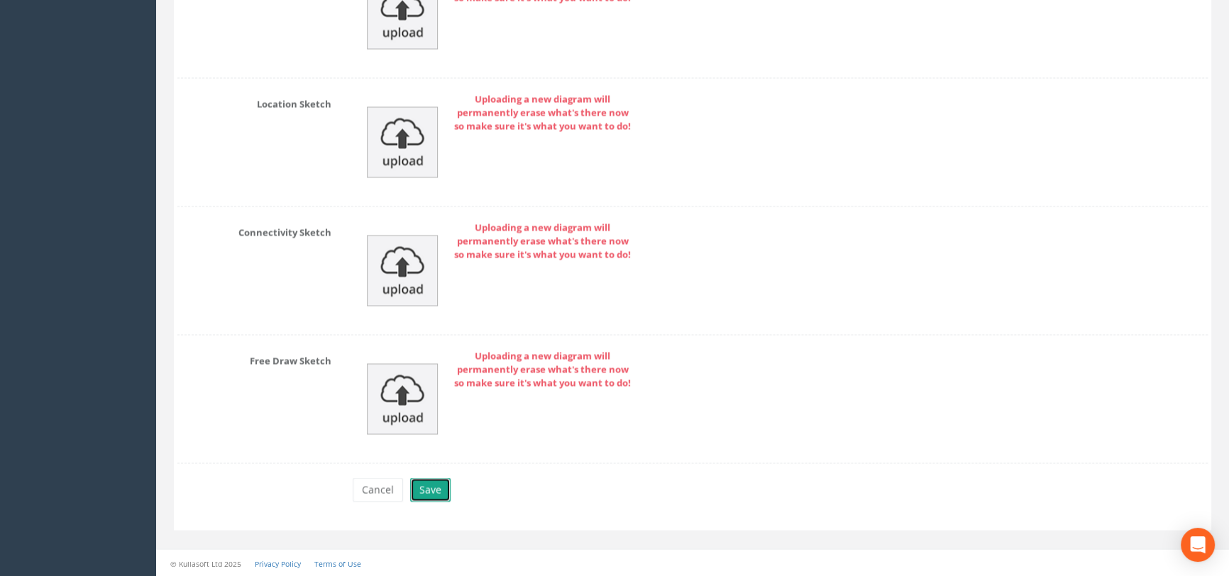
click at [430, 480] on button "Save" at bounding box center [430, 490] width 40 height 24
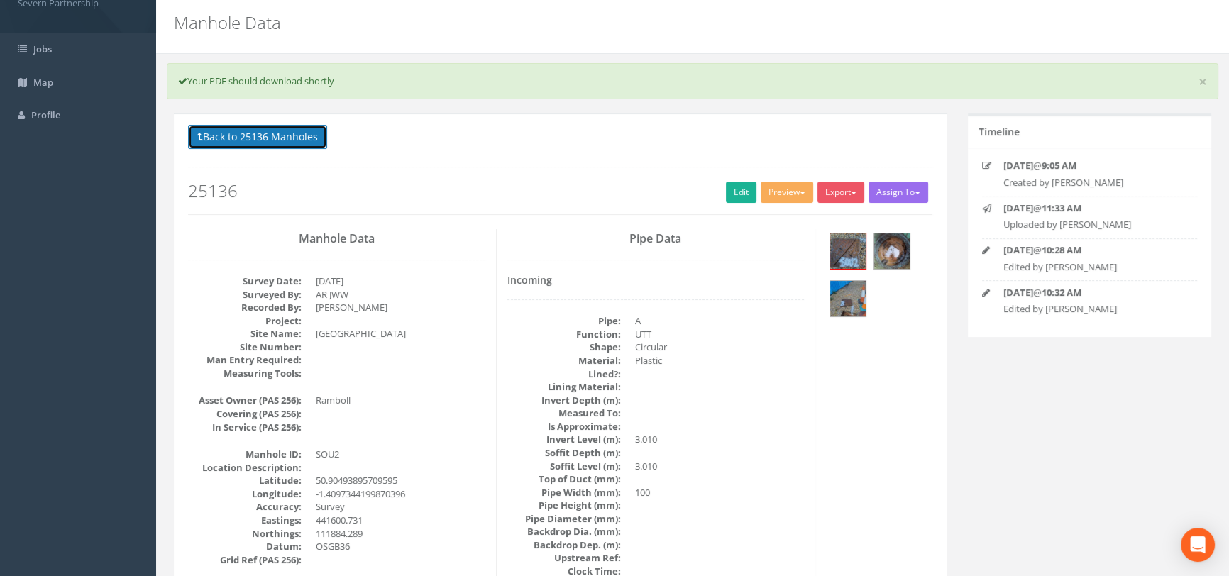
click at [305, 139] on button "Back to 25136 Manholes" at bounding box center [257, 137] width 139 height 24
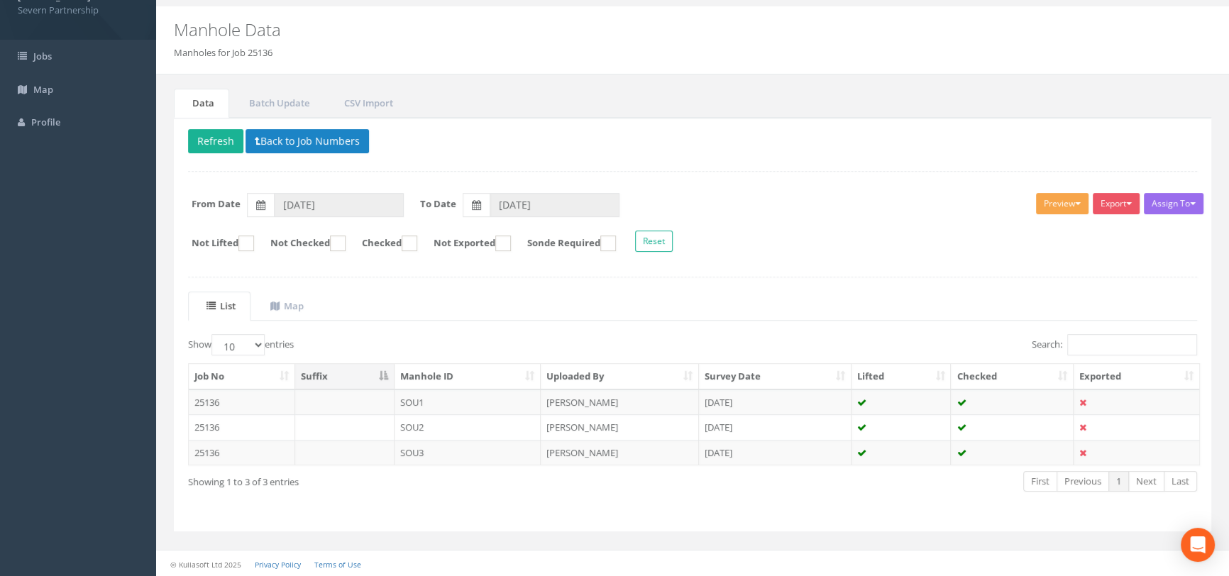
drag, startPoint x: 1055, startPoint y: 197, endPoint x: 1022, endPoint y: 225, distance: 43.8
click at [1054, 197] on button "Preview" at bounding box center [1062, 203] width 53 height 21
click at [1005, 231] on link "SP Manhole" at bounding box center [1036, 233] width 108 height 22
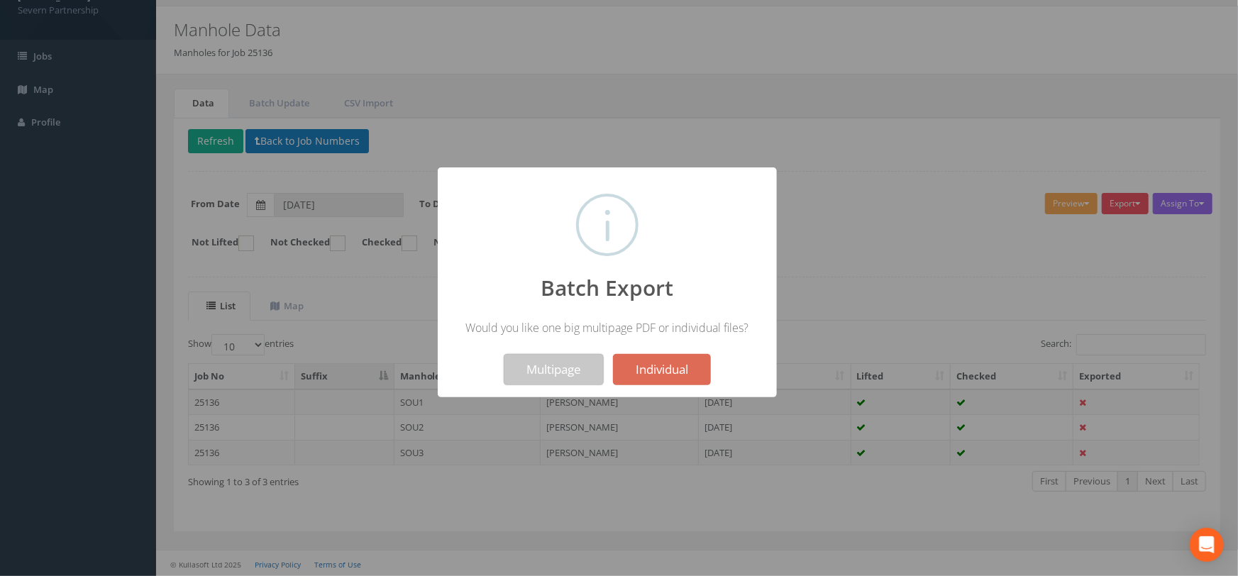
click at [556, 370] on button "Multipage" at bounding box center [554, 369] width 100 height 31
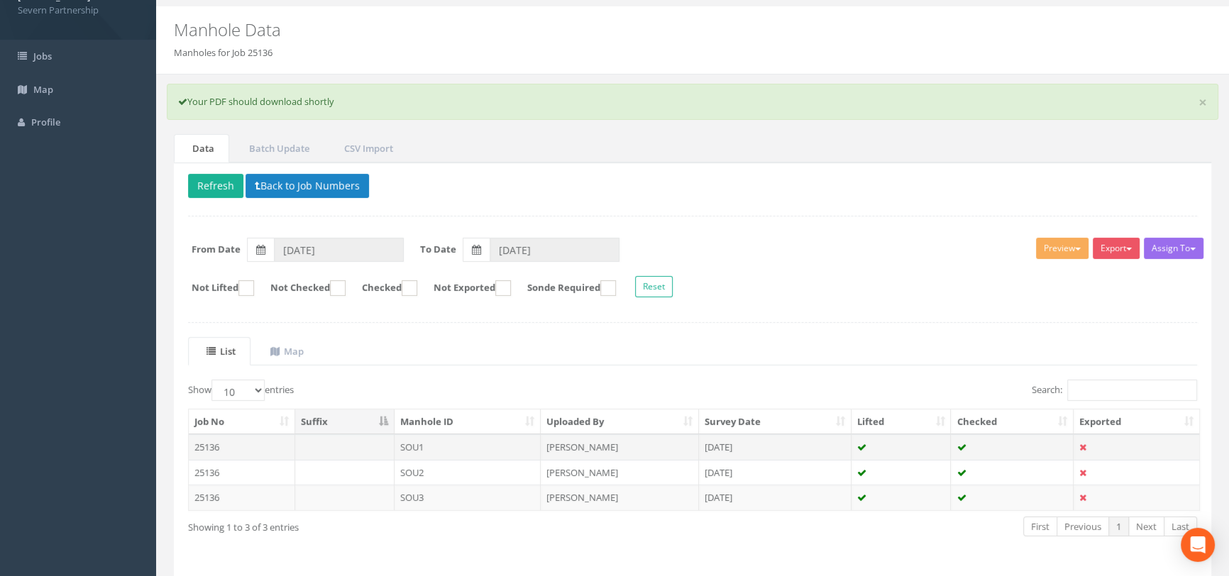
click at [455, 441] on td "SOU1" at bounding box center [467, 447] width 147 height 26
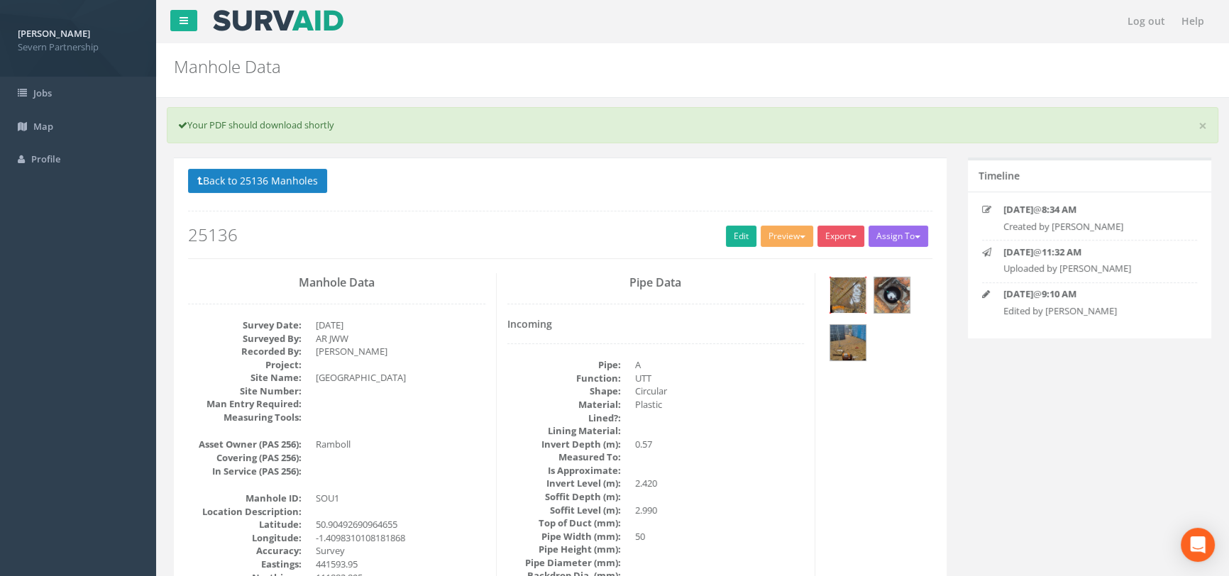
click at [839, 302] on img at bounding box center [847, 294] width 35 height 35
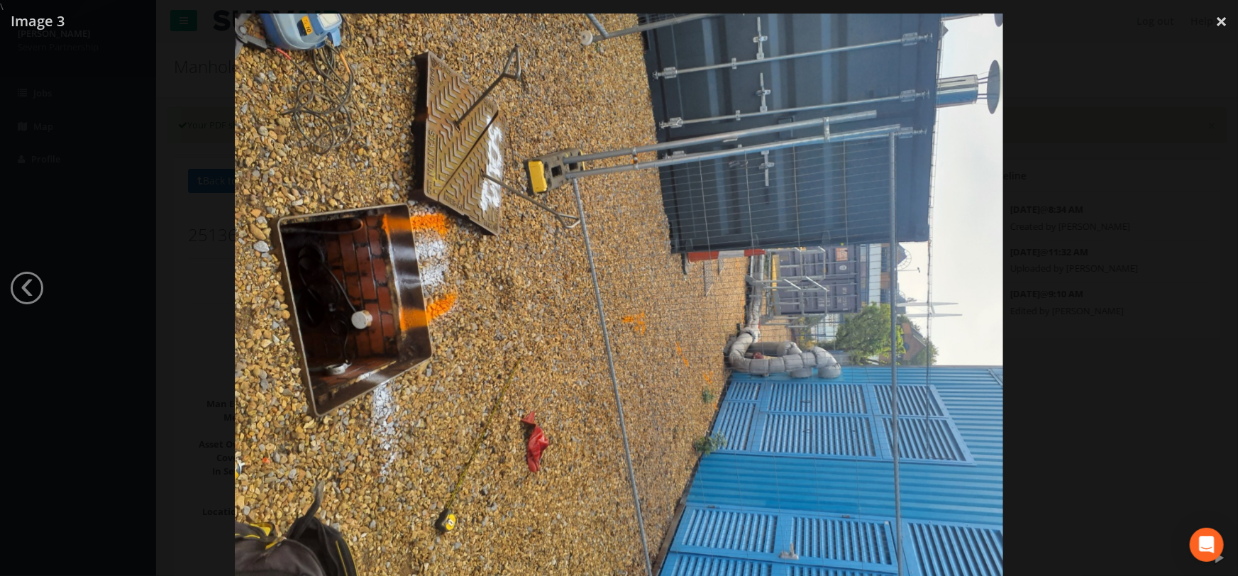
click at [1112, 333] on div at bounding box center [619, 301] width 1238 height 576
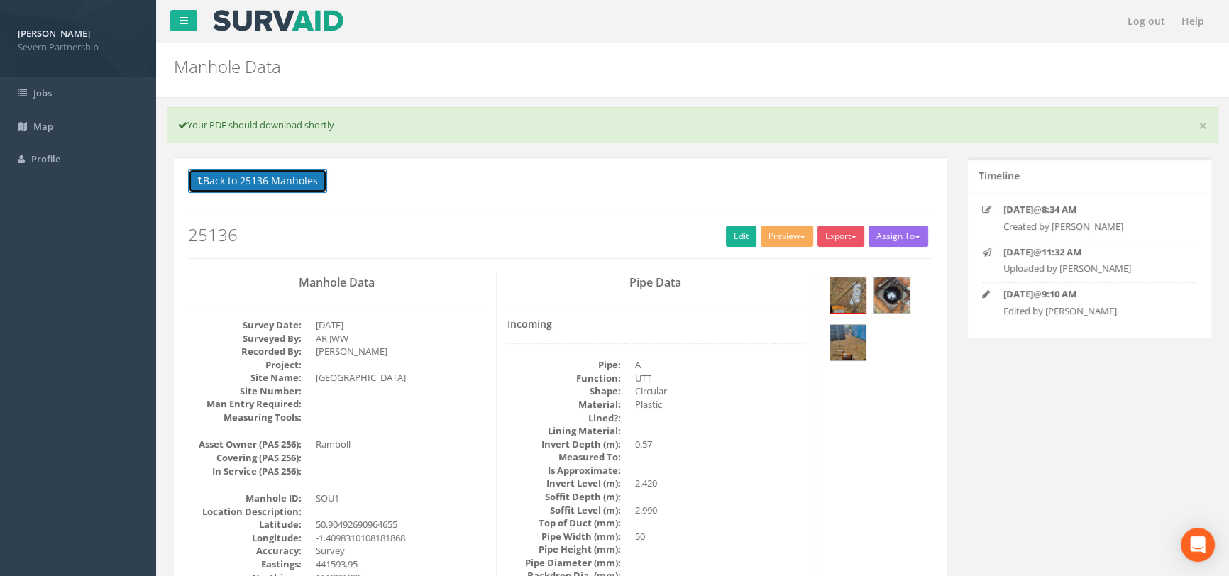
click at [236, 181] on button "Back to 25136 Manholes" at bounding box center [257, 181] width 139 height 24
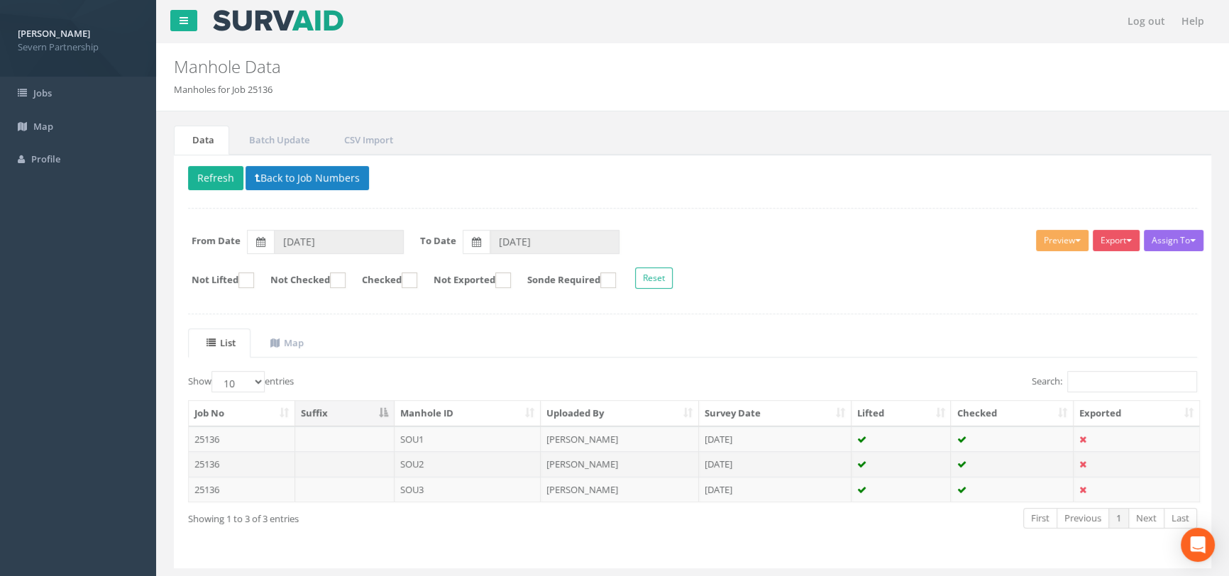
click at [482, 470] on td "SOU2" at bounding box center [467, 464] width 147 height 26
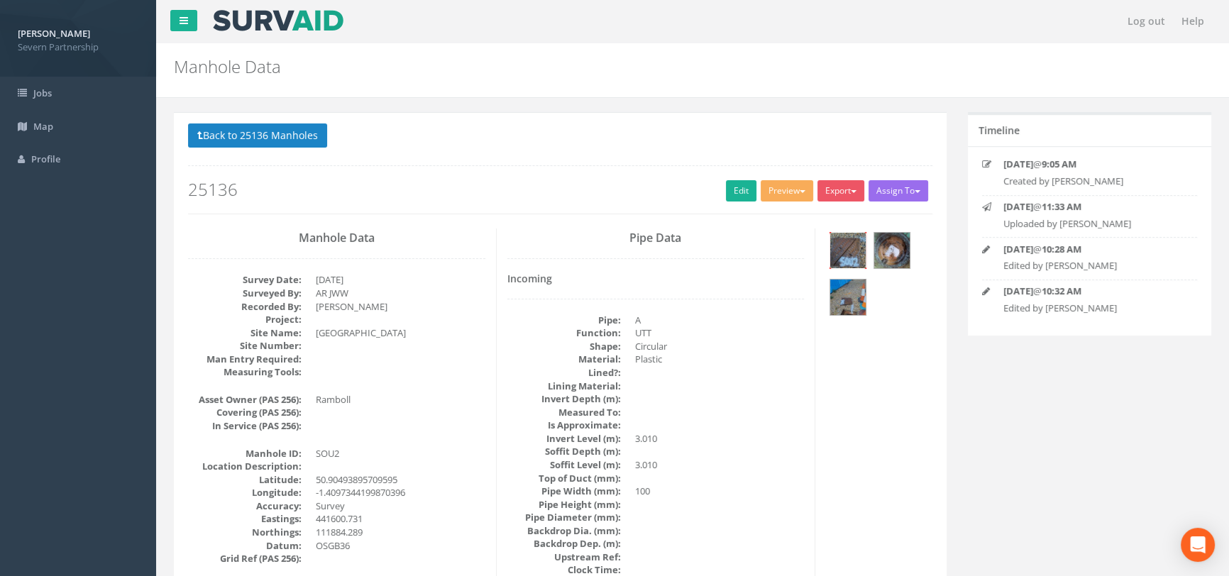
click at [852, 246] on img at bounding box center [847, 250] width 35 height 35
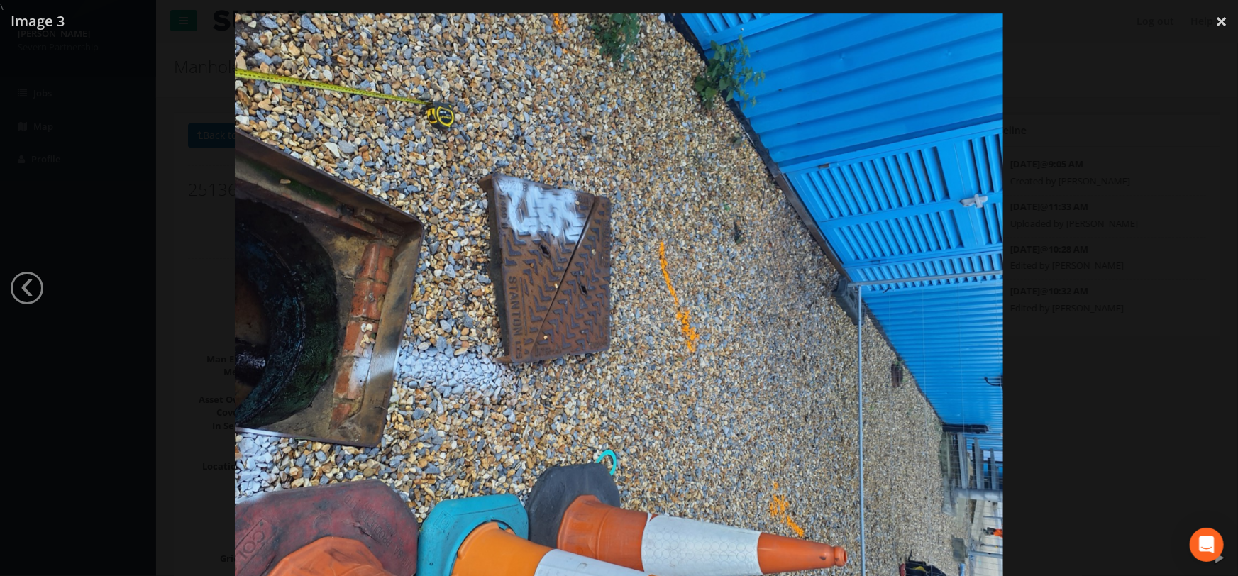
click at [1157, 340] on div at bounding box center [619, 301] width 1238 height 576
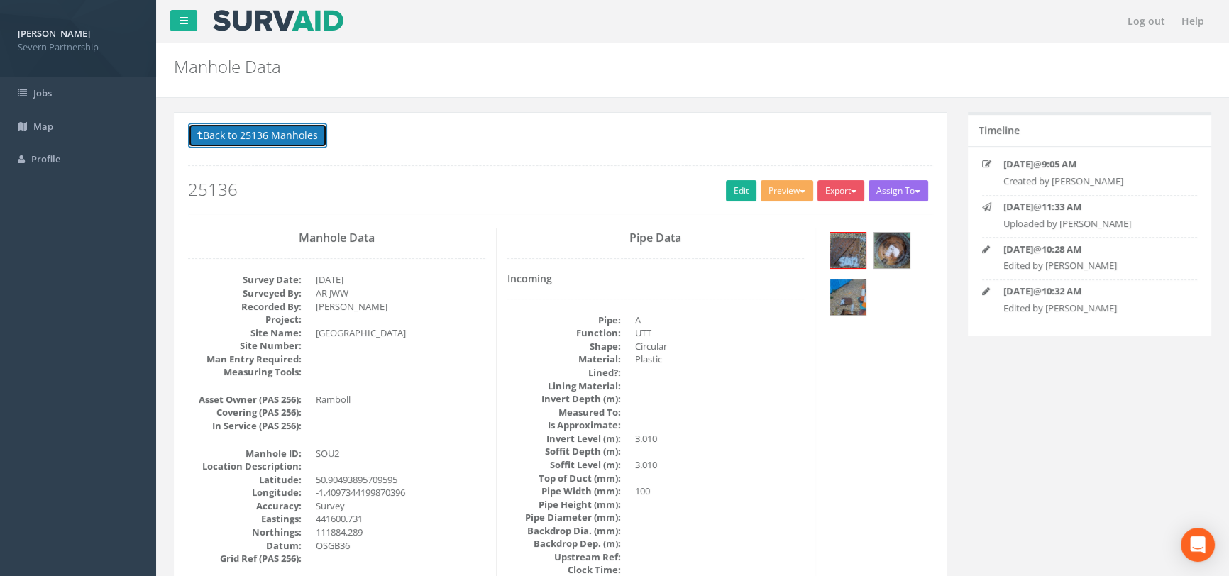
click at [249, 126] on button "Back to 25136 Manholes" at bounding box center [257, 135] width 139 height 24
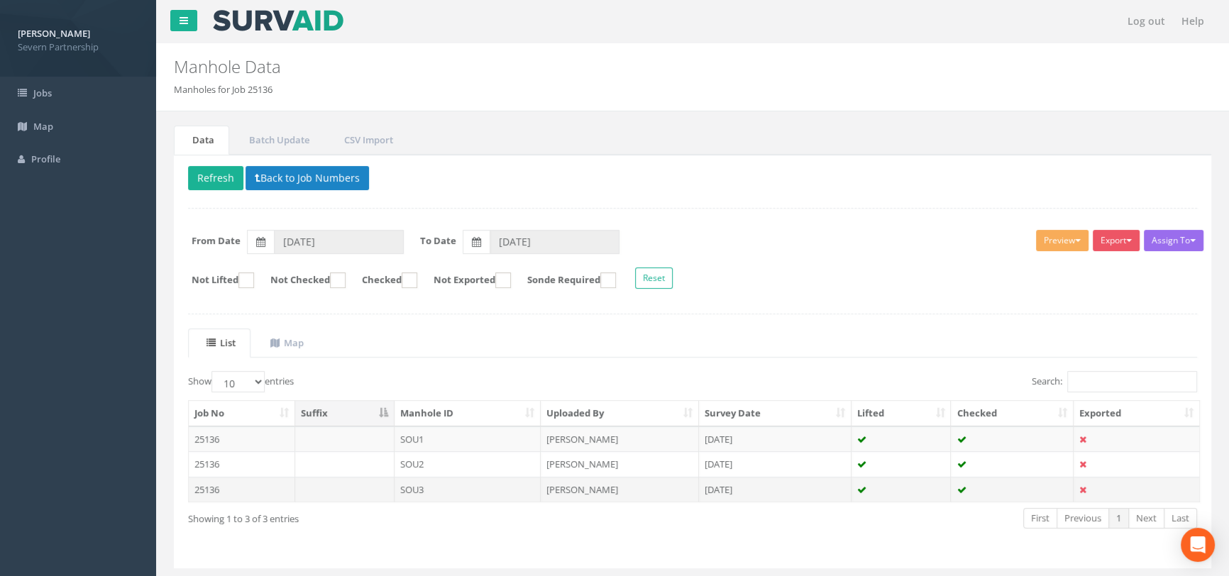
click at [332, 486] on td at bounding box center [344, 490] width 99 height 26
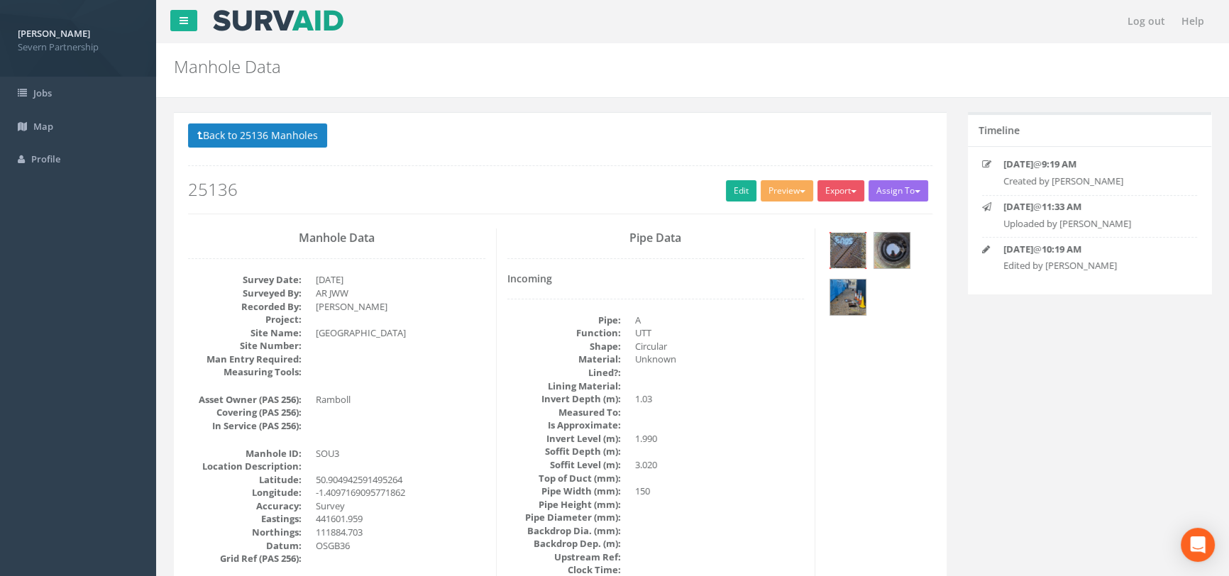
click at [843, 247] on img at bounding box center [847, 250] width 35 height 35
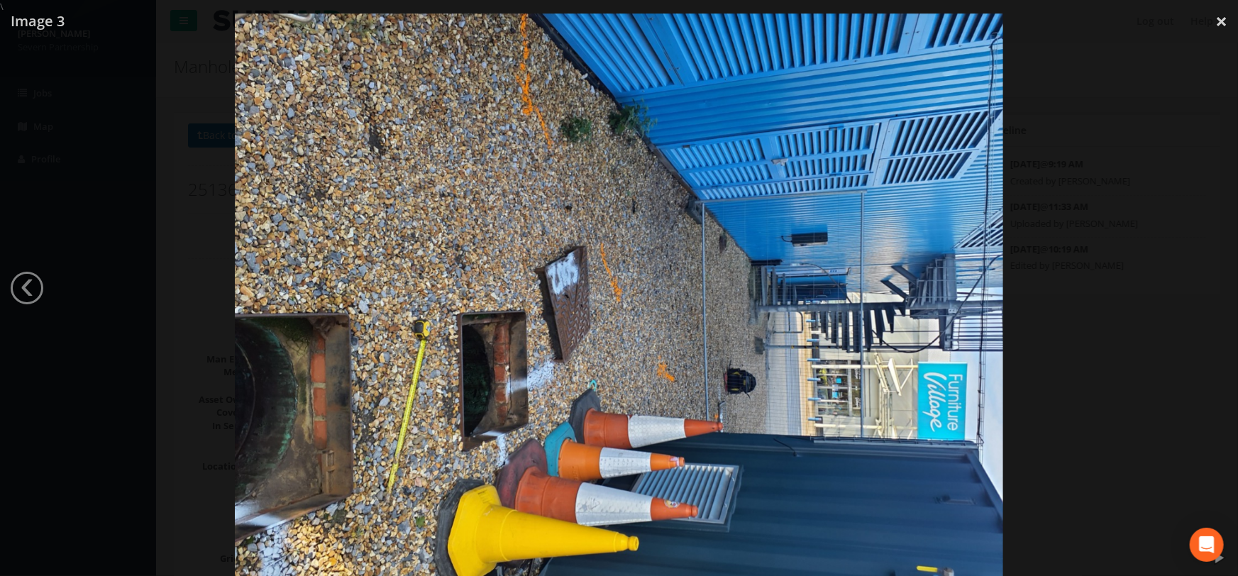
click at [1064, 307] on div at bounding box center [619, 301] width 1238 height 576
